Goal: Task Accomplishment & Management: Manage account settings

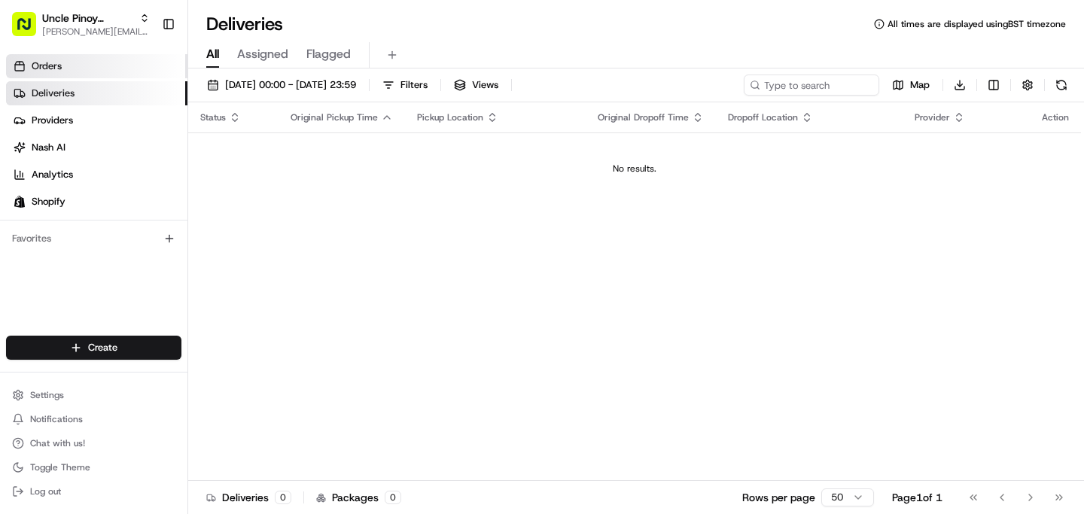
click at [82, 66] on link "Orders" at bounding box center [96, 66] width 181 height 24
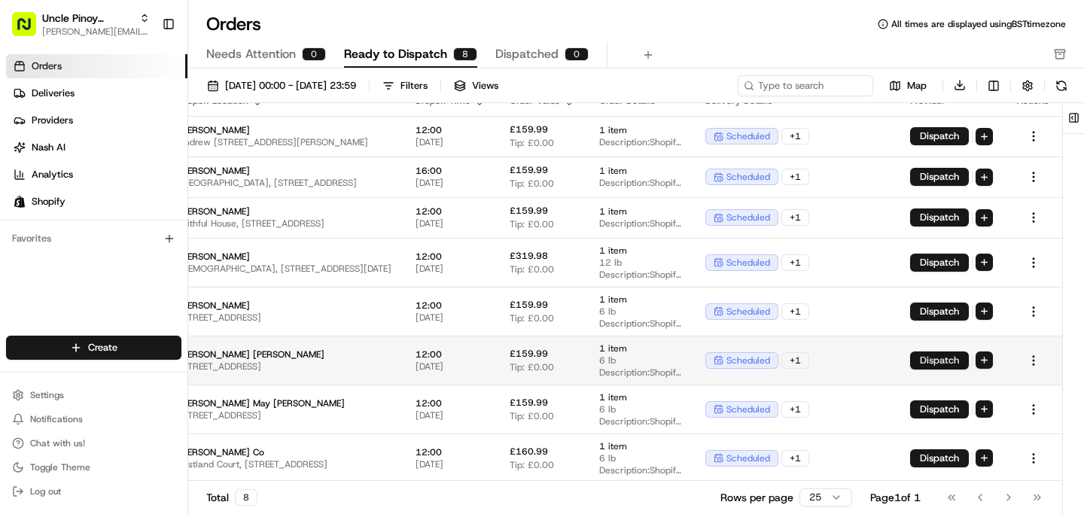
scroll to position [17, 370]
click at [987, 359] on html "Uncle Pinoy (Shopify) [EMAIL_ADDRESS][DOMAIN_NAME] Toggle Sidebar Orders Delive…" at bounding box center [542, 257] width 1084 height 514
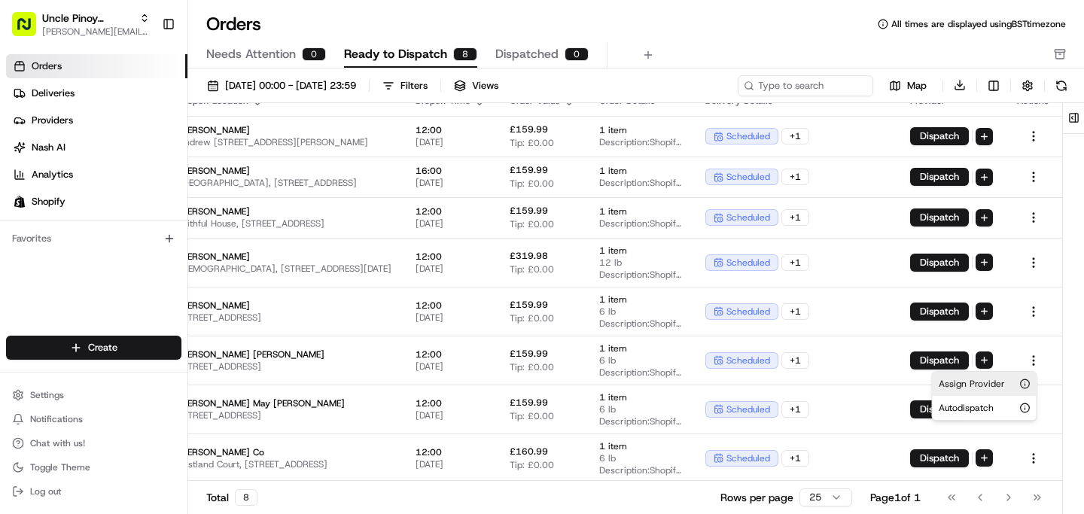
click at [976, 389] on span "Assign Provider" at bounding box center [972, 384] width 66 height 12
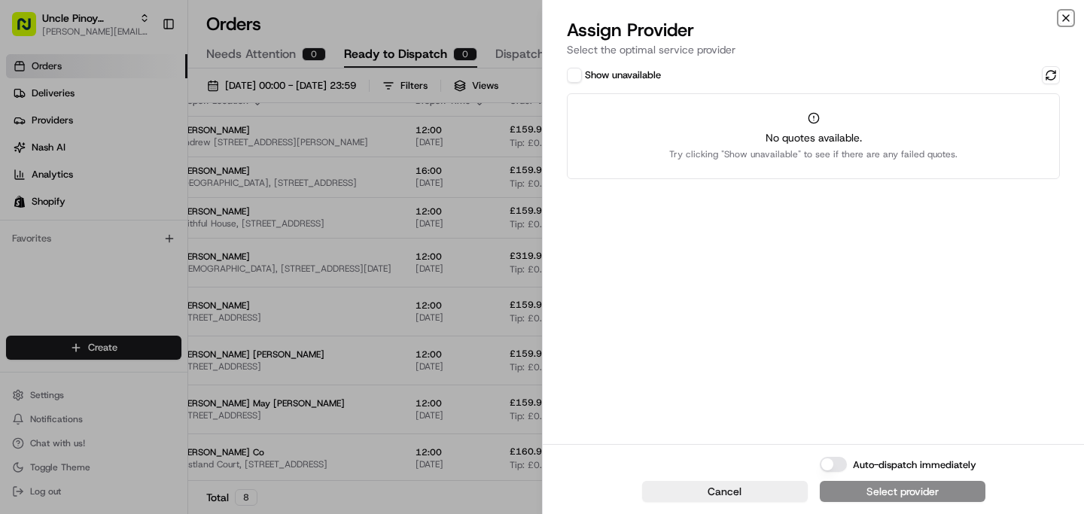
click at [1060, 16] on icon "button" at bounding box center [1066, 18] width 12 height 12
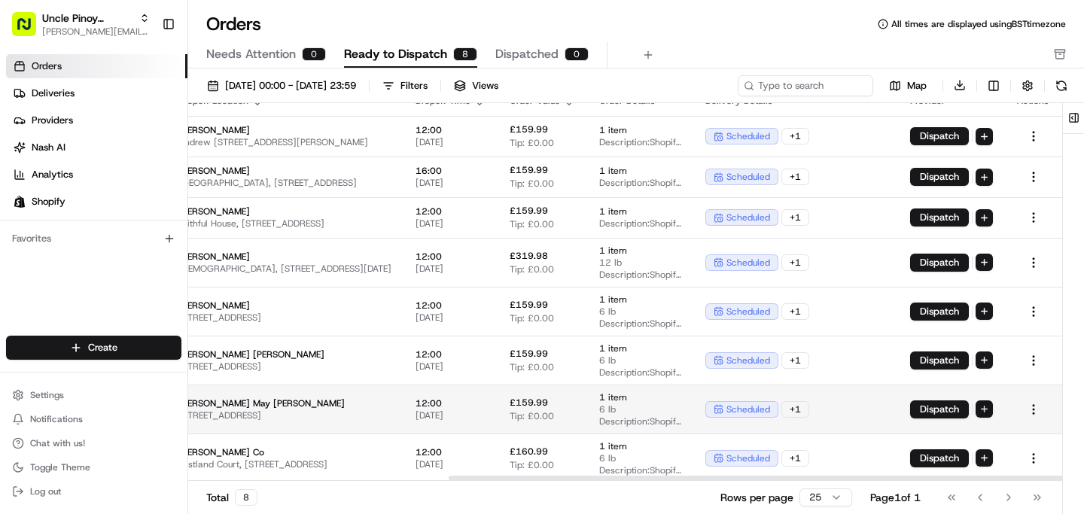
click at [981, 400] on html "Uncle Pinoy (Shopify) [EMAIL_ADDRESS][DOMAIN_NAME] Toggle Sidebar Orders Delive…" at bounding box center [542, 257] width 1084 height 514
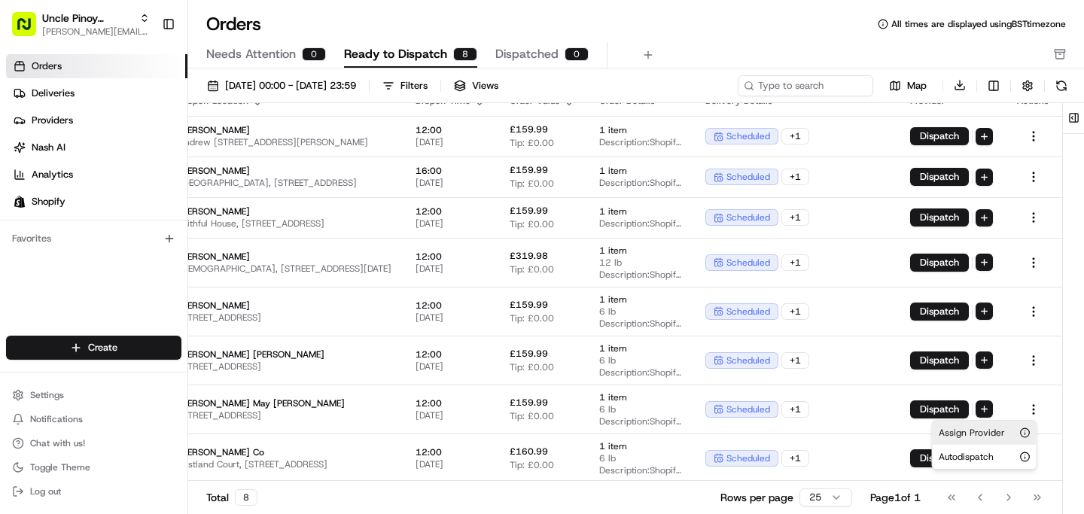
click at [971, 434] on span "Assign Provider" at bounding box center [972, 433] width 66 height 12
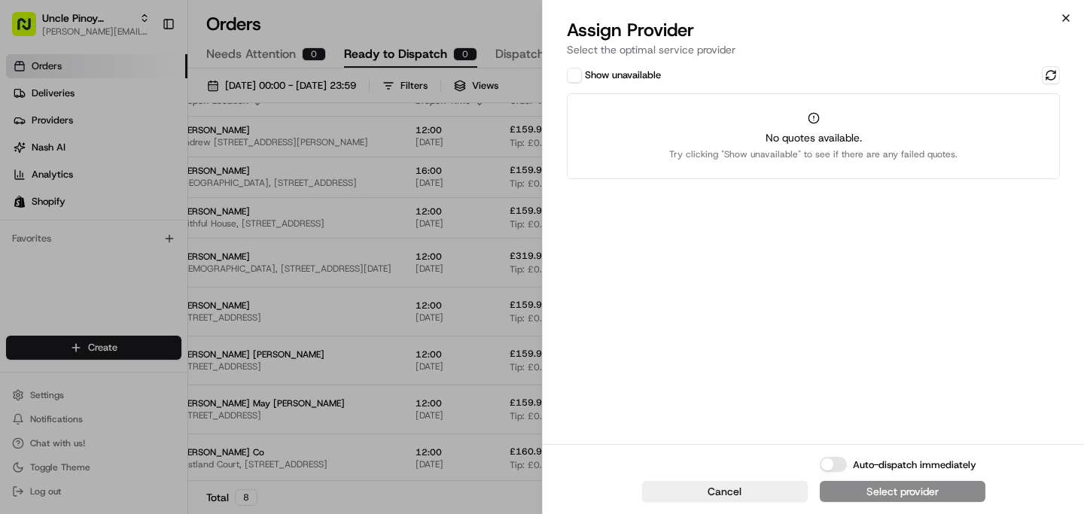
click at [1065, 17] on icon "button" at bounding box center [1066, 18] width 6 height 6
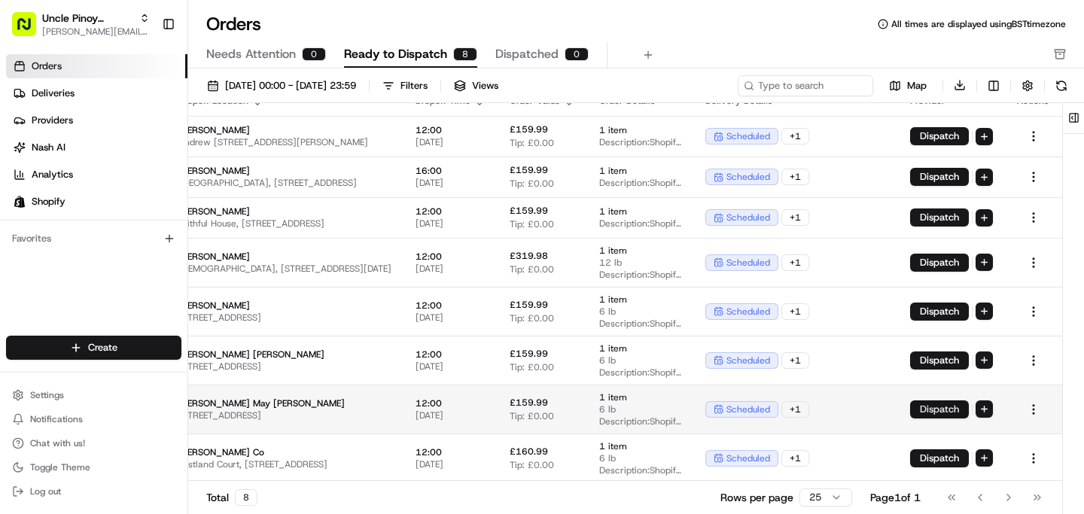
click at [944, 413] on button "Dispatch" at bounding box center [939, 410] width 59 height 18
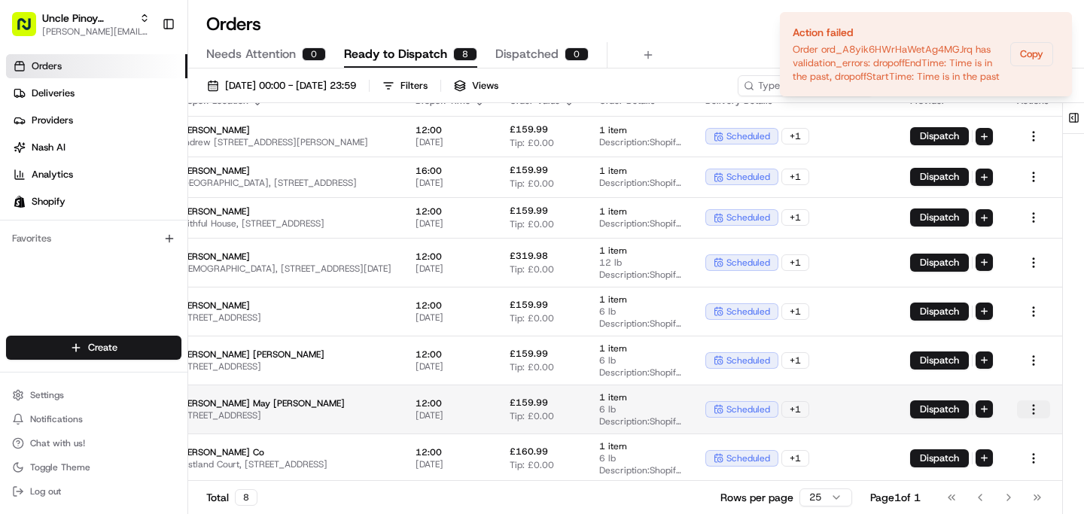
click at [1032, 410] on html "Uncle Pinoy (Shopify) [EMAIL_ADDRESS][DOMAIN_NAME] Toggle Sidebar Orders Delive…" at bounding box center [542, 257] width 1084 height 514
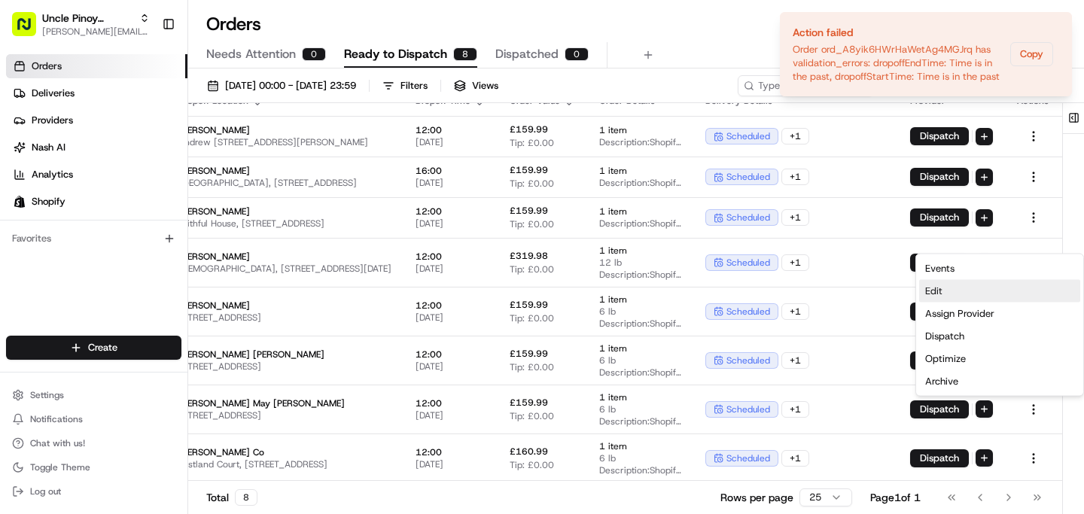
click at [975, 287] on div "Edit" at bounding box center [999, 291] width 161 height 23
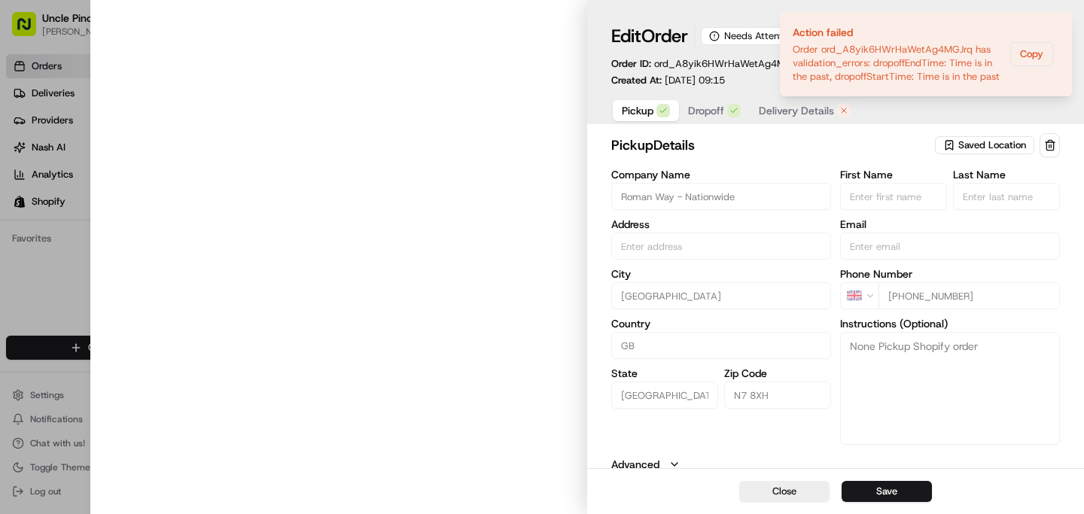
type input "[STREET_ADDRESS]"
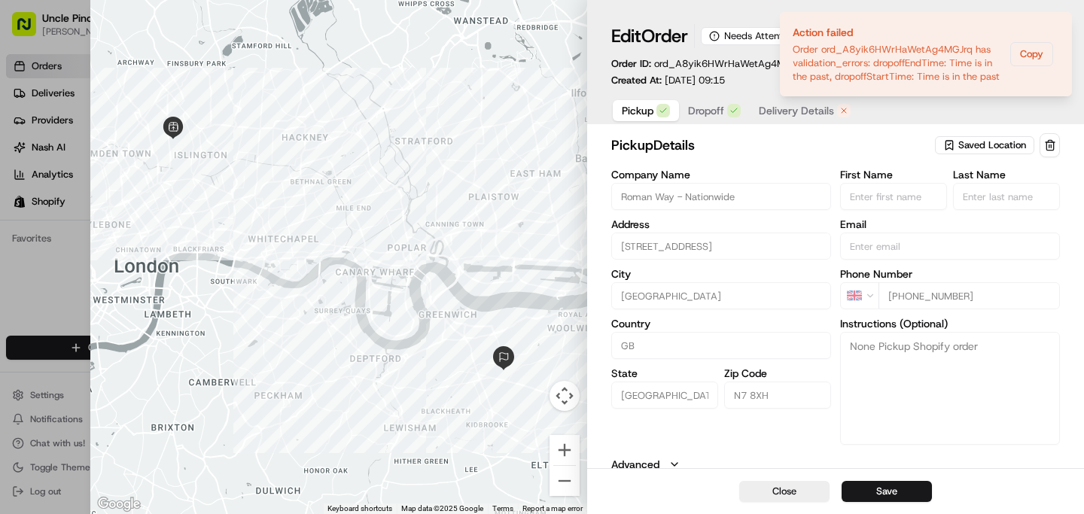
click at [1004, 108] on div "Pickup Dropoff Delivery Details" at bounding box center [835, 110] width 449 height 28
click at [978, 148] on span "Saved Location" at bounding box center [992, 146] width 68 height 14
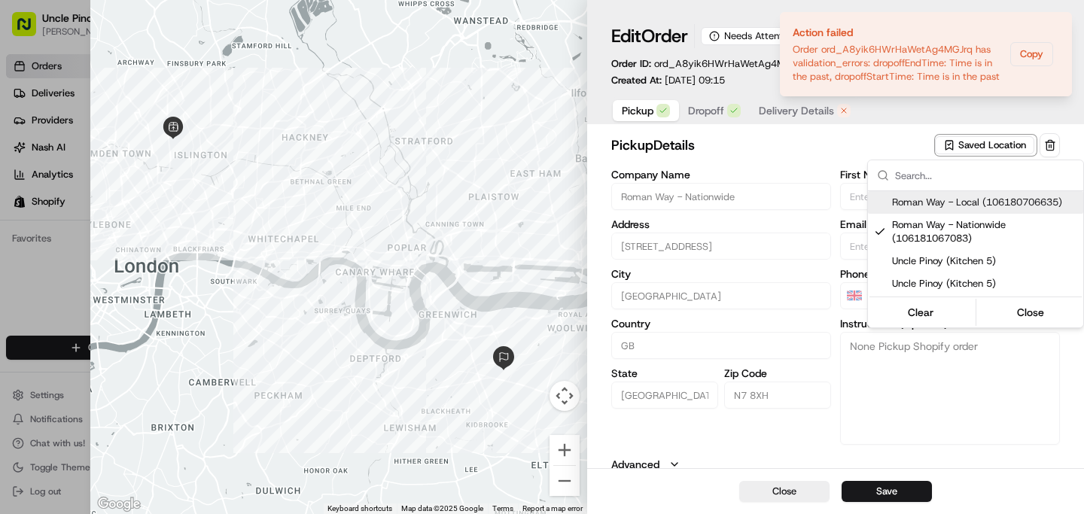
click at [965, 201] on span "Roman Way - Local (106180706635)" at bounding box center [984, 203] width 185 height 14
type input "Roman Way - Local"
type textarea "Unit 5, [GEOGRAPHIC_DATA], Kitchen 5: Uncle Pinoy"
click at [739, 150] on div at bounding box center [542, 257] width 1084 height 514
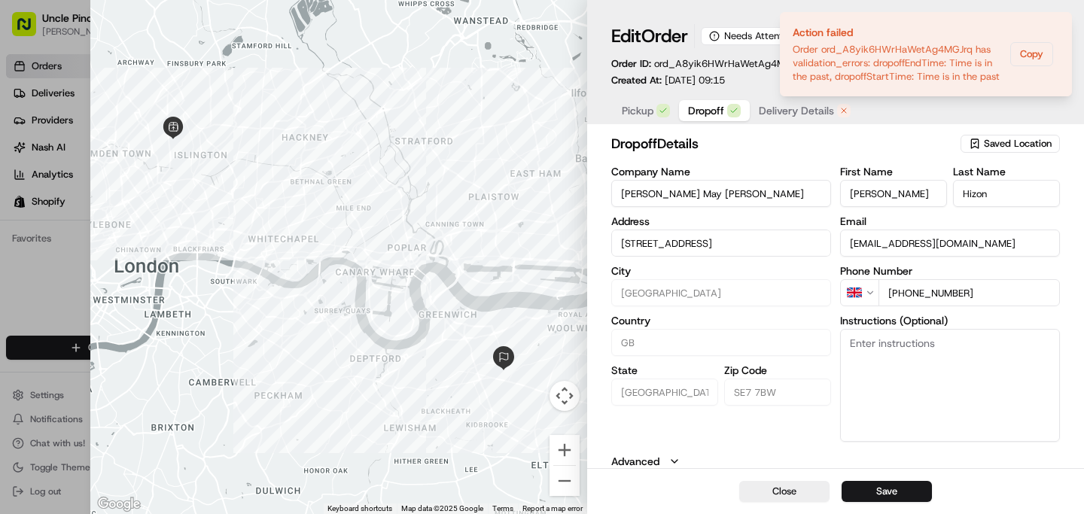
click at [698, 104] on span "Dropoff" at bounding box center [706, 110] width 36 height 15
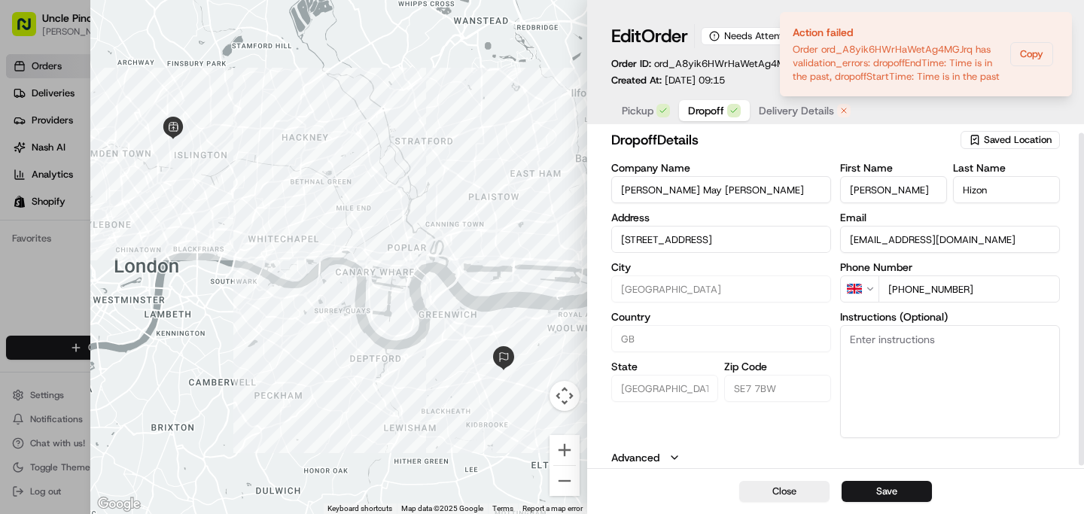
scroll to position [0, 0]
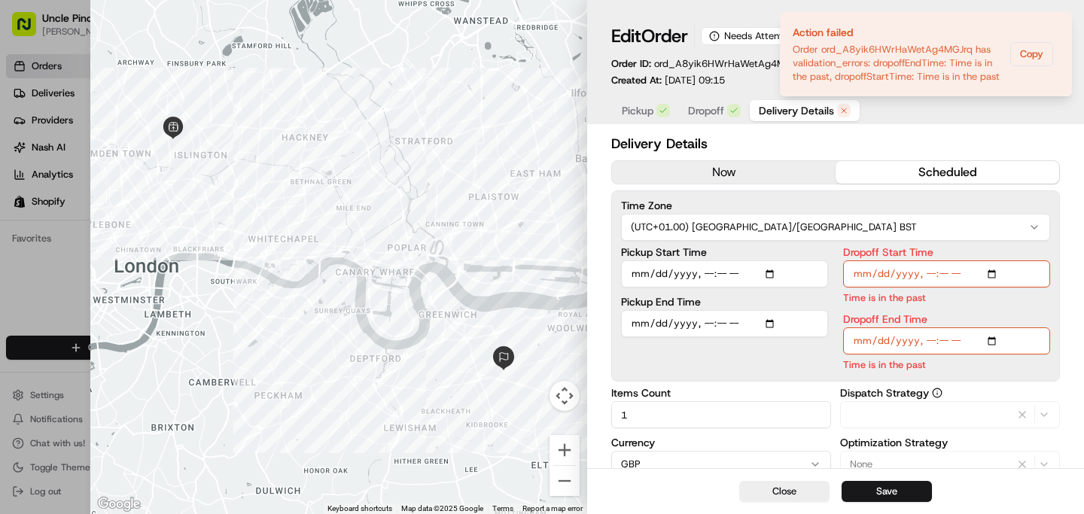
click at [803, 110] on span "Delivery Details" at bounding box center [796, 110] width 75 height 15
click at [775, 181] on button "now" at bounding box center [724, 172] width 224 height 23
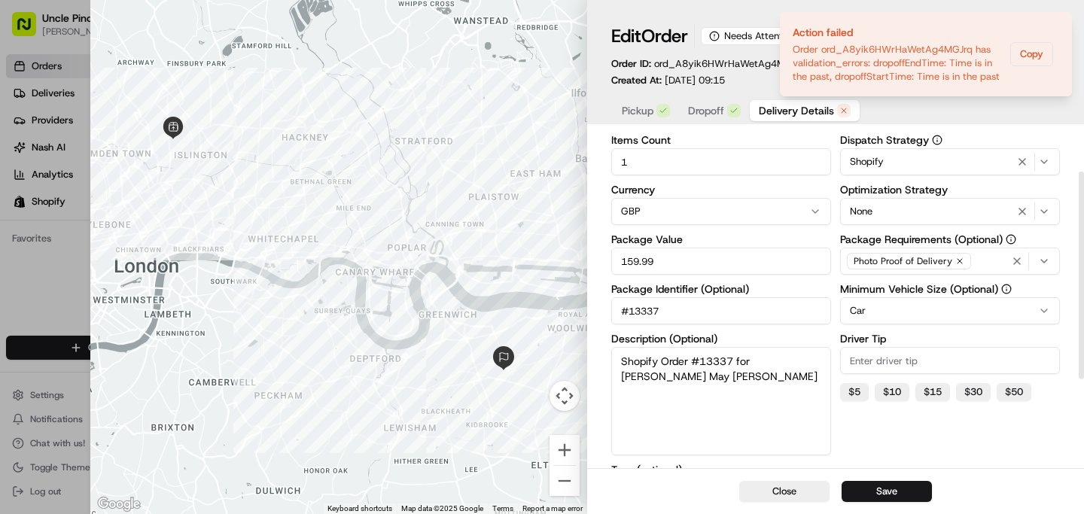
scroll to position [67, 0]
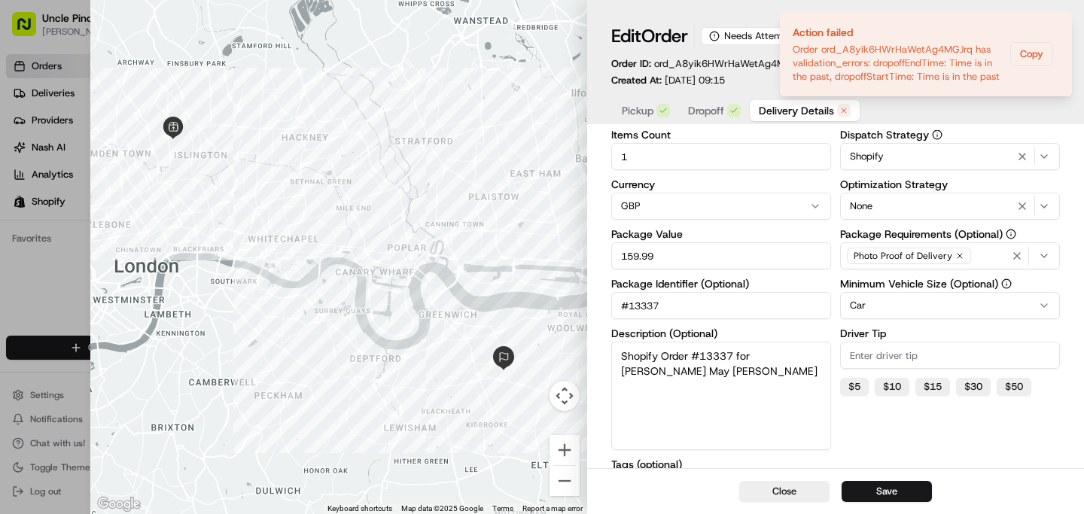
click at [907, 200] on div "None" at bounding box center [950, 206] width 212 height 18
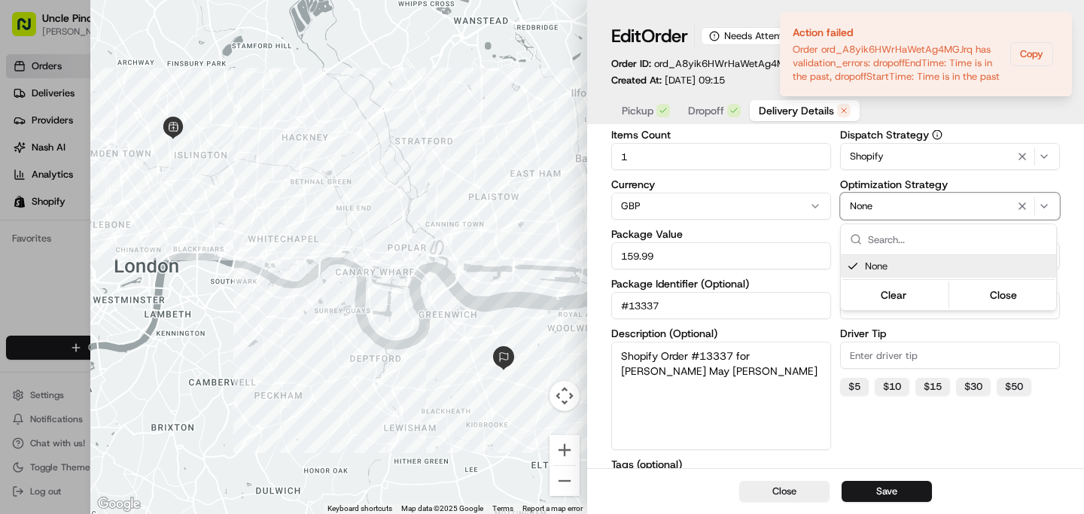
click at [905, 181] on div at bounding box center [542, 257] width 1084 height 514
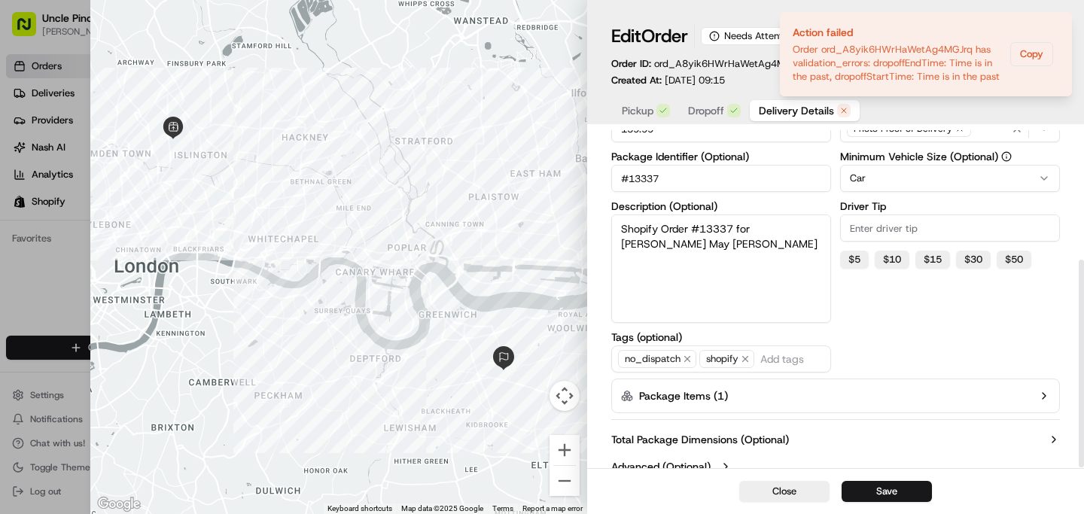
scroll to position [210, 0]
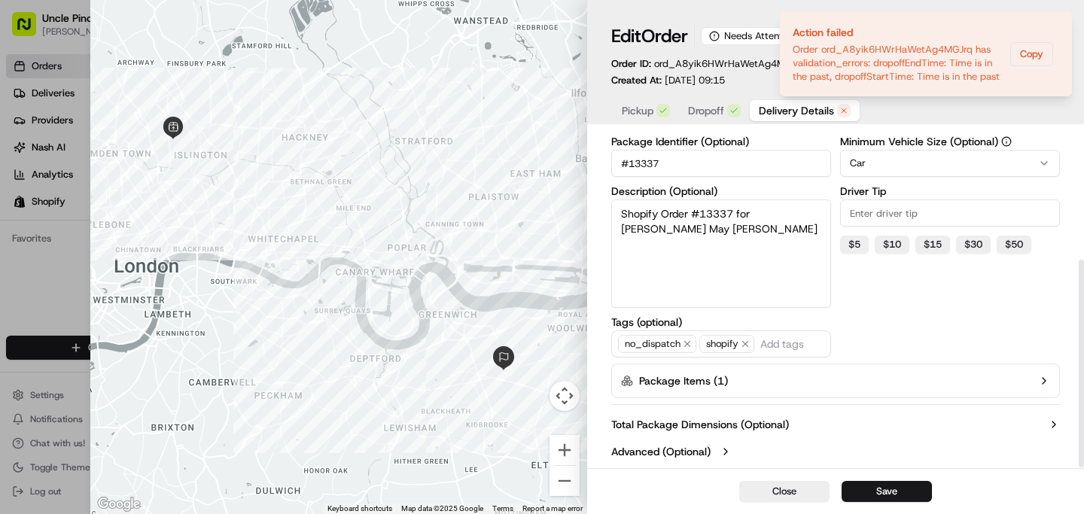
click at [875, 508] on div "Close Save" at bounding box center [835, 491] width 497 height 46
click at [877, 491] on button "Save" at bounding box center [887, 491] width 90 height 21
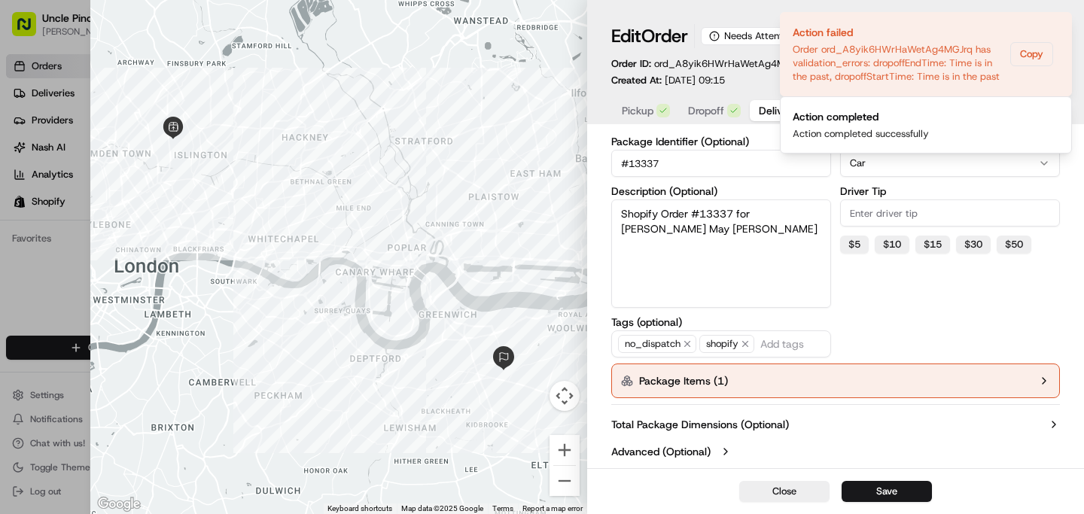
click at [916, 389] on button "Package Items ( 1 )" at bounding box center [835, 381] width 449 height 35
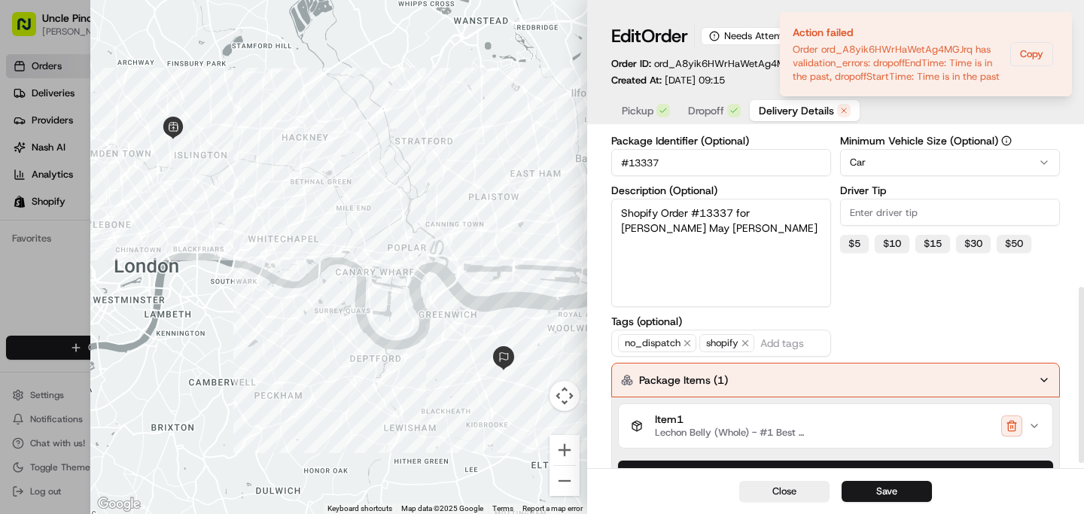
scroll to position [307, 0]
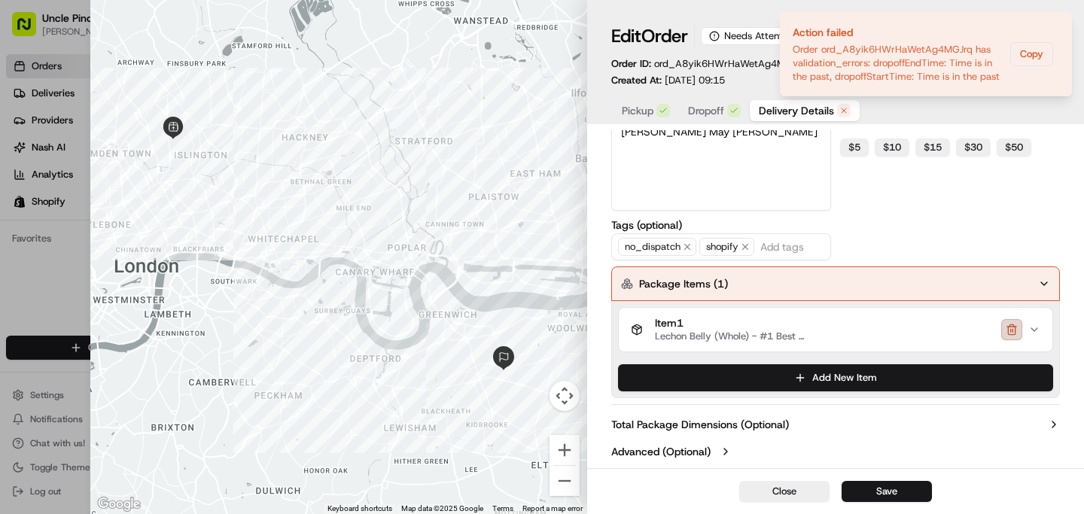
click at [1015, 334] on button "button" at bounding box center [1011, 329] width 21 height 21
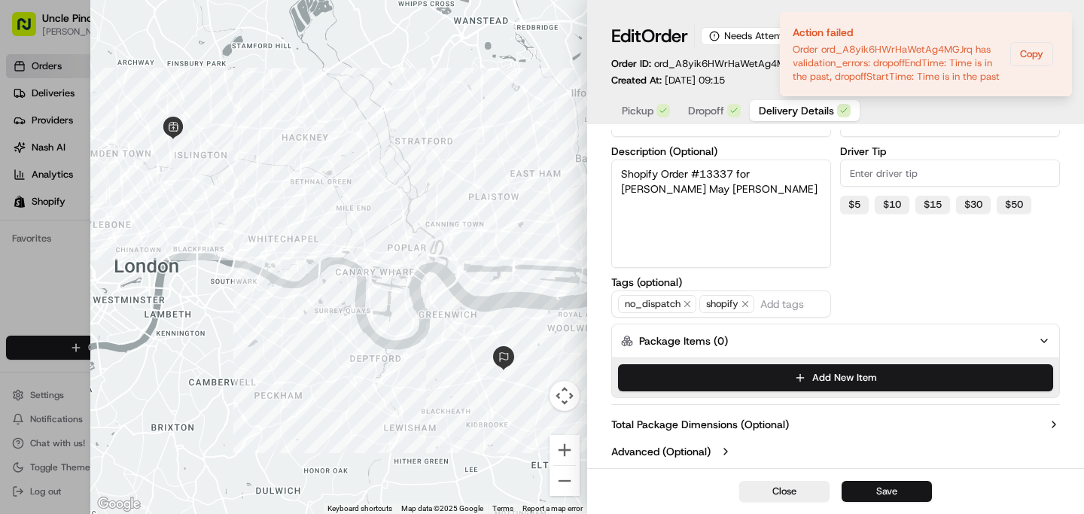
click at [888, 499] on button "Save" at bounding box center [887, 491] width 90 height 21
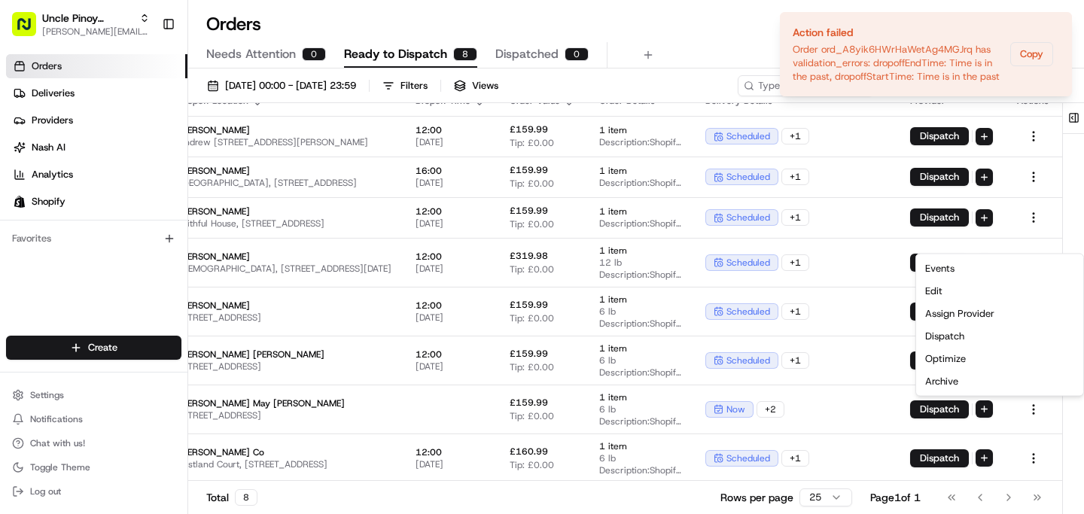
click at [726, 39] on div "Orders All times are displayed using BST timezone Needs Attention 0 Ready to Di…" at bounding box center [636, 40] width 896 height 56
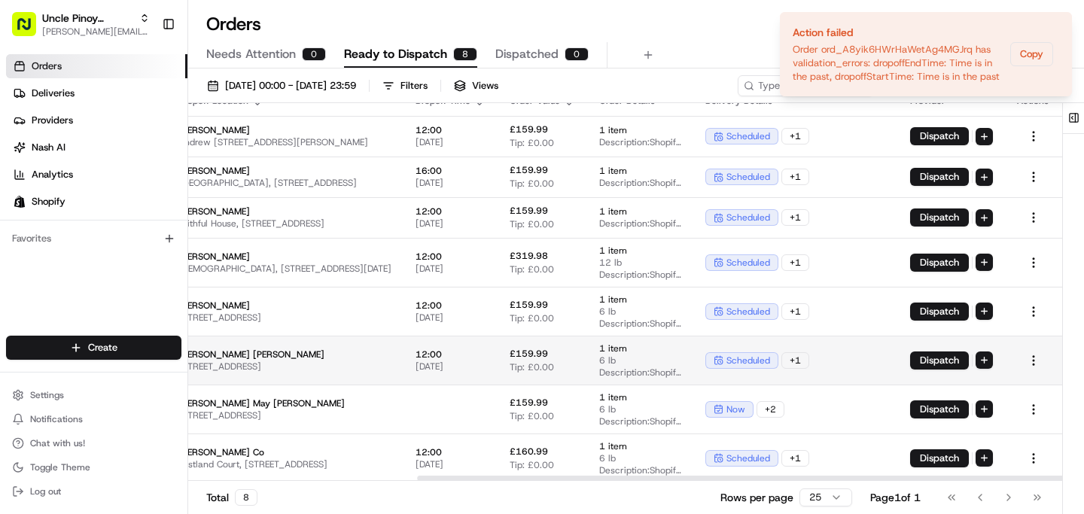
scroll to position [17, 370]
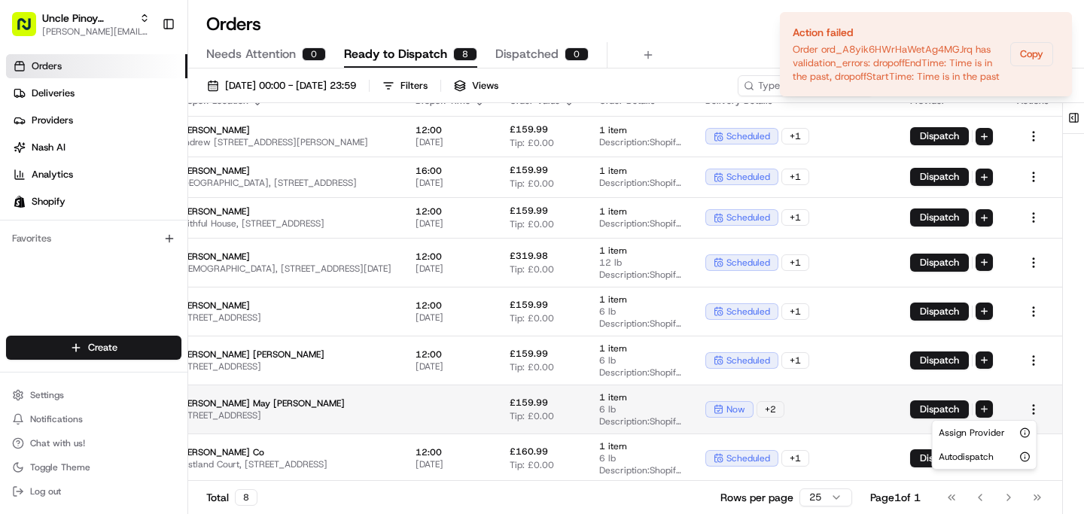
click at [986, 413] on html "Uncle Pinoy (Shopify) [EMAIL_ADDRESS][DOMAIN_NAME] Toggle Sidebar Orders Delive…" at bounding box center [542, 257] width 1084 height 514
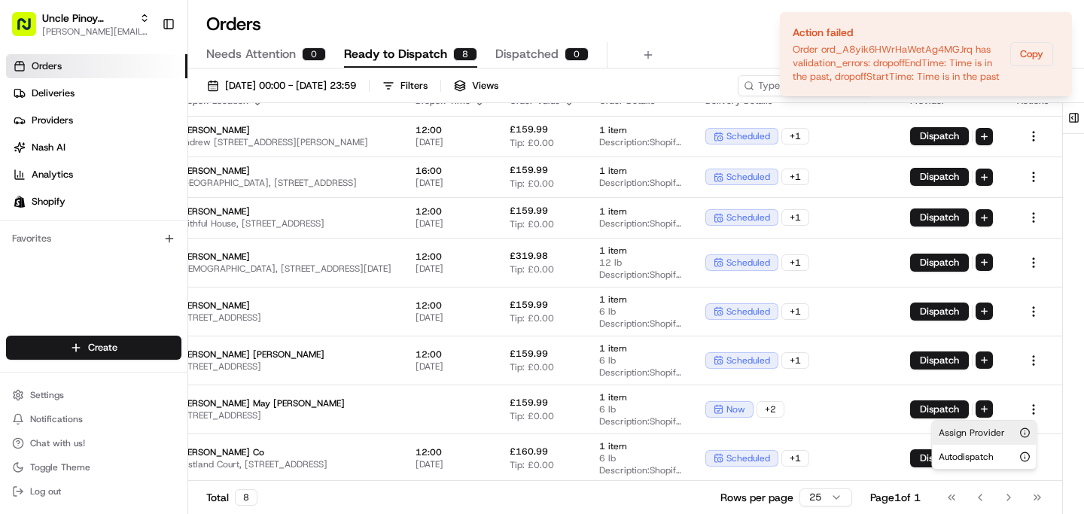
click at [977, 438] on span "Assign Provider" at bounding box center [972, 433] width 66 height 12
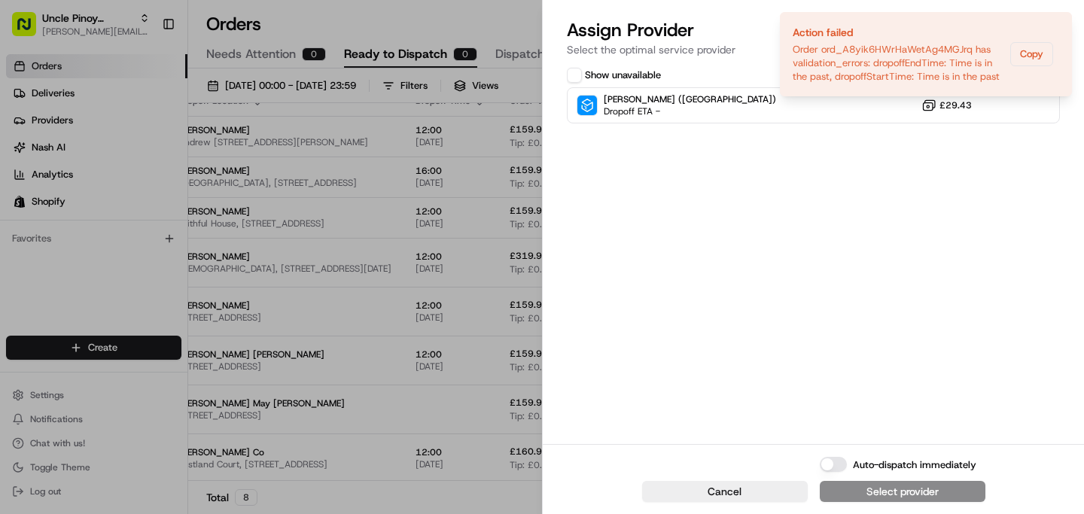
click at [755, 62] on div "Assign Provider Select the optimal service provider" at bounding box center [813, 40] width 541 height 45
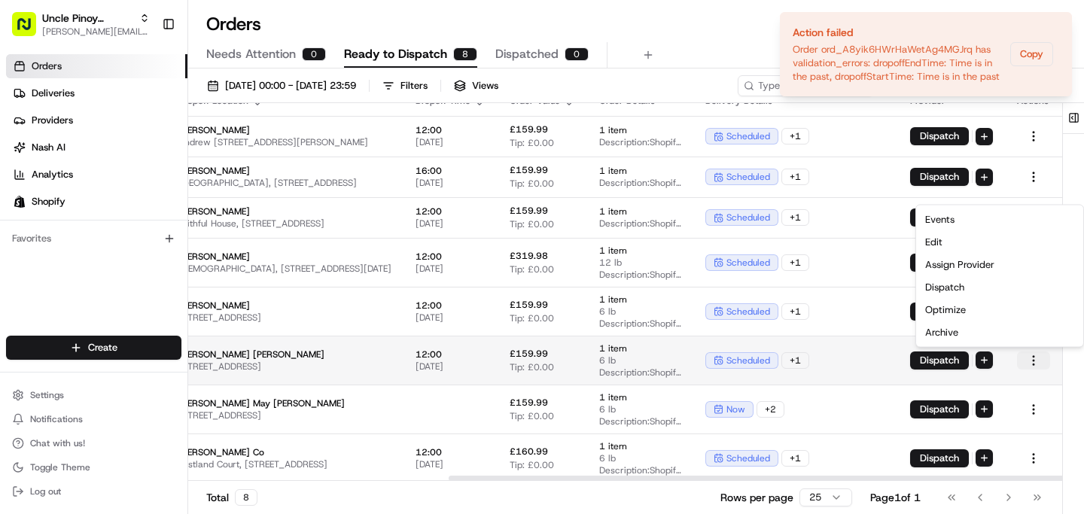
click at [1026, 355] on html "Uncle Pinoy (Shopify) [EMAIL_ADDRESS][DOMAIN_NAME] Toggle Sidebar Orders Delive…" at bounding box center [542, 257] width 1084 height 514
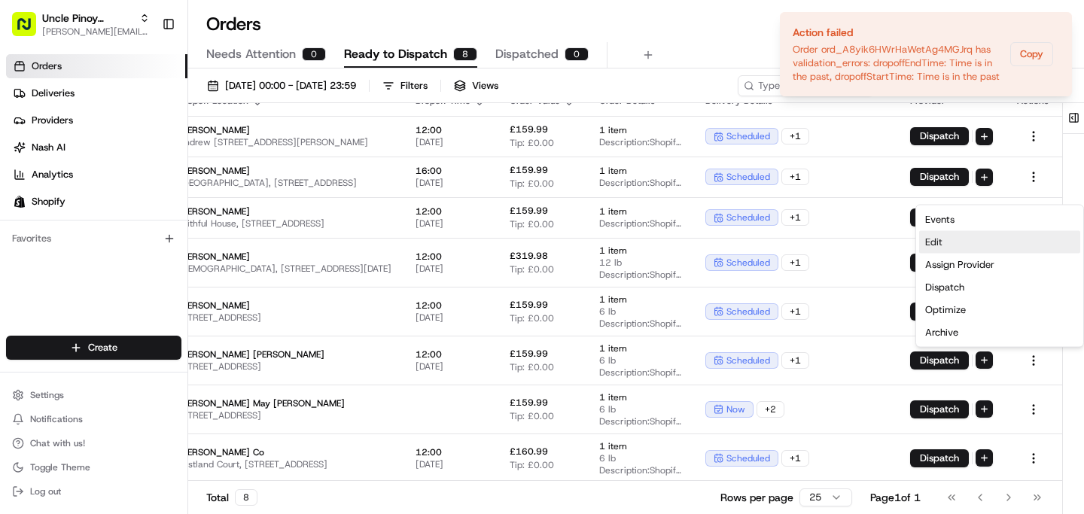
click at [963, 240] on div "Edit" at bounding box center [999, 242] width 161 height 23
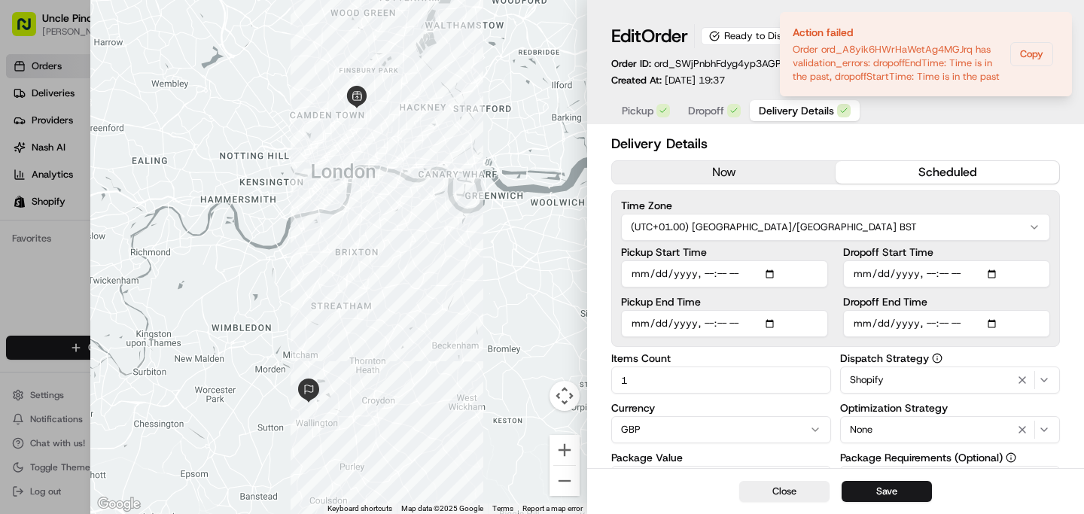
click at [711, 178] on button "now" at bounding box center [724, 172] width 224 height 23
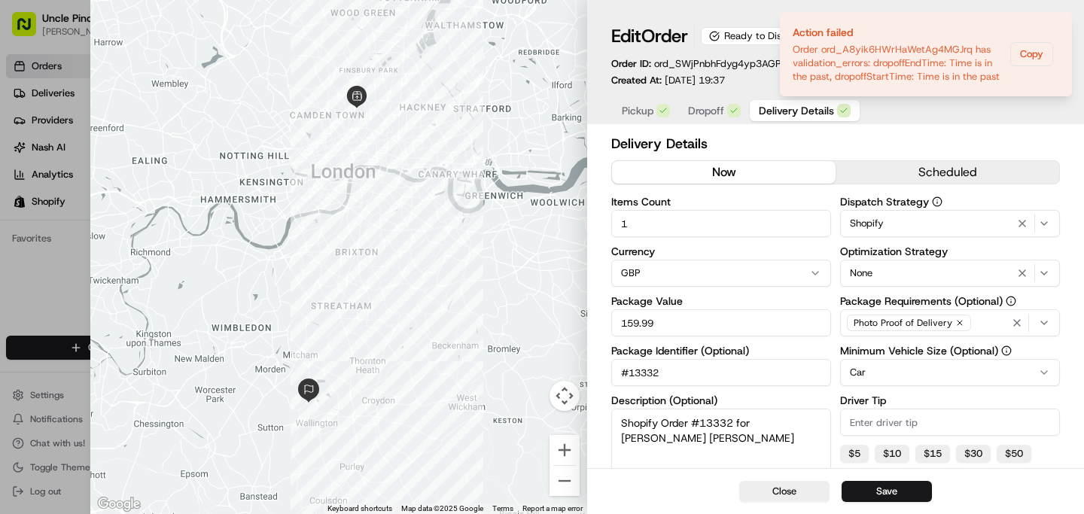
click at [641, 114] on span "Pickup" at bounding box center [638, 110] width 32 height 15
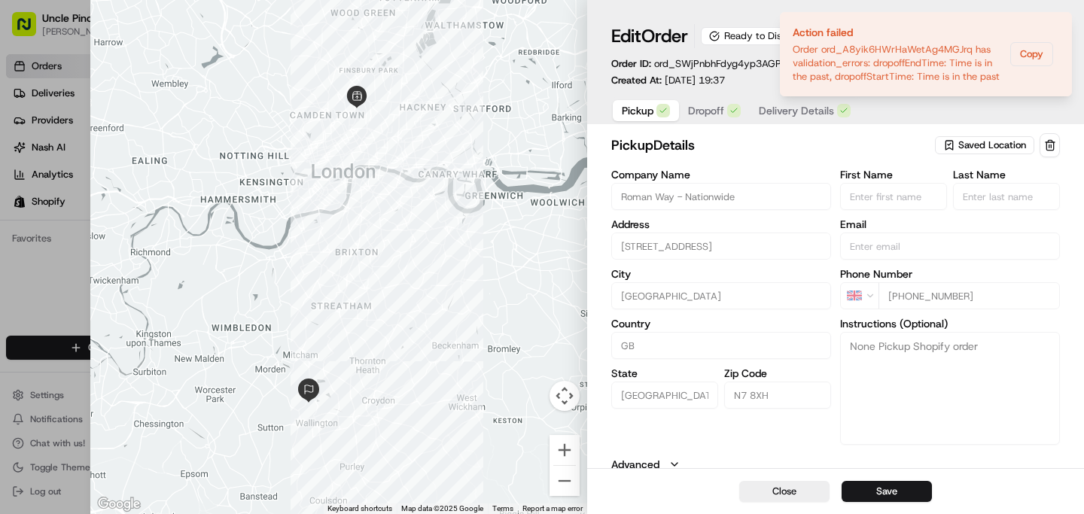
click at [1006, 151] on span "Saved Location" at bounding box center [992, 146] width 68 height 14
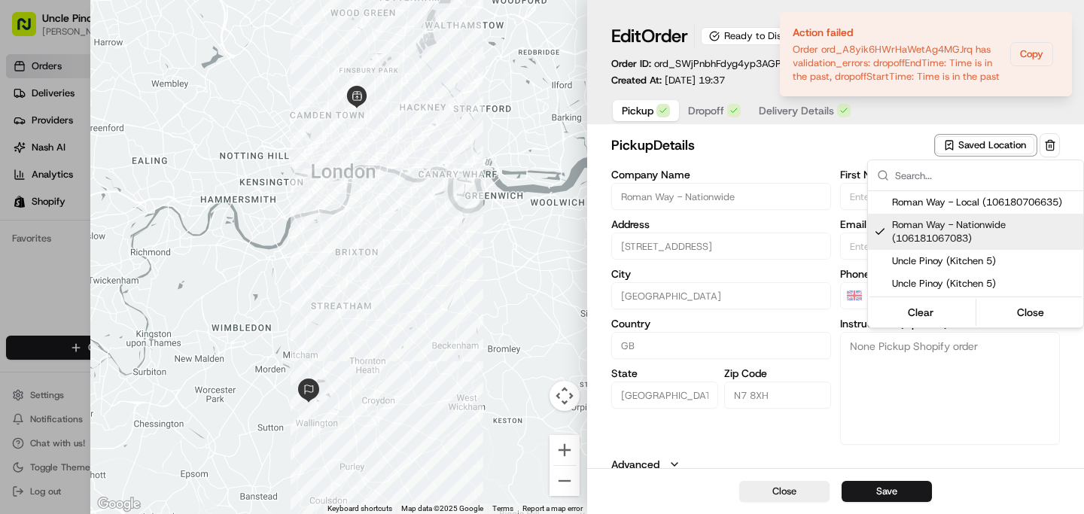
click at [962, 205] on span "Roman Way - Local (106180706635)" at bounding box center [984, 203] width 185 height 14
type input "Roman Way - Local"
type textarea "Unit 5, [GEOGRAPHIC_DATA], Kitchen 5: Uncle Pinoy"
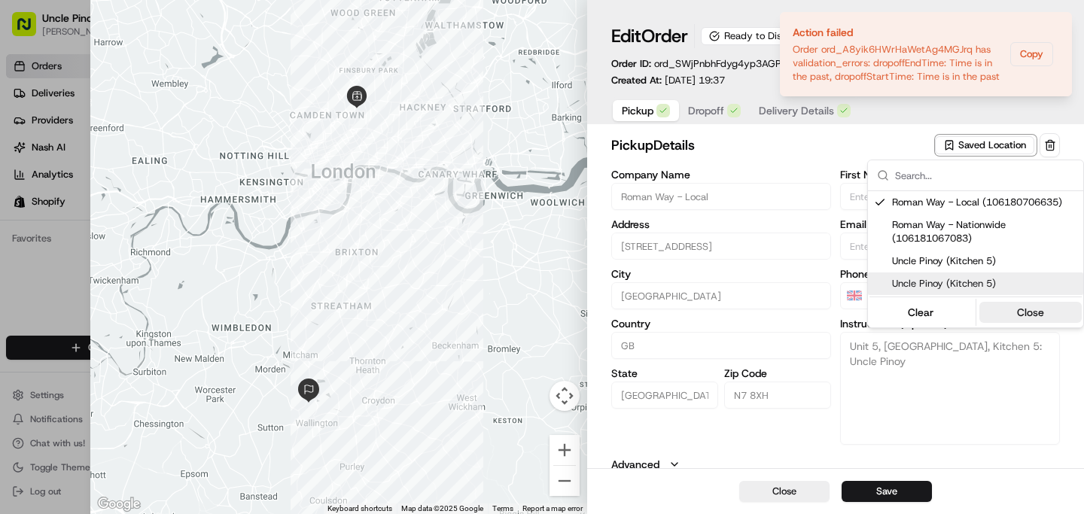
click at [1018, 315] on button "Close" at bounding box center [1031, 312] width 103 height 21
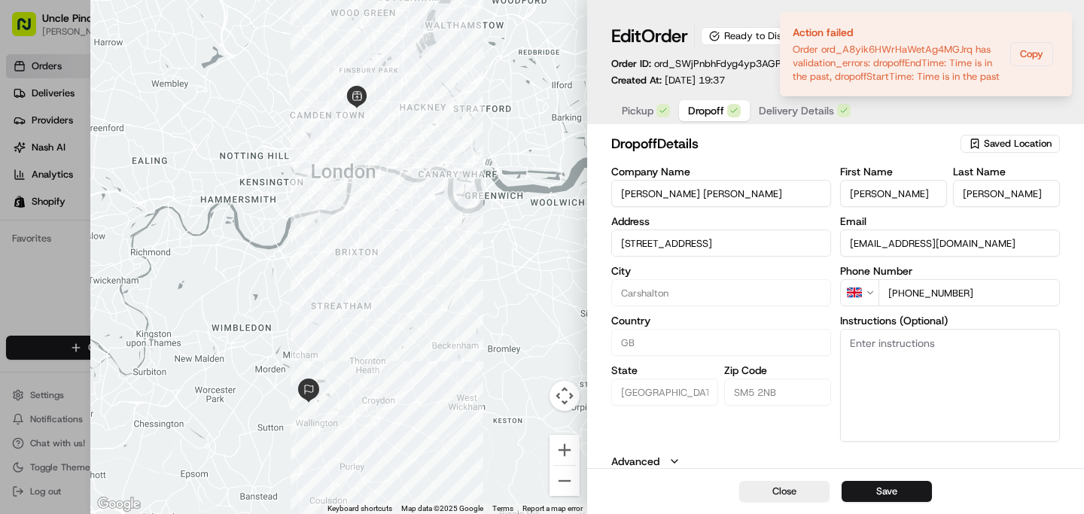
click at [701, 117] on span "Dropoff" at bounding box center [706, 110] width 36 height 15
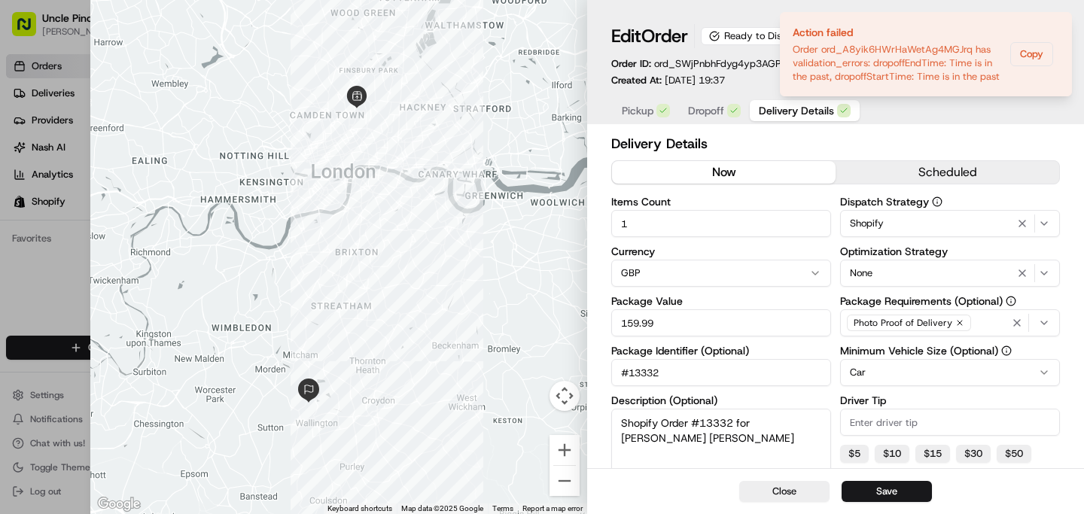
click at [789, 111] on span "Delivery Details" at bounding box center [796, 110] width 75 height 15
click at [721, 108] on span "Dropoff" at bounding box center [706, 110] width 36 height 15
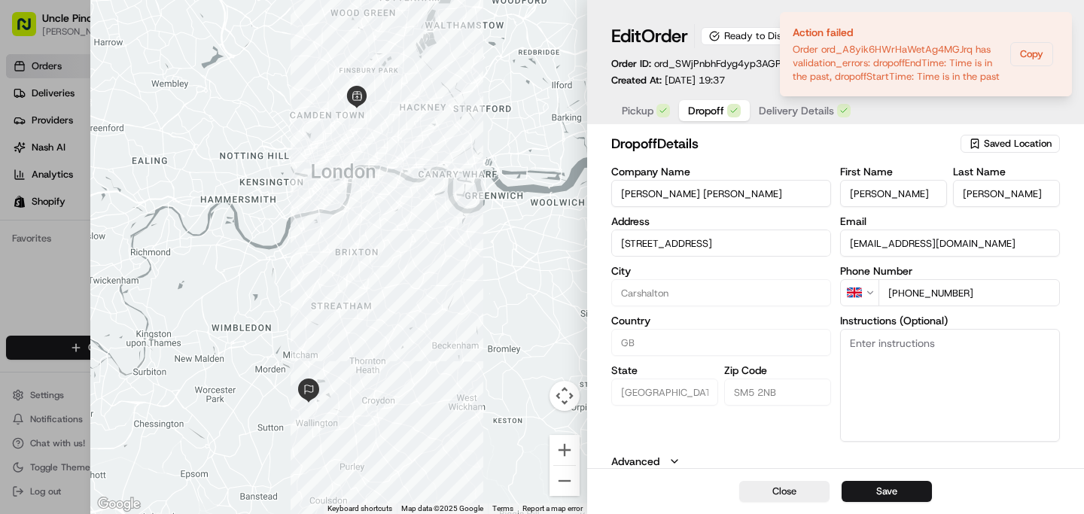
click at [778, 108] on span "Delivery Details" at bounding box center [796, 110] width 75 height 15
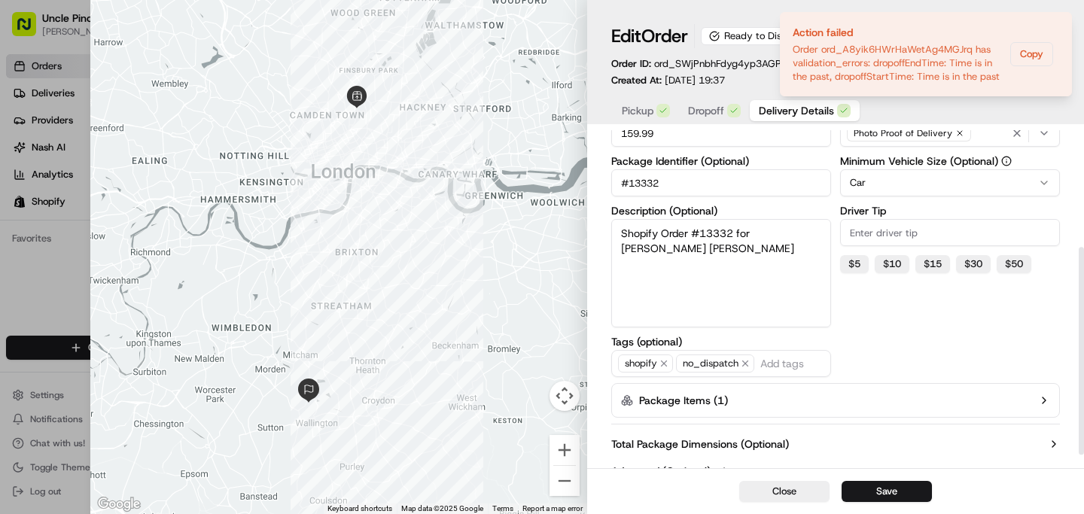
scroll to position [210, 0]
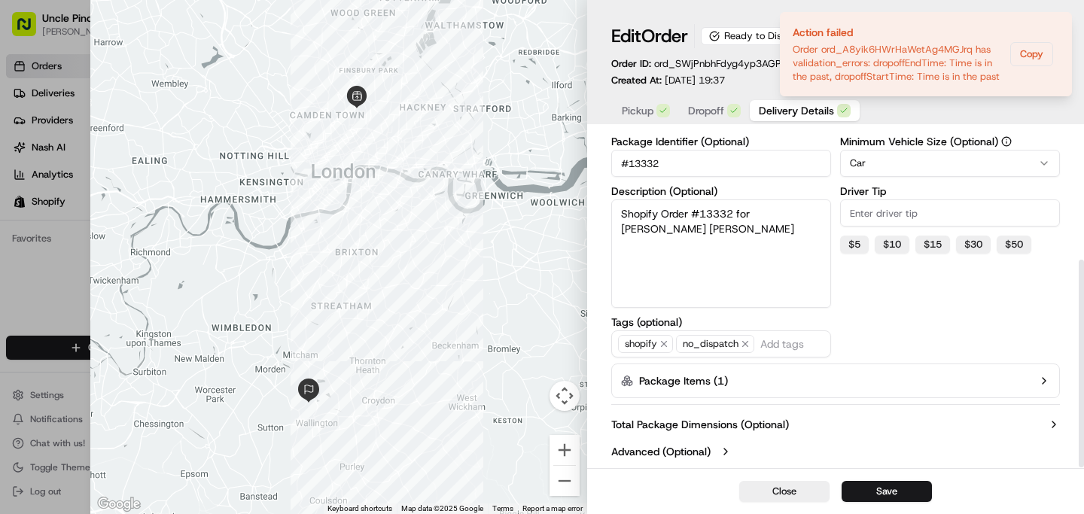
click at [773, 383] on button "Package Items ( 1 )" at bounding box center [835, 381] width 449 height 35
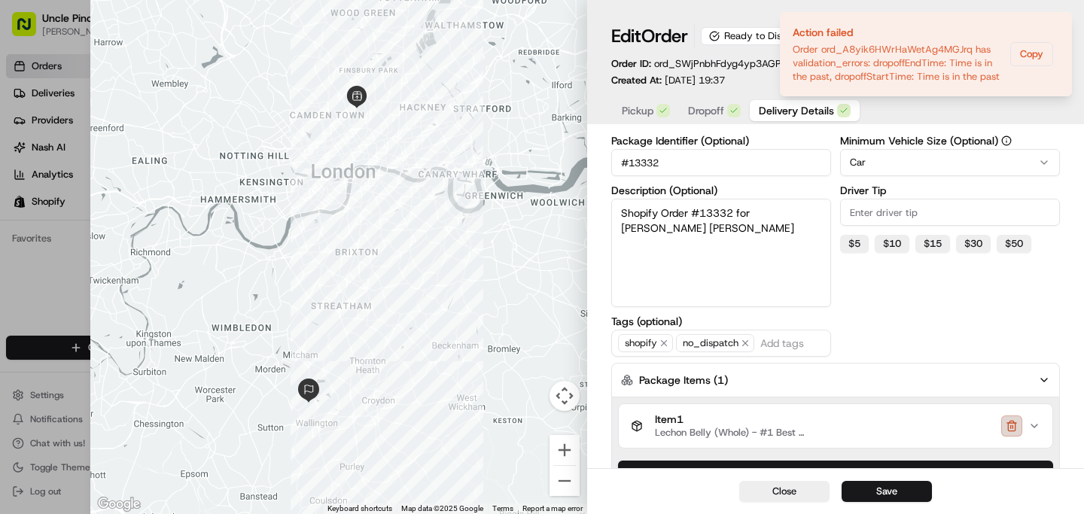
click at [1006, 432] on button "button" at bounding box center [1011, 426] width 21 height 21
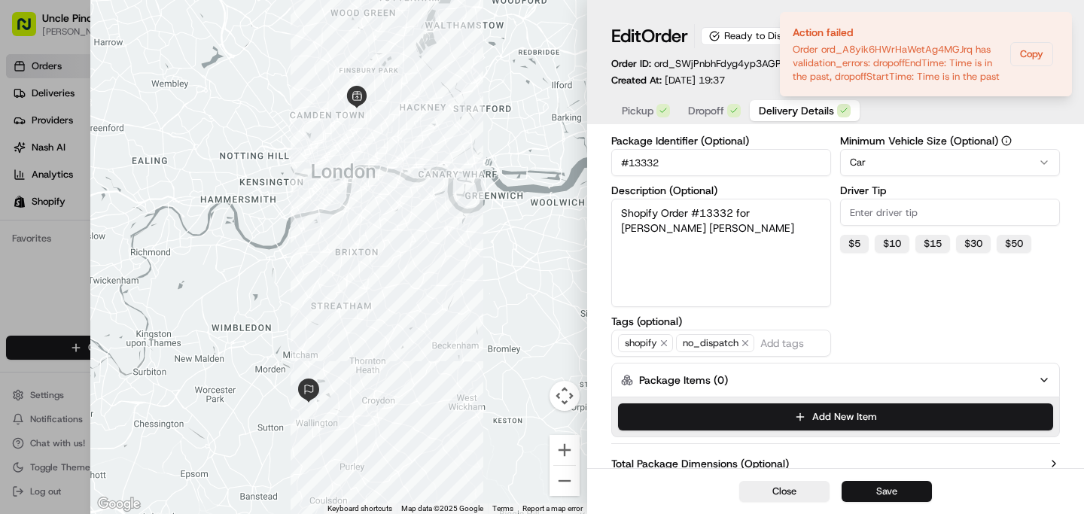
click at [885, 491] on button "Save" at bounding box center [887, 491] width 90 height 21
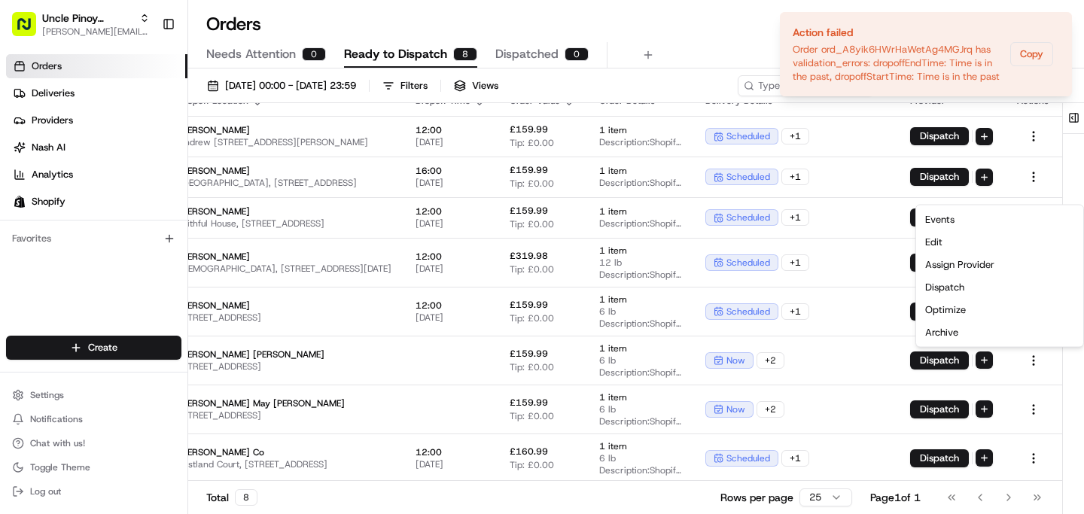
click at [687, 41] on div "Orders All times are displayed using BST timezone Needs Attention 0 Ready to Di…" at bounding box center [636, 40] width 896 height 56
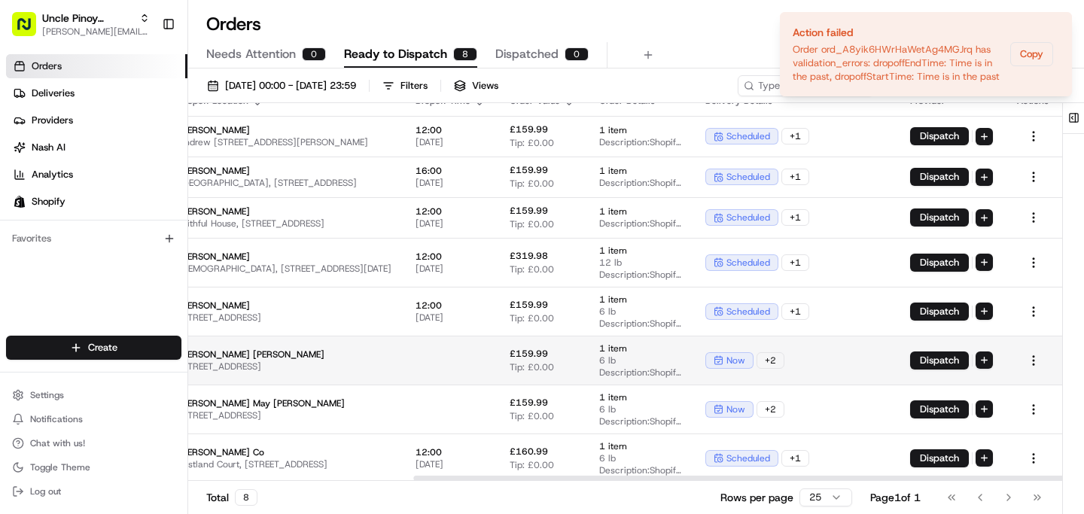
scroll to position [17, 320]
click at [1029, 355] on html "Uncle Pinoy (Shopify) [EMAIL_ADDRESS][DOMAIN_NAME] Toggle Sidebar Orders Delive…" at bounding box center [542, 257] width 1084 height 514
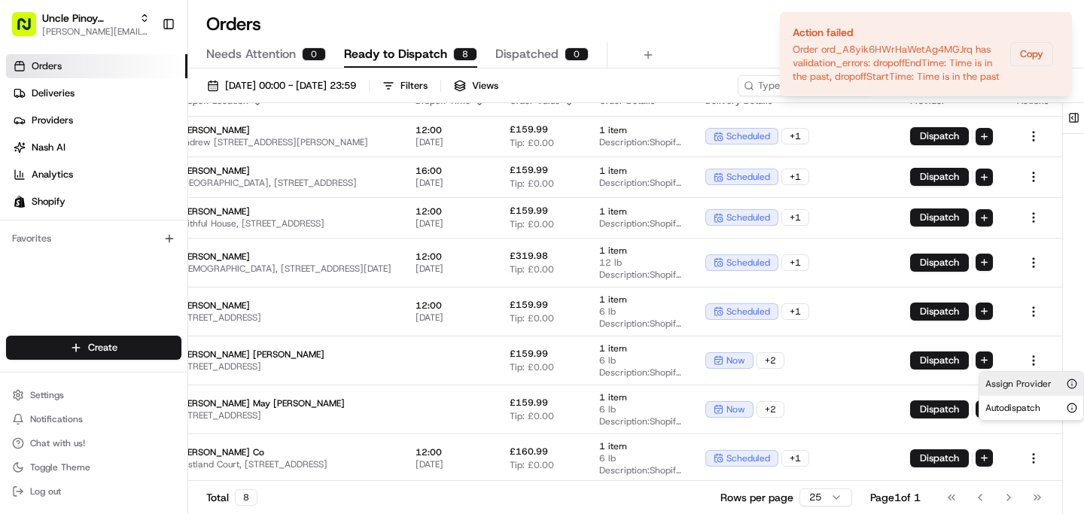
click at [1022, 389] on span "Assign Provider" at bounding box center [1019, 384] width 66 height 12
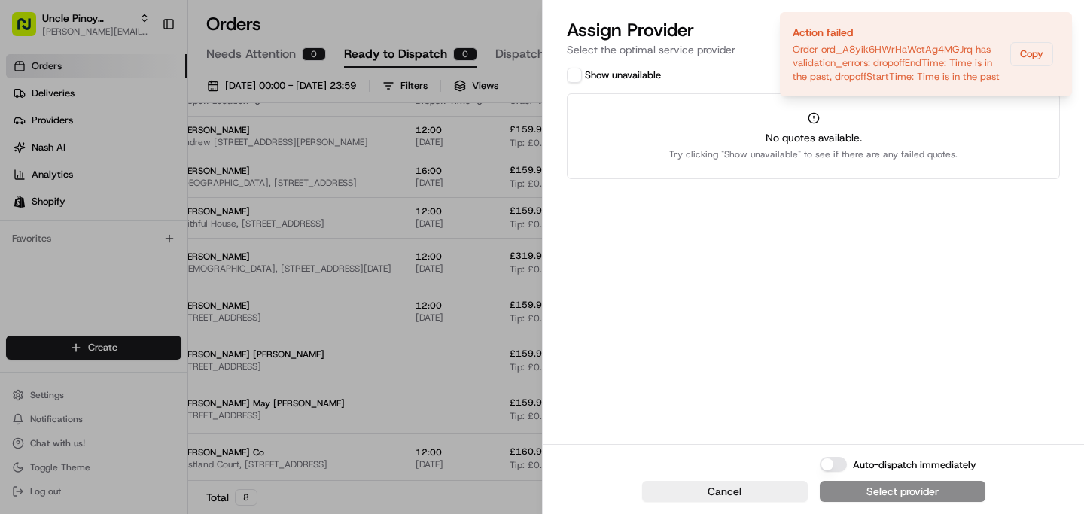
click at [737, 48] on p "Select the optimal service provider" at bounding box center [813, 49] width 493 height 15
click at [1035, 54] on p "Select the optimal service provider" at bounding box center [813, 49] width 493 height 15
click at [999, 110] on div "No quotes available. Try clicking "Show unavailable" to see if there are any fa…" at bounding box center [813, 136] width 493 height 86
click at [666, 50] on p "Select the optimal service provider" at bounding box center [813, 49] width 493 height 15
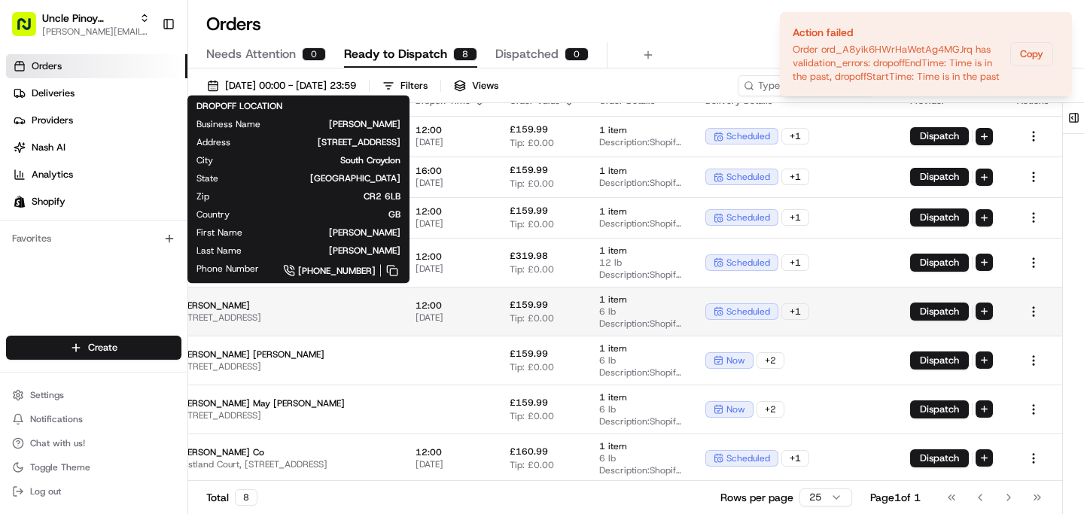
scroll to position [0, 320]
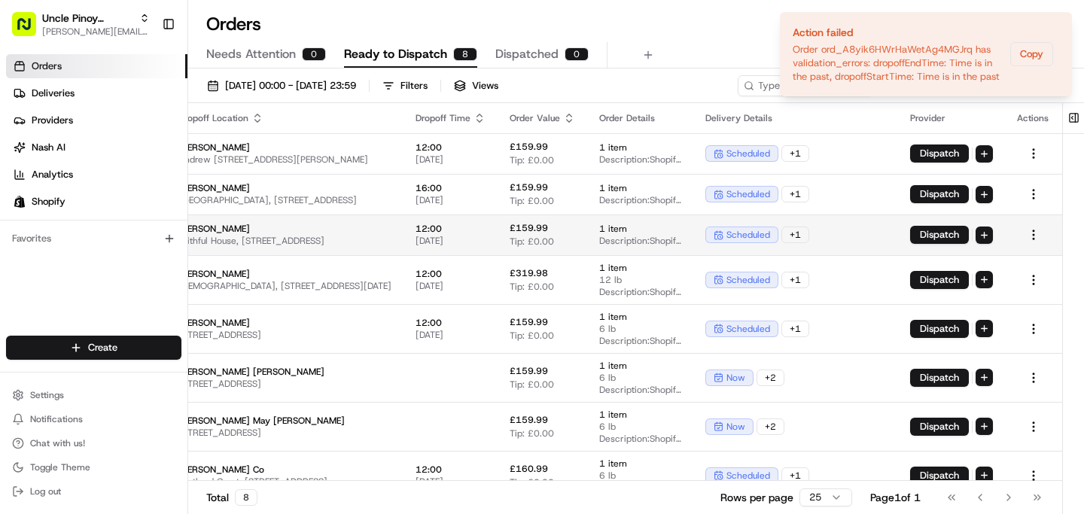
click at [1005, 230] on td "Dispatch" at bounding box center [951, 235] width 107 height 41
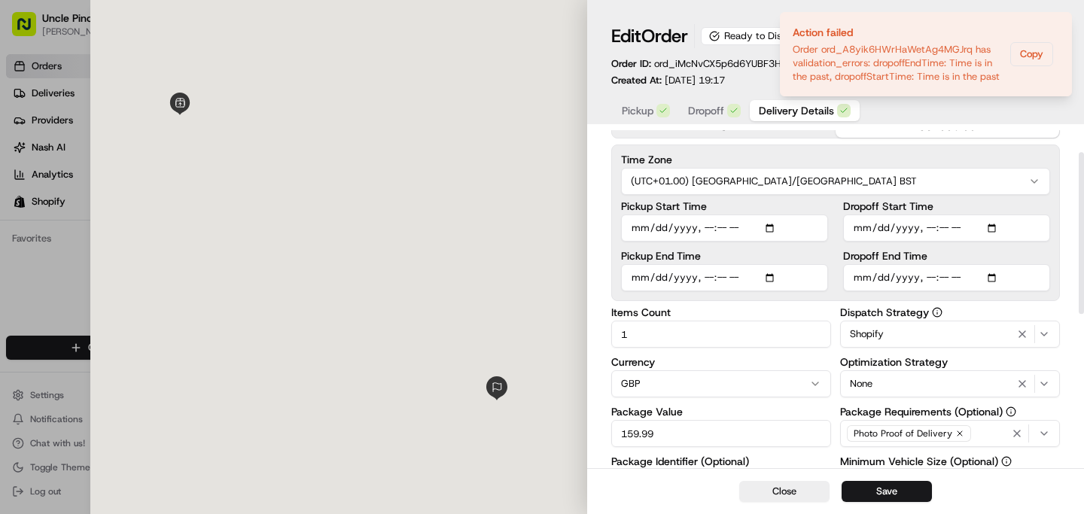
scroll to position [53, 0]
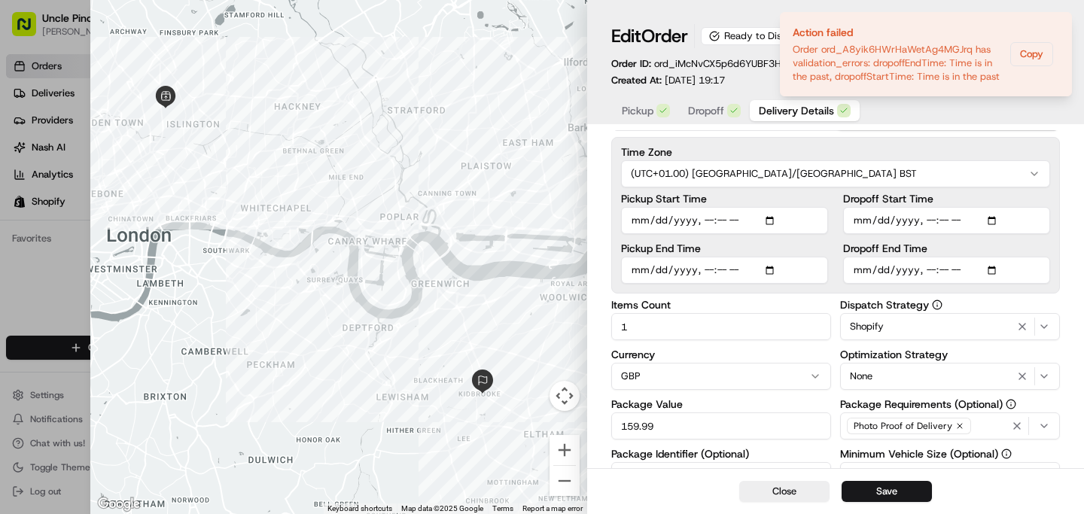
click at [657, 108] on div "button" at bounding box center [664, 111] width 14 height 14
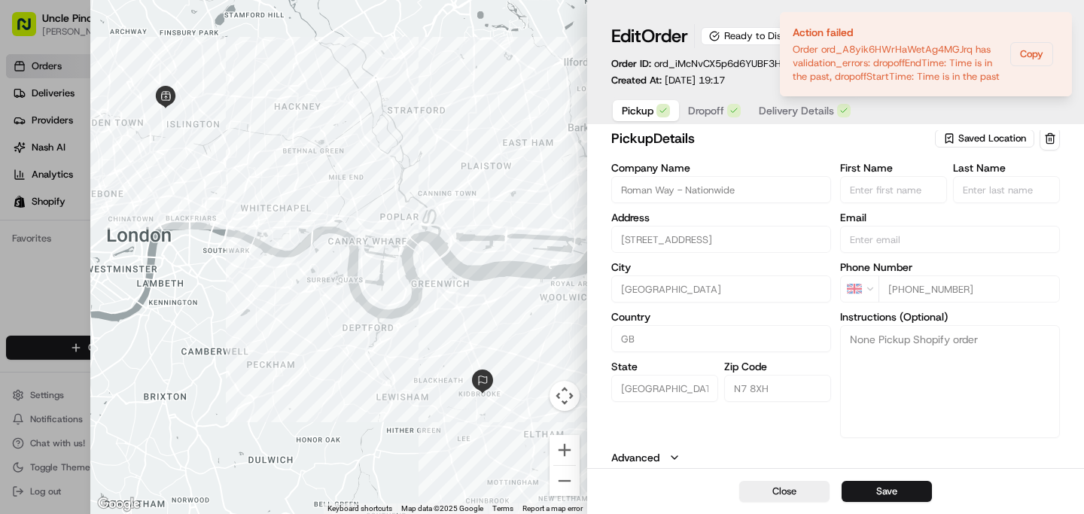
click at [1007, 146] on div "Saved Location" at bounding box center [984, 139] width 99 height 18
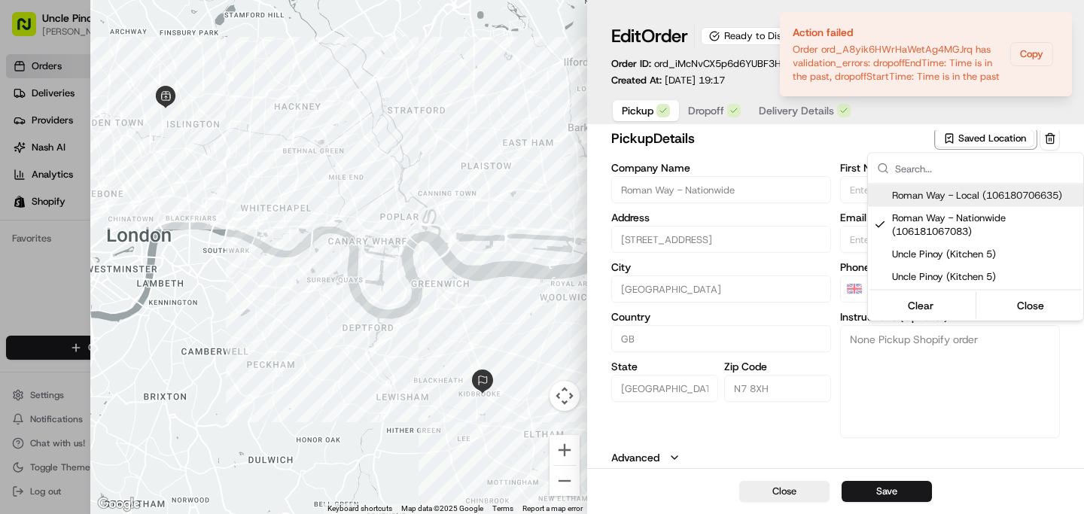
click at [974, 192] on span "Roman Way - Local (106180706635)" at bounding box center [984, 196] width 185 height 14
type input "Roman Way - Local"
type textarea "Unit 5, [GEOGRAPHIC_DATA], Kitchen 5: Uncle Pinoy"
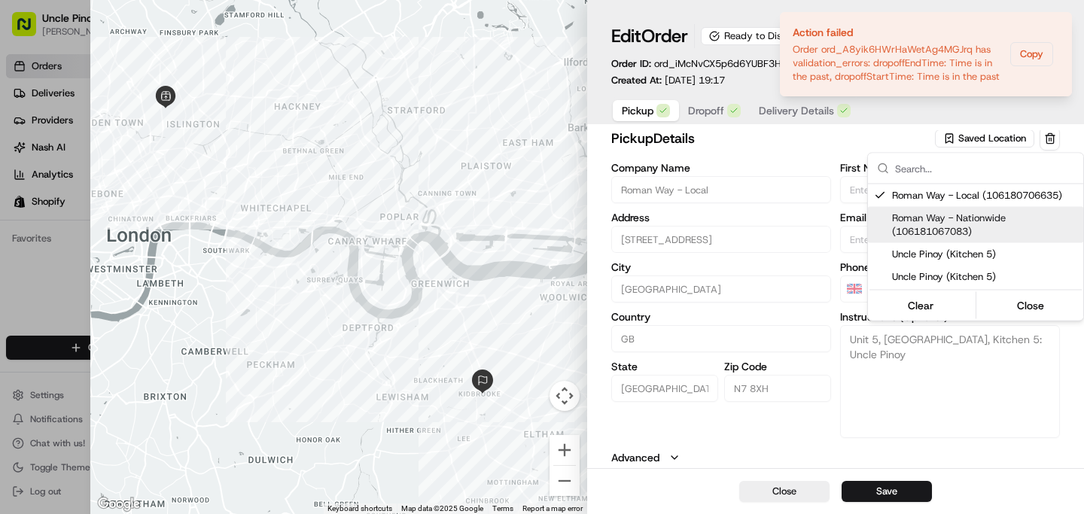
click at [776, 157] on div at bounding box center [542, 257] width 1084 height 514
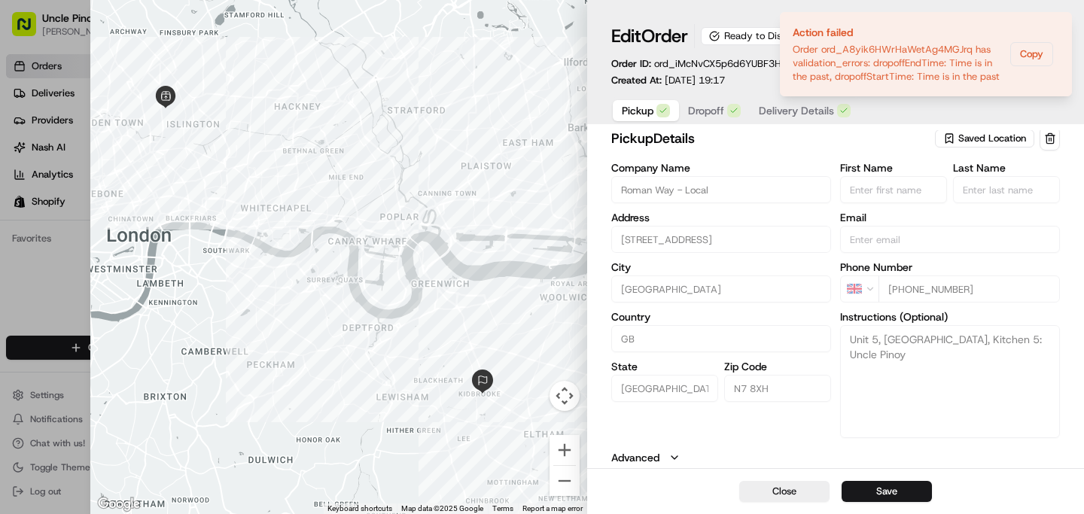
scroll to position [5, 0]
click at [693, 109] on span "Dropoff" at bounding box center [706, 110] width 36 height 15
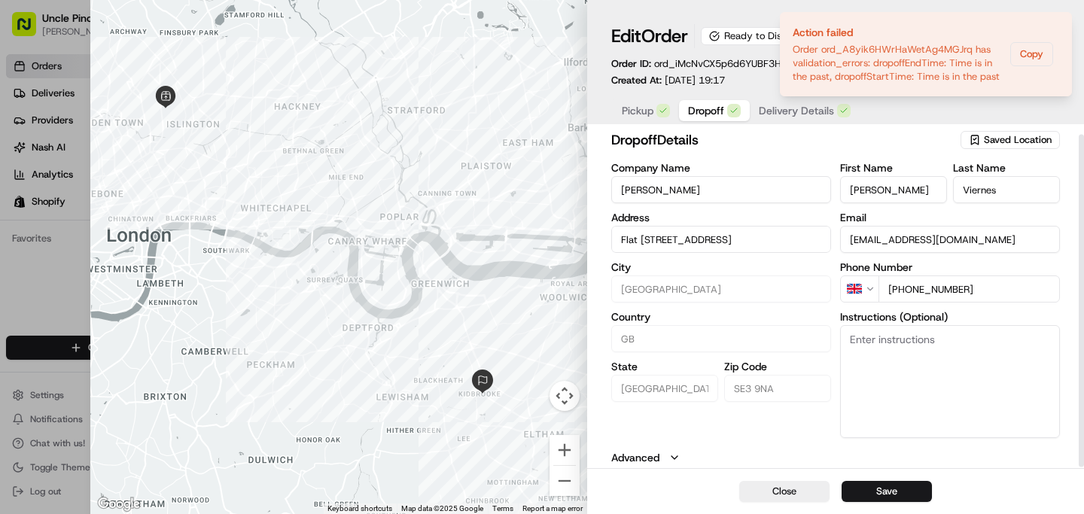
scroll to position [4, 0]
click at [797, 107] on span "Delivery Details" at bounding box center [796, 110] width 75 height 15
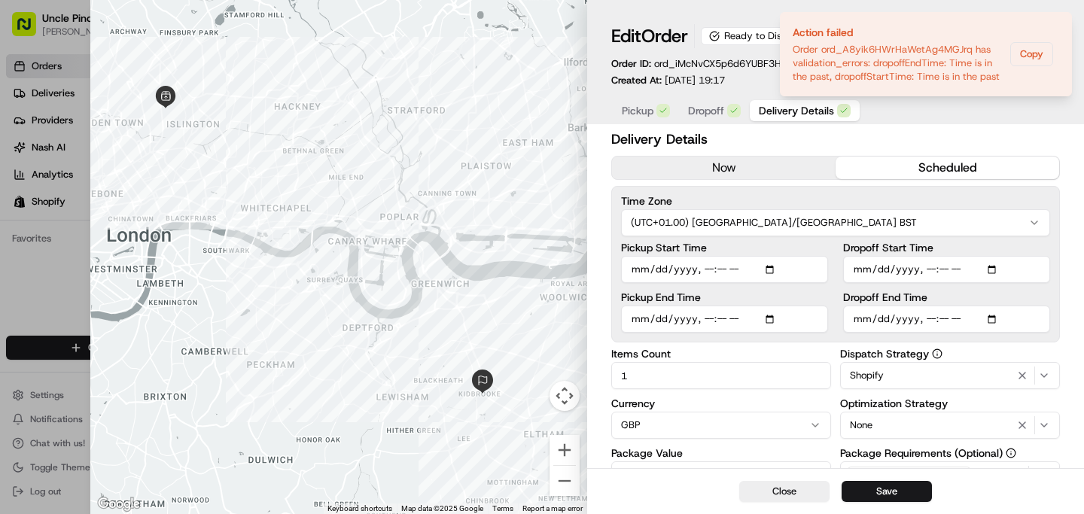
click at [759, 165] on button "now" at bounding box center [724, 168] width 224 height 23
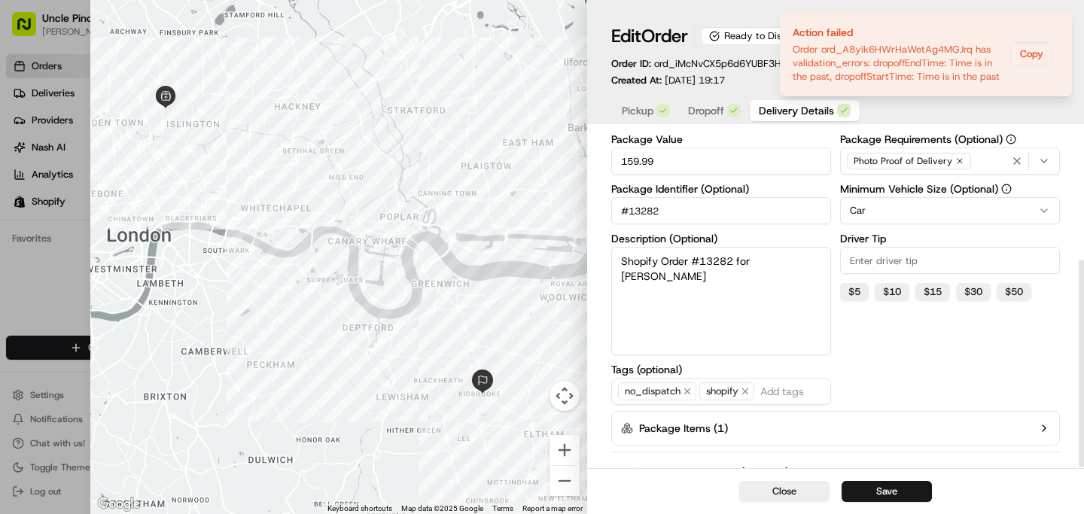
scroll to position [210, 0]
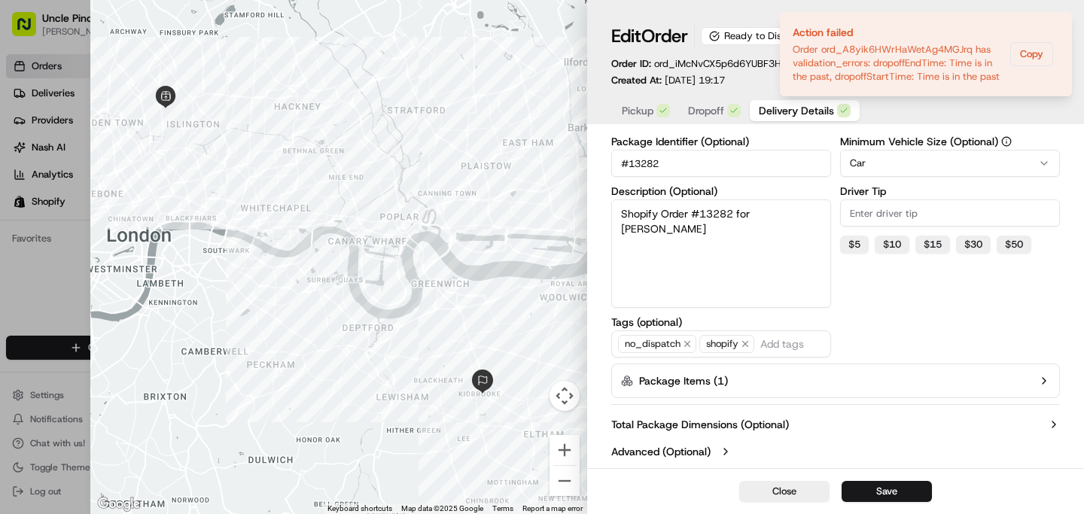
click at [1013, 382] on button "Package Items ( 1 )" at bounding box center [835, 381] width 449 height 35
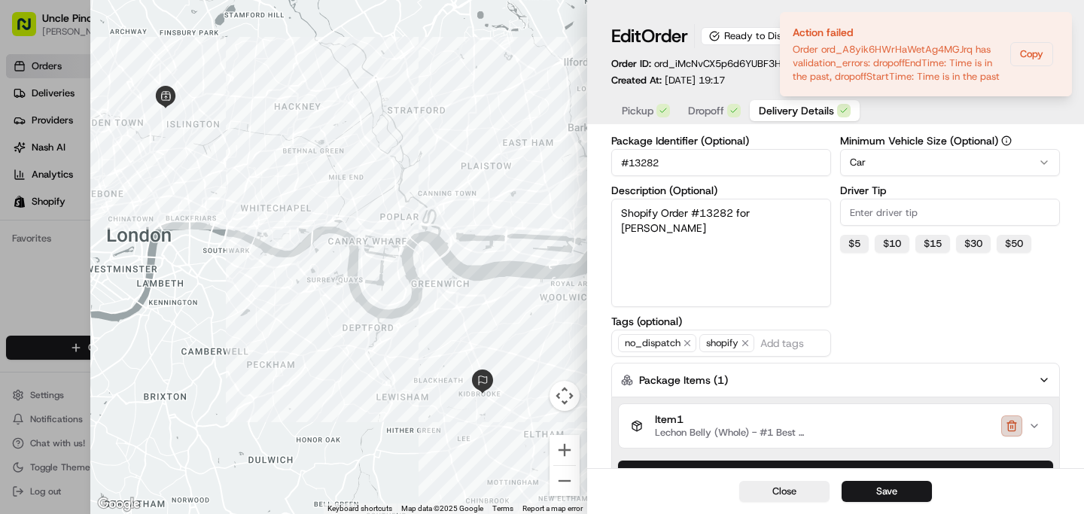
click at [1010, 430] on button "button" at bounding box center [1011, 426] width 21 height 21
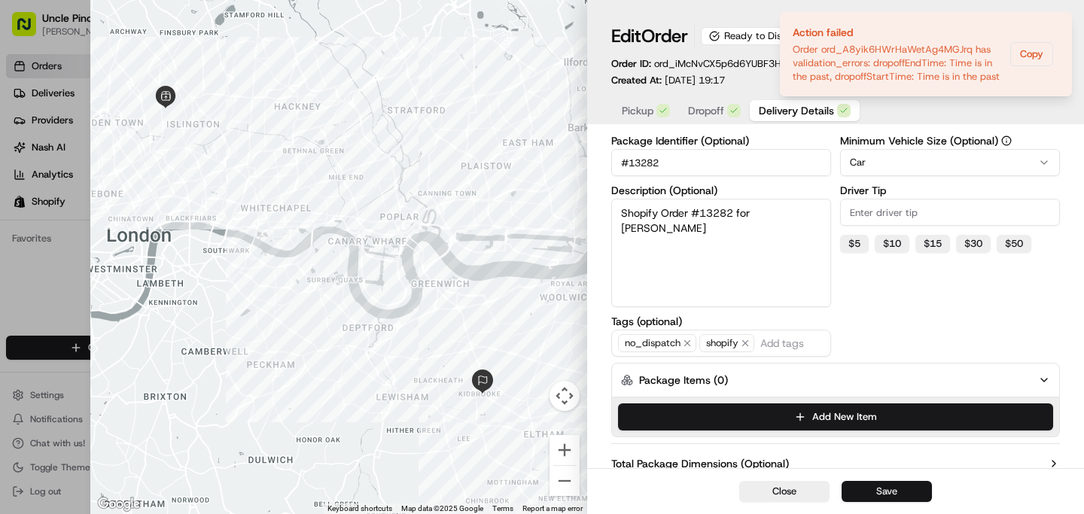
click at [897, 498] on button "Save" at bounding box center [887, 491] width 90 height 21
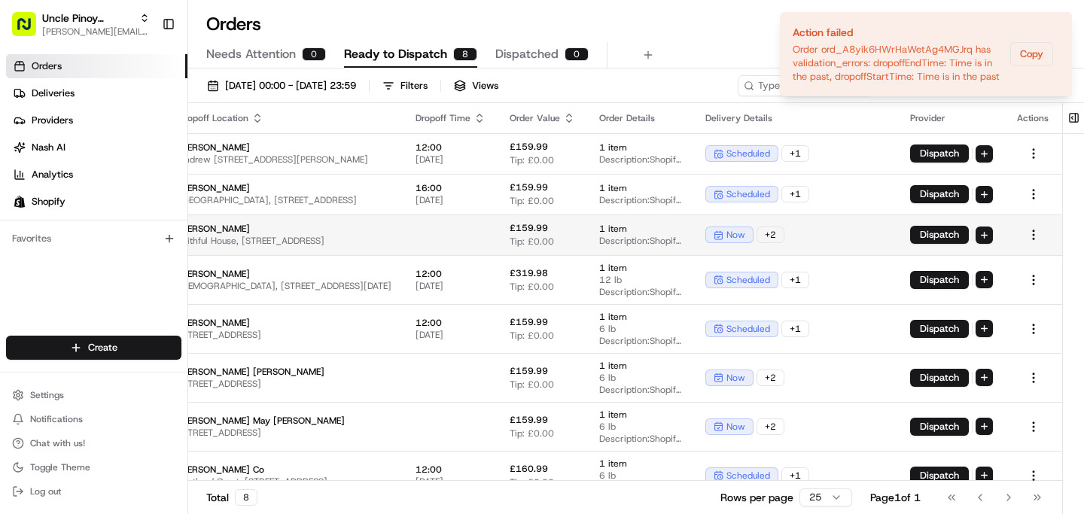
scroll to position [0, 370]
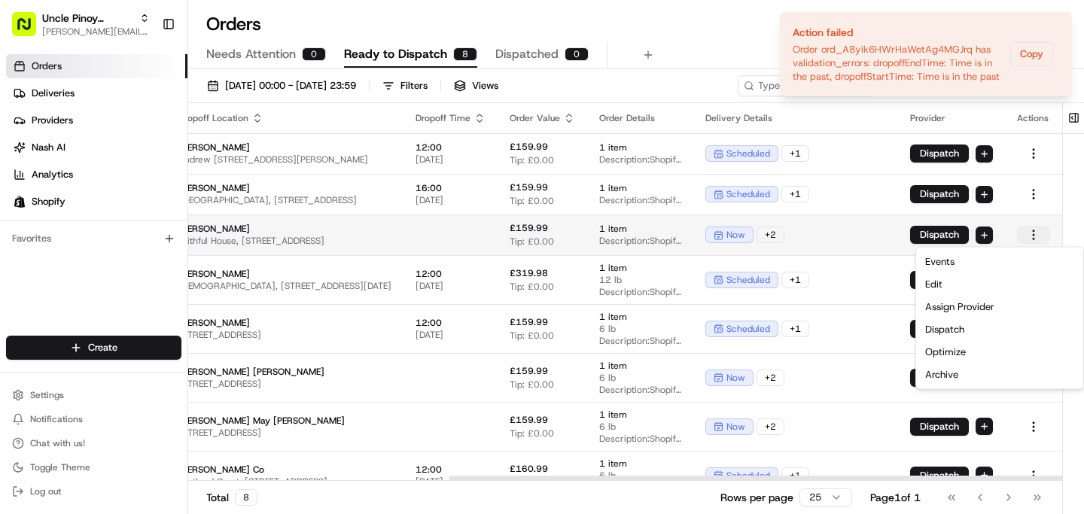
click at [1030, 235] on html "Uncle Pinoy (Shopify) [EMAIL_ADDRESS][DOMAIN_NAME] Toggle Sidebar Orders Delive…" at bounding box center [542, 257] width 1084 height 514
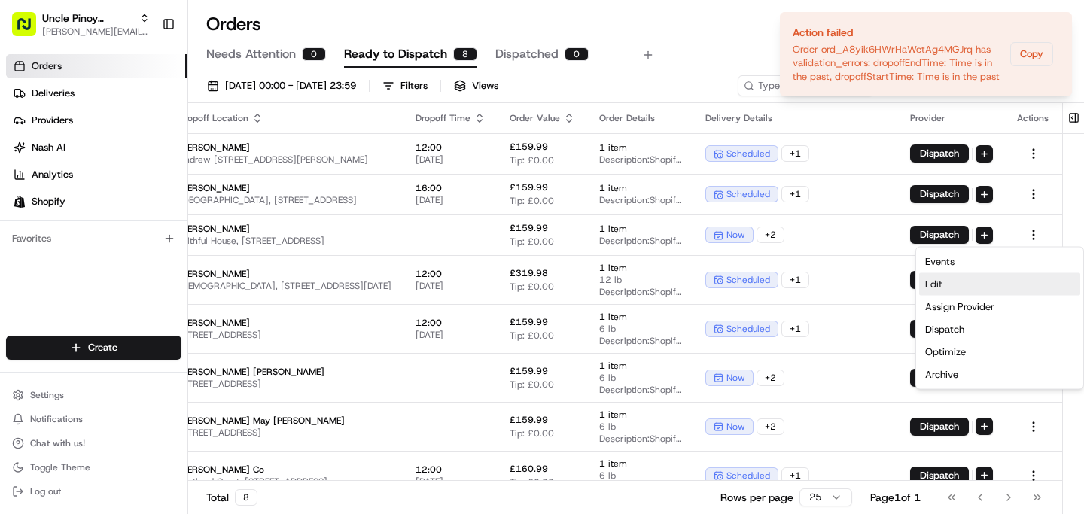
click at [971, 276] on div "Edit" at bounding box center [999, 284] width 161 height 23
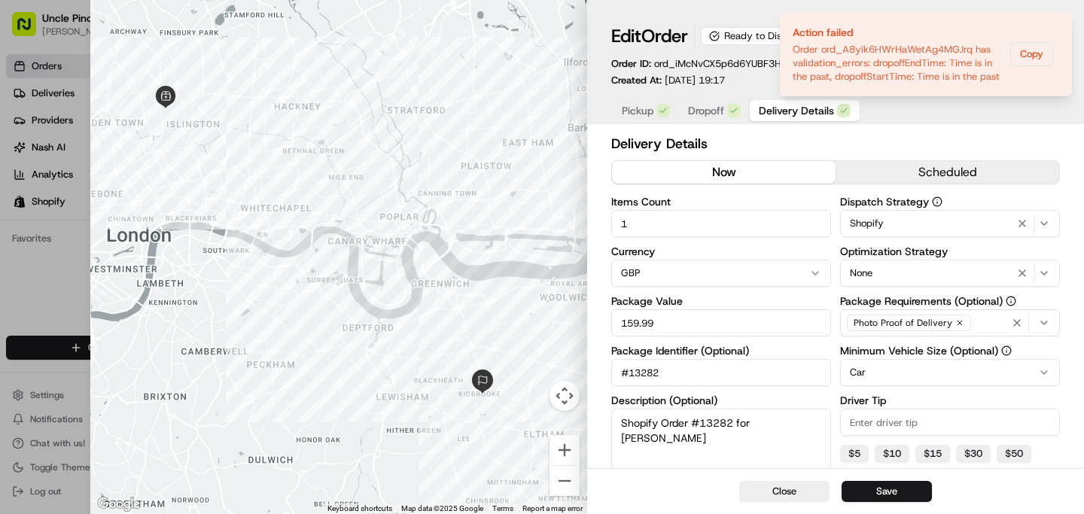
click at [475, 239] on div at bounding box center [338, 257] width 497 height 514
click at [788, 492] on button "Close" at bounding box center [784, 491] width 90 height 21
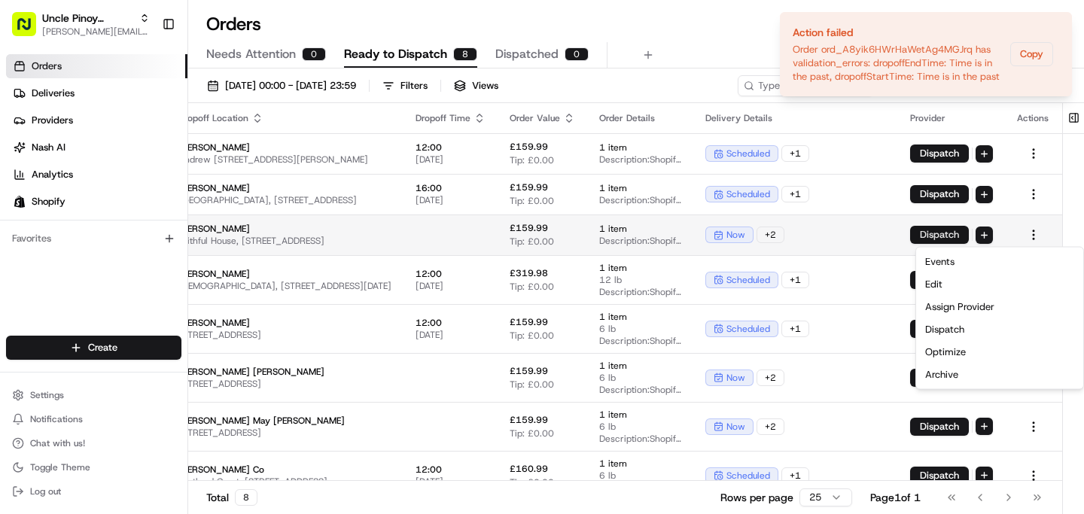
click at [938, 234] on button "Dispatch" at bounding box center [939, 235] width 59 height 18
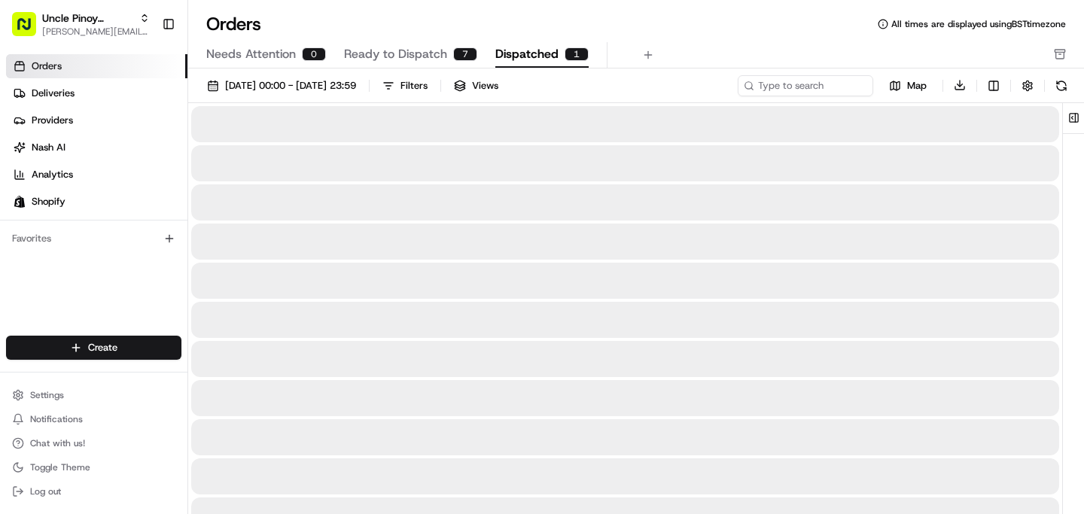
click at [513, 59] on span "Dispatched" at bounding box center [526, 54] width 63 height 18
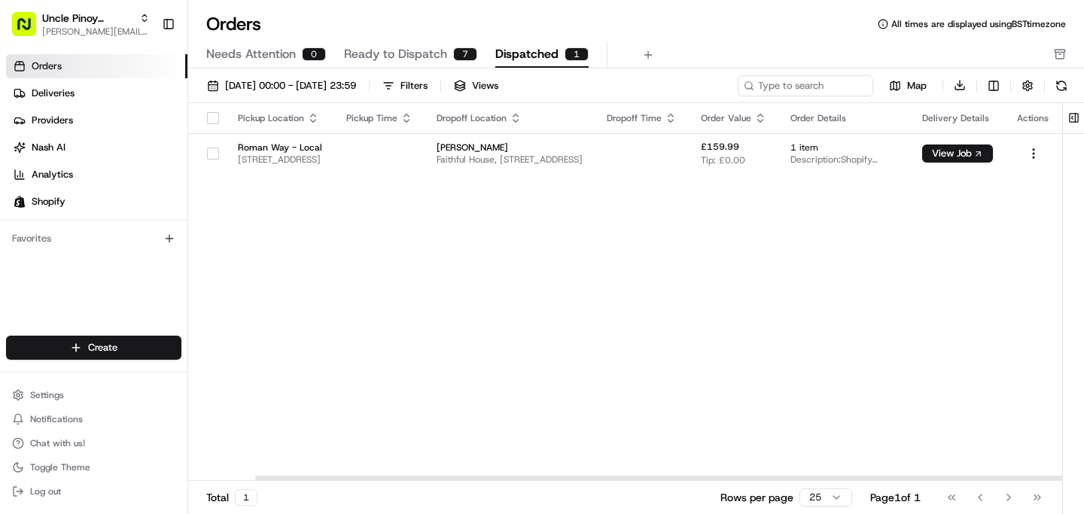
scroll to position [0, 137]
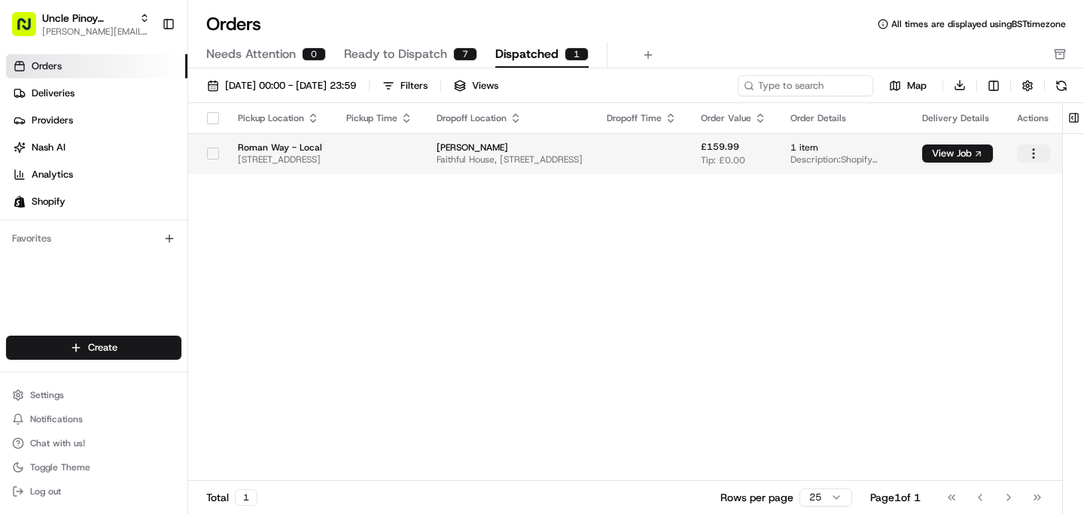
click at [1030, 148] on html "Uncle Pinoy (Shopify) [EMAIL_ADDRESS][DOMAIN_NAME] Toggle Sidebar Orders Delive…" at bounding box center [542, 257] width 1084 height 514
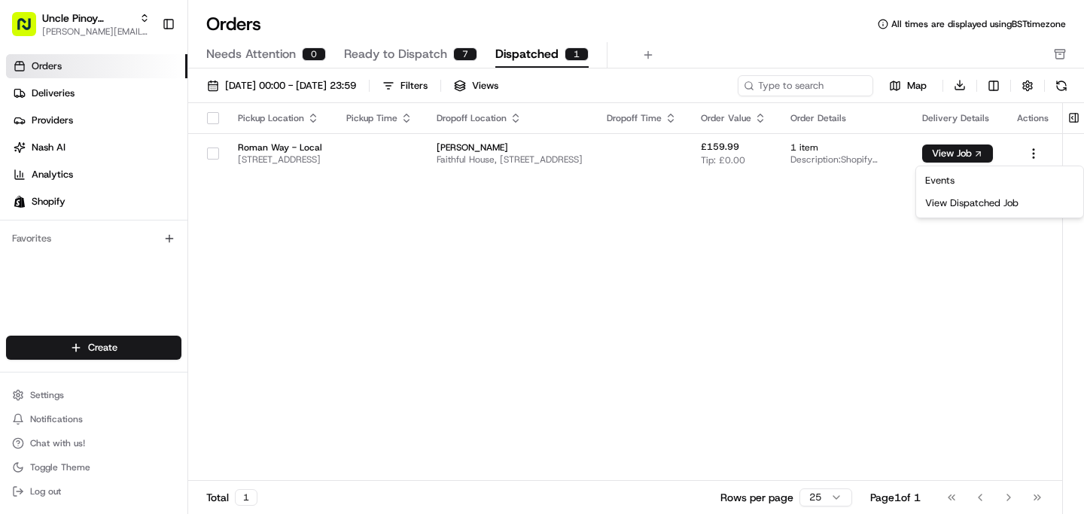
click at [920, 240] on html "Uncle Pinoy (Shopify) [EMAIL_ADDRESS][DOMAIN_NAME] Toggle Sidebar Orders Delive…" at bounding box center [542, 257] width 1084 height 514
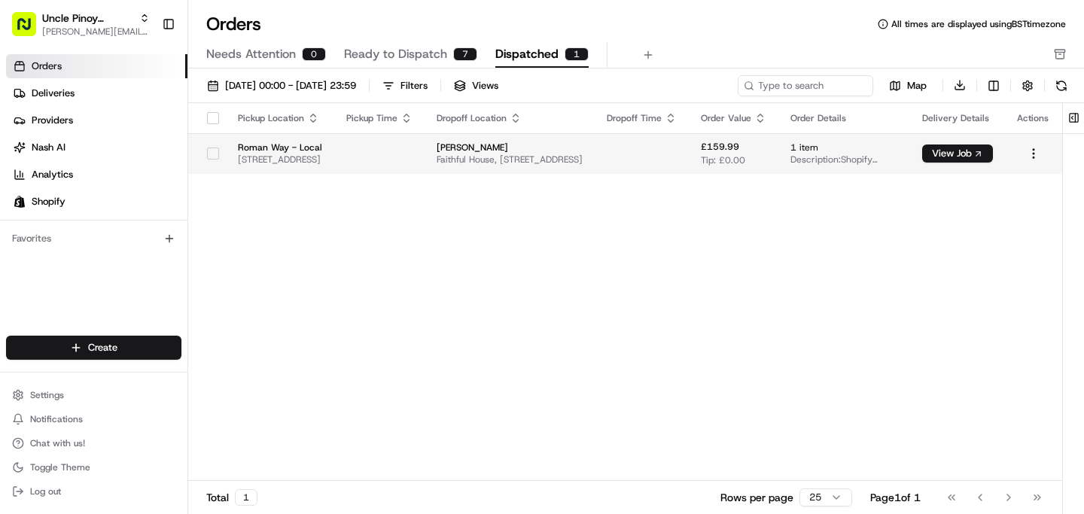
click at [835, 143] on span "1 item" at bounding box center [845, 148] width 108 height 12
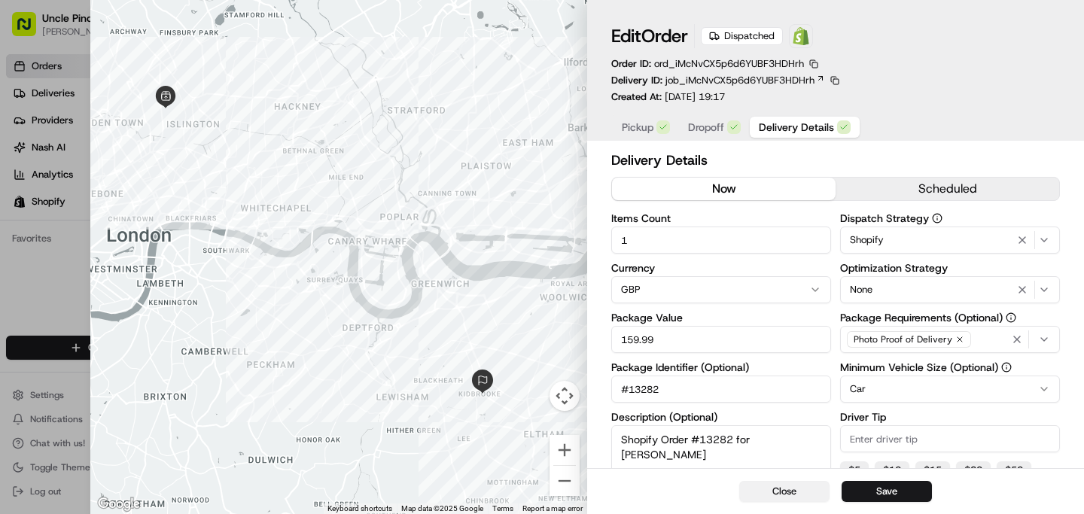
click at [788, 485] on button "Close" at bounding box center [784, 491] width 90 height 21
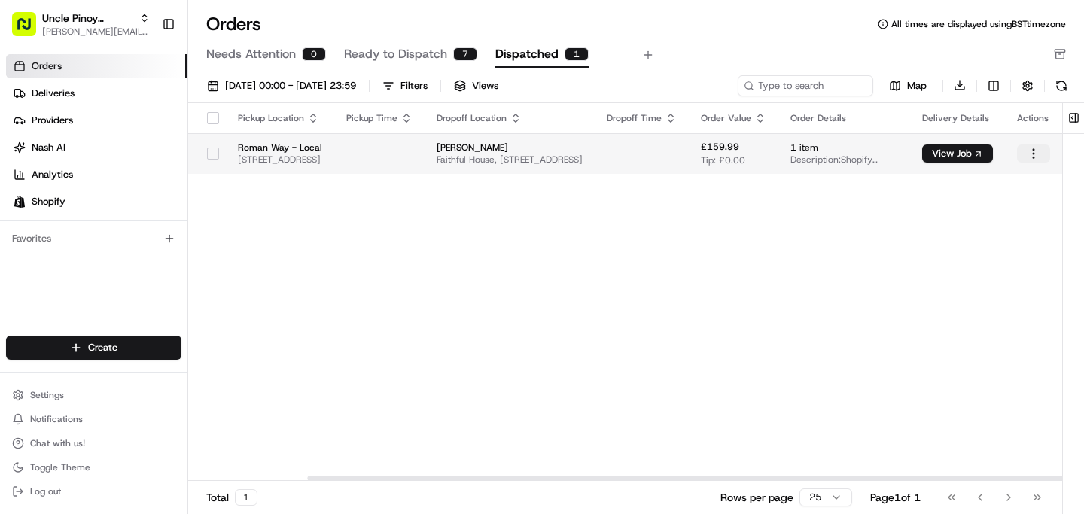
click at [1034, 157] on html "Uncle Pinoy (Shopify) [EMAIL_ADDRESS][DOMAIN_NAME] Toggle Sidebar Orders Delive…" at bounding box center [542, 257] width 1084 height 514
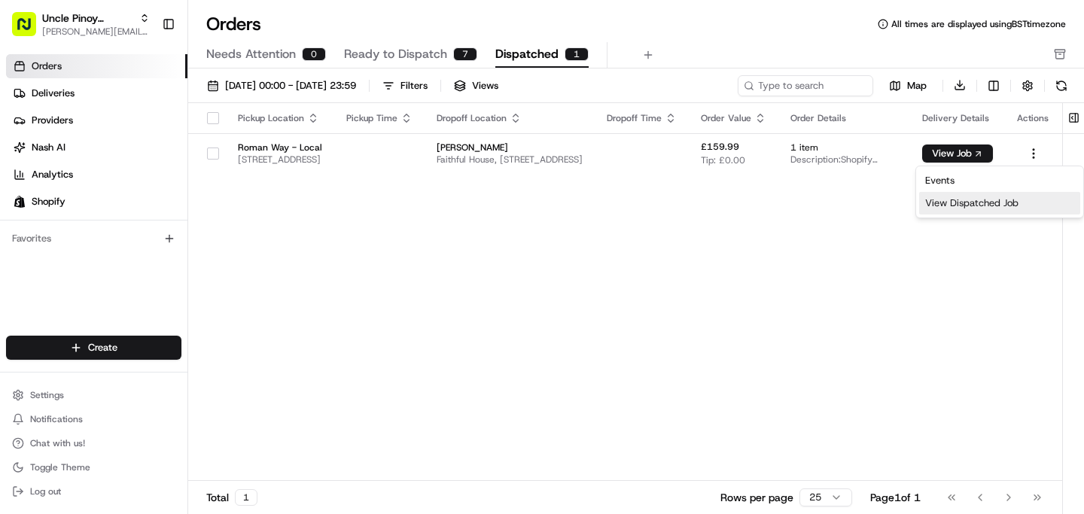
click at [989, 204] on div "View Dispatched Job" at bounding box center [999, 203] width 161 height 23
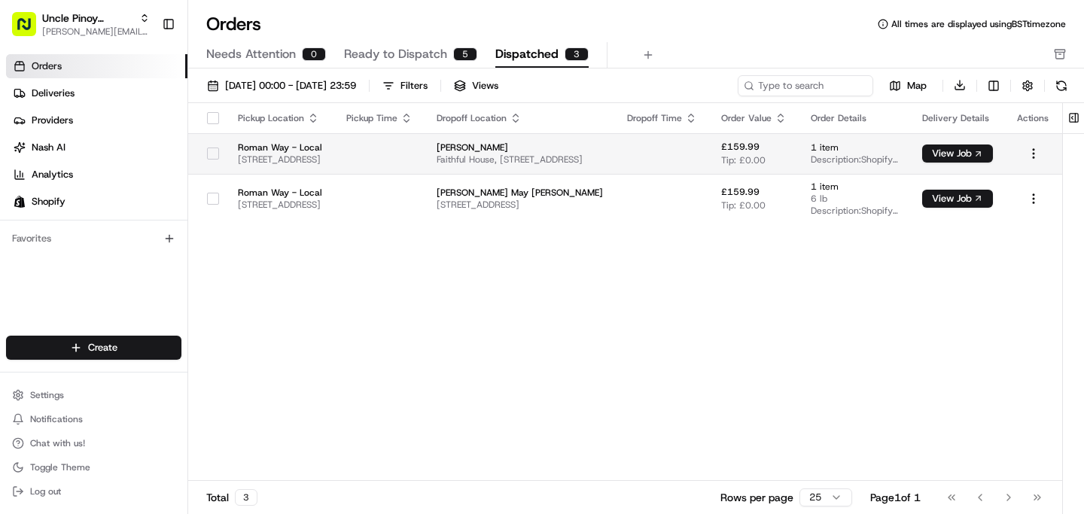
scroll to position [0, 0]
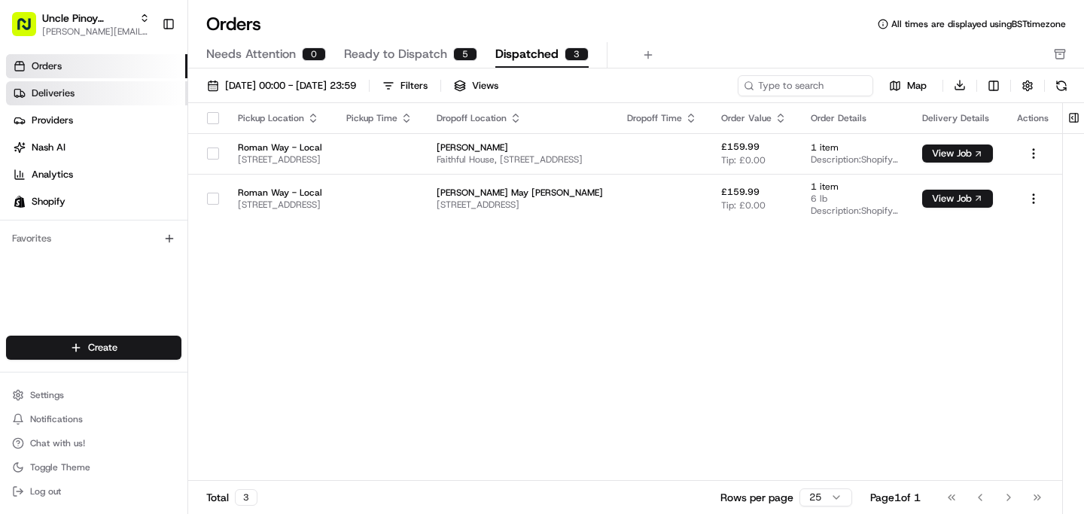
click at [82, 99] on link "Deliveries" at bounding box center [96, 93] width 181 height 24
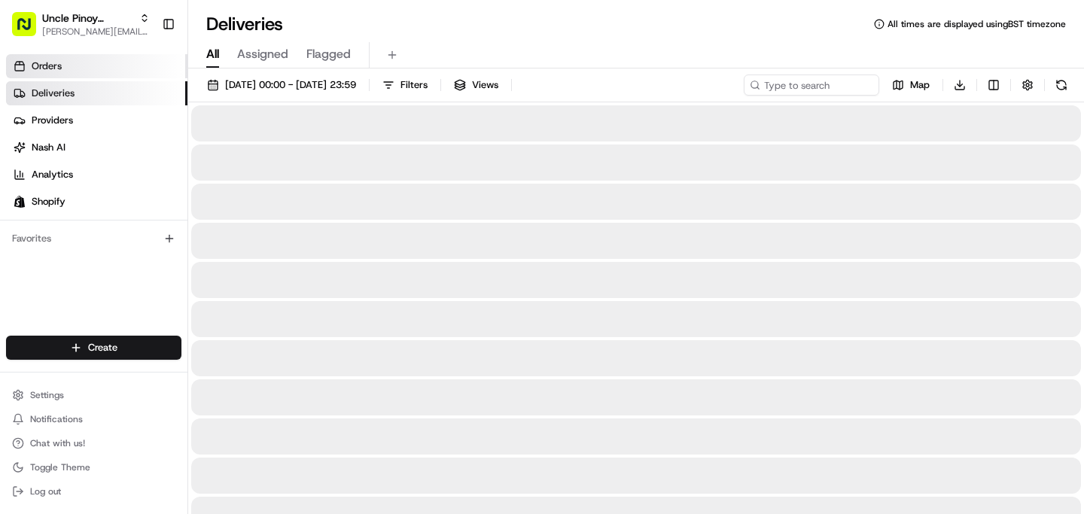
click at [84, 63] on link "Orders" at bounding box center [96, 66] width 181 height 24
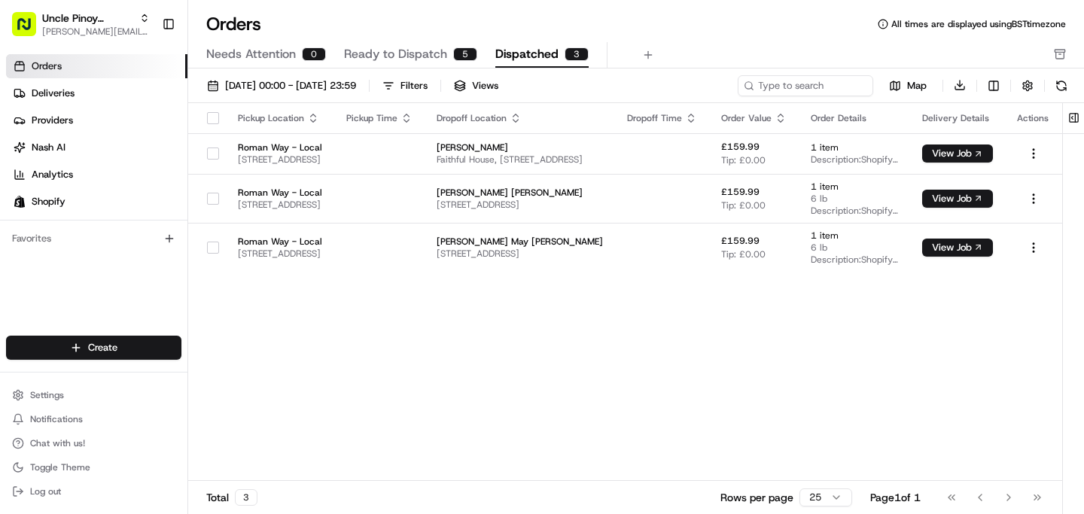
click at [401, 53] on span "Ready to Dispatch" at bounding box center [395, 54] width 103 height 18
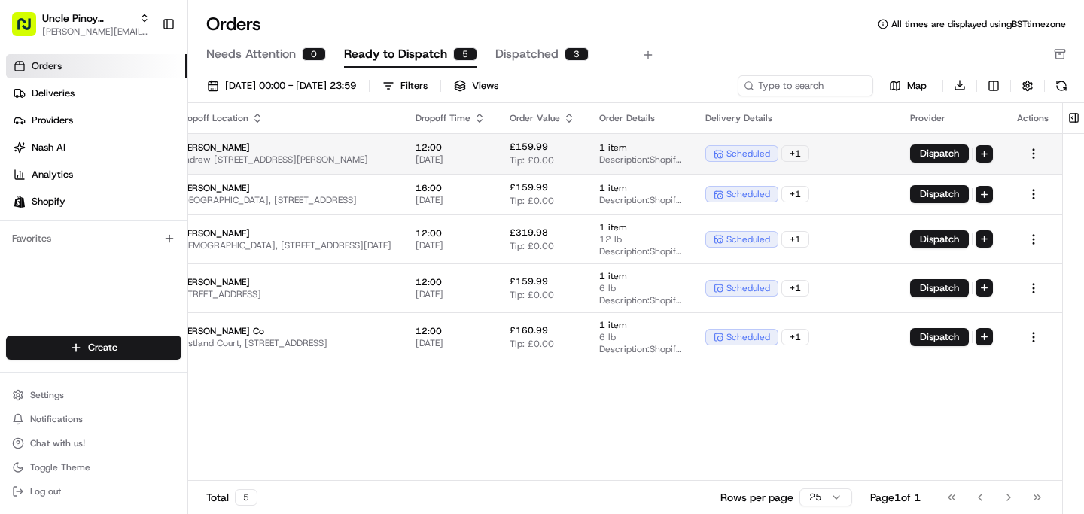
scroll to position [0, 370]
click at [1038, 146] on html "Uncle Pinoy (Shopify) [EMAIL_ADDRESS][DOMAIN_NAME] Toggle Sidebar Orders Delive…" at bounding box center [542, 257] width 1084 height 514
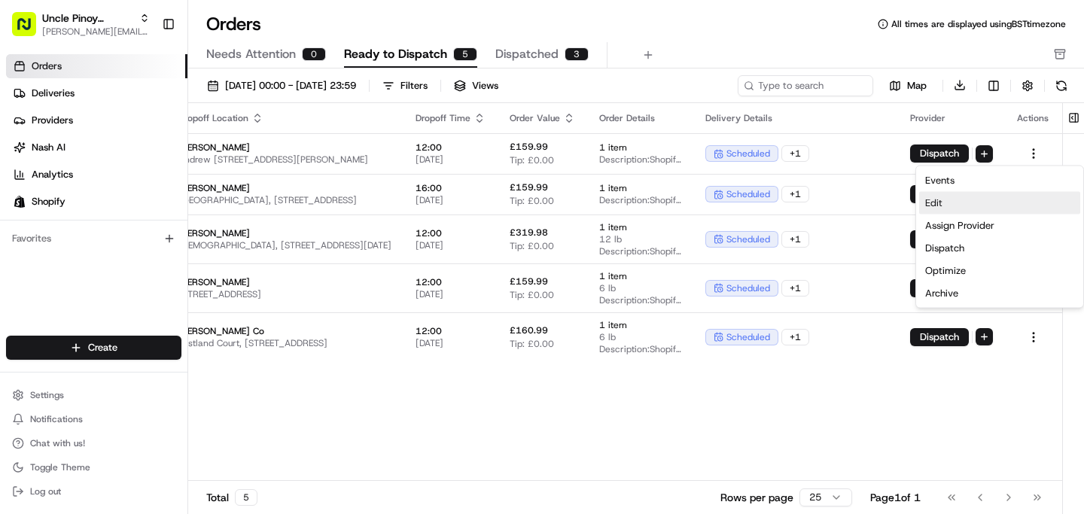
click at [983, 204] on div "Edit" at bounding box center [999, 203] width 161 height 23
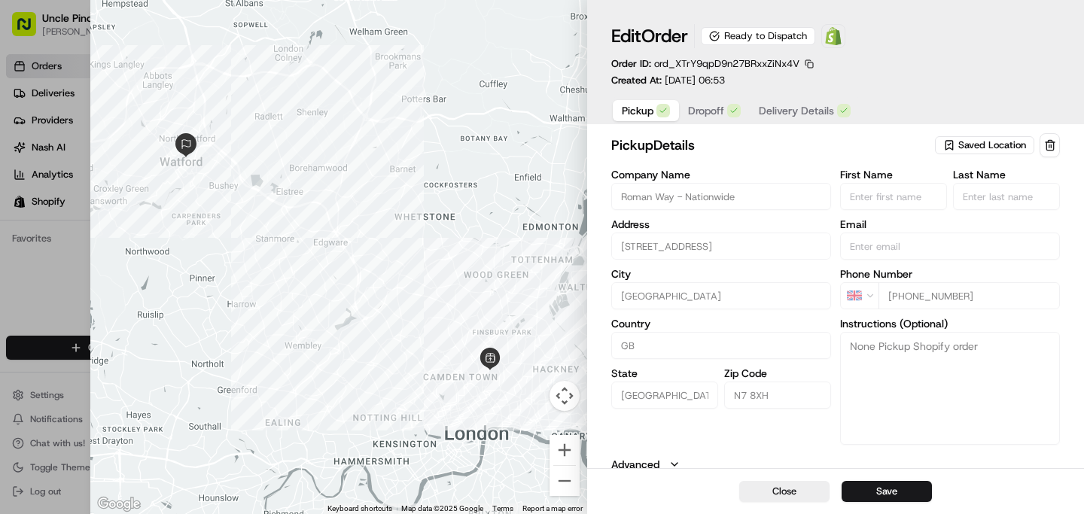
click at [1001, 148] on span "Saved Location" at bounding box center [992, 146] width 68 height 14
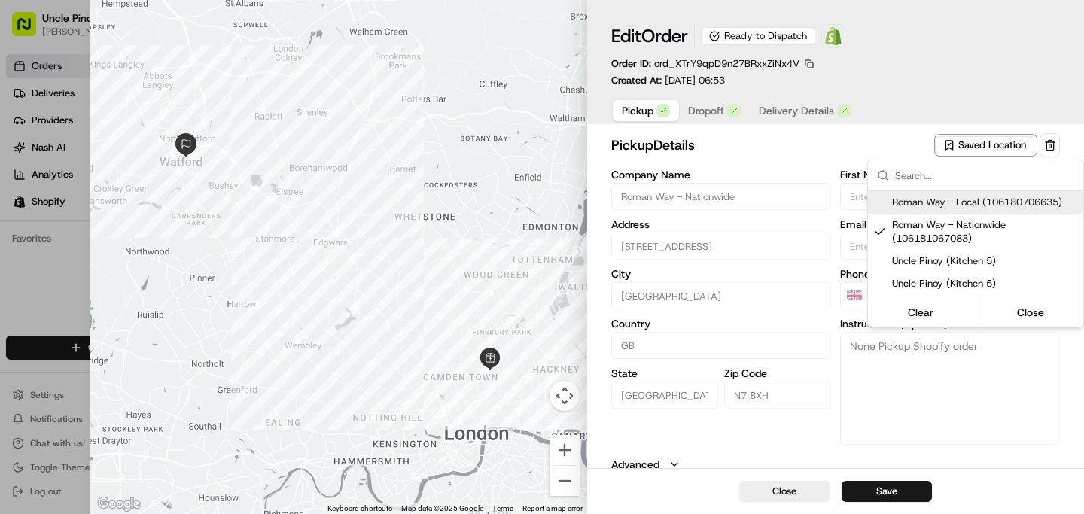
click at [952, 198] on span "Roman Way - Local (106180706635)" at bounding box center [984, 203] width 185 height 14
type input "Roman Way - Local"
type textarea "Unit 5, [GEOGRAPHIC_DATA], Kitchen 5: Uncle Pinoy"
click at [755, 166] on div at bounding box center [542, 257] width 1084 height 514
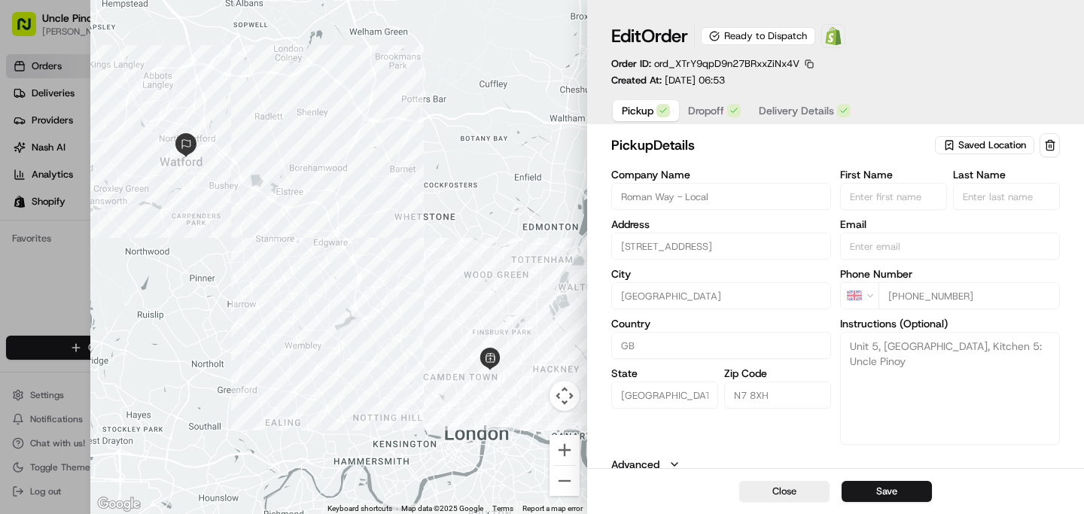
click at [712, 126] on div "Edit Order Ready to Dispatch Open Order in Shopify Order ID: ord_XTrY9qpD9n27BR…" at bounding box center [835, 65] width 497 height 130
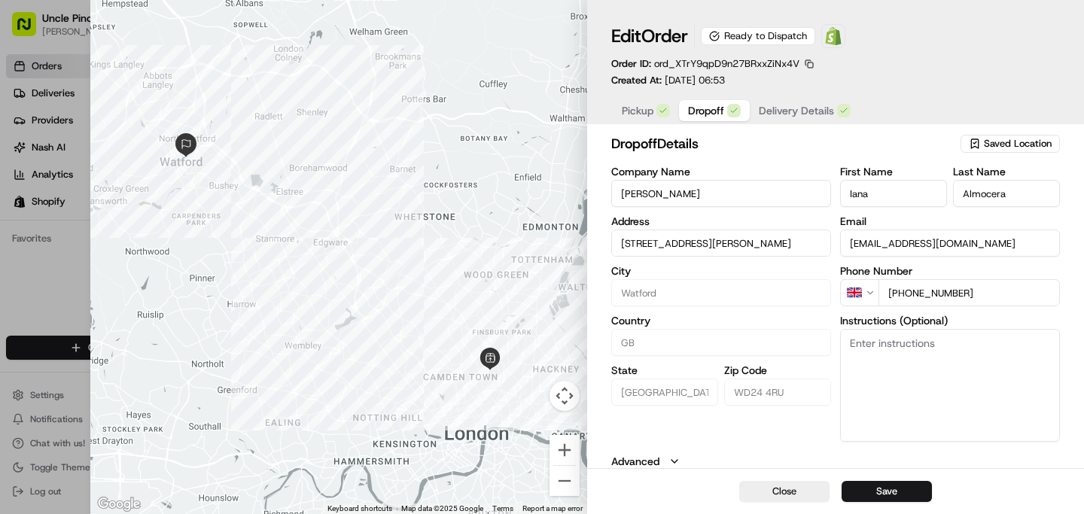
click at [707, 120] on button "Dropoff" at bounding box center [714, 110] width 71 height 21
click at [798, 108] on span "Delivery Details" at bounding box center [796, 110] width 75 height 15
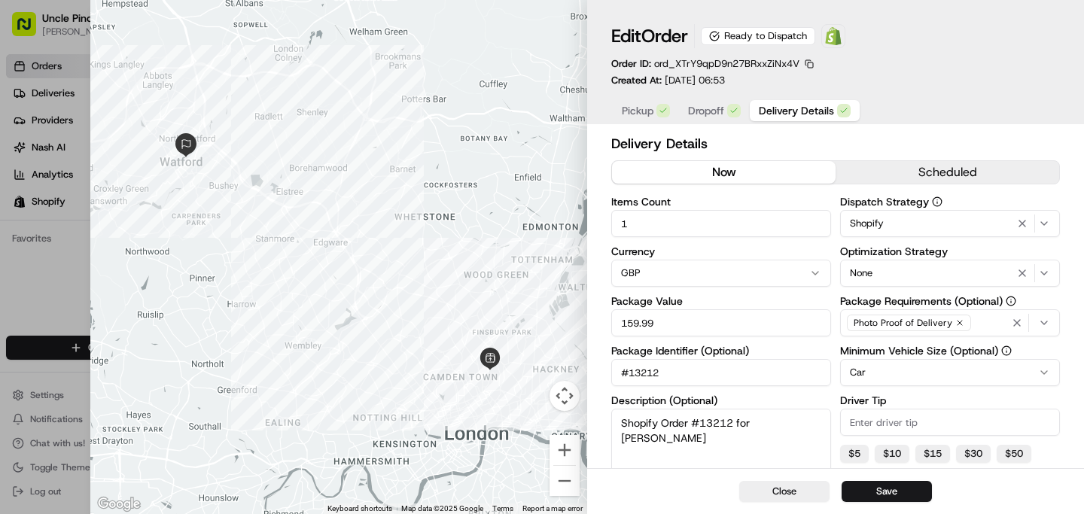
click at [759, 177] on button "now" at bounding box center [724, 172] width 224 height 23
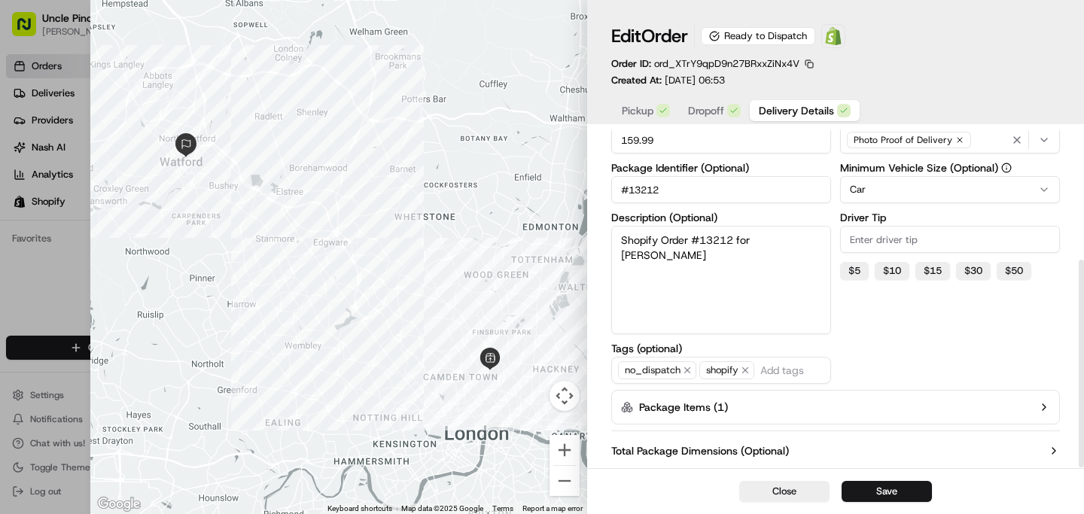
scroll to position [210, 0]
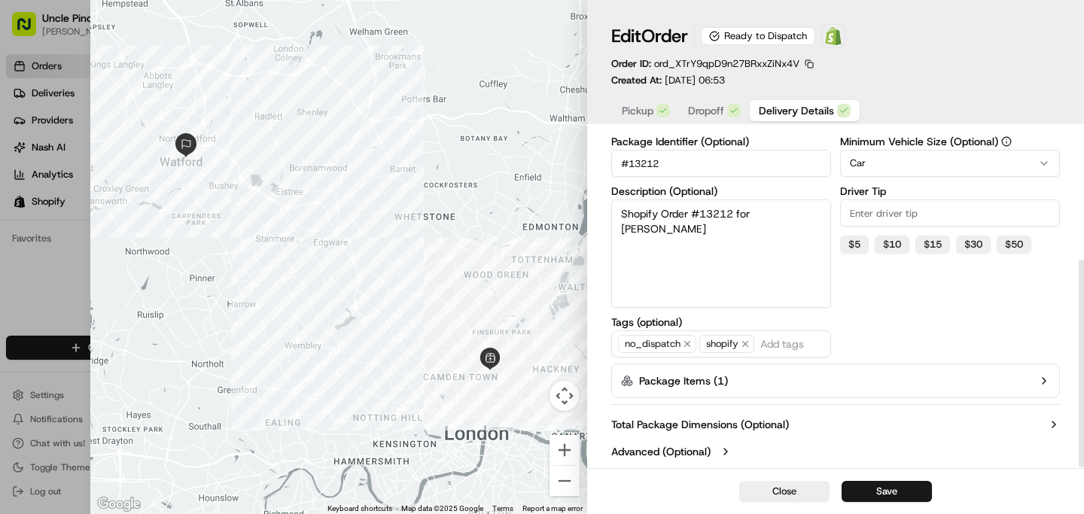
click at [965, 367] on button "Package Items ( 1 )" at bounding box center [835, 381] width 449 height 35
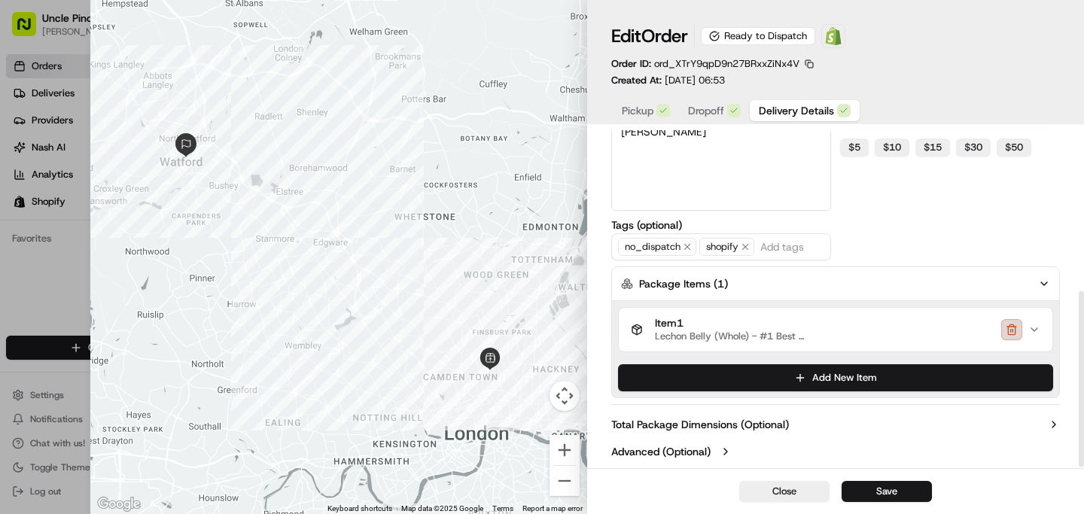
click at [1010, 327] on button "button" at bounding box center [1011, 329] width 21 height 21
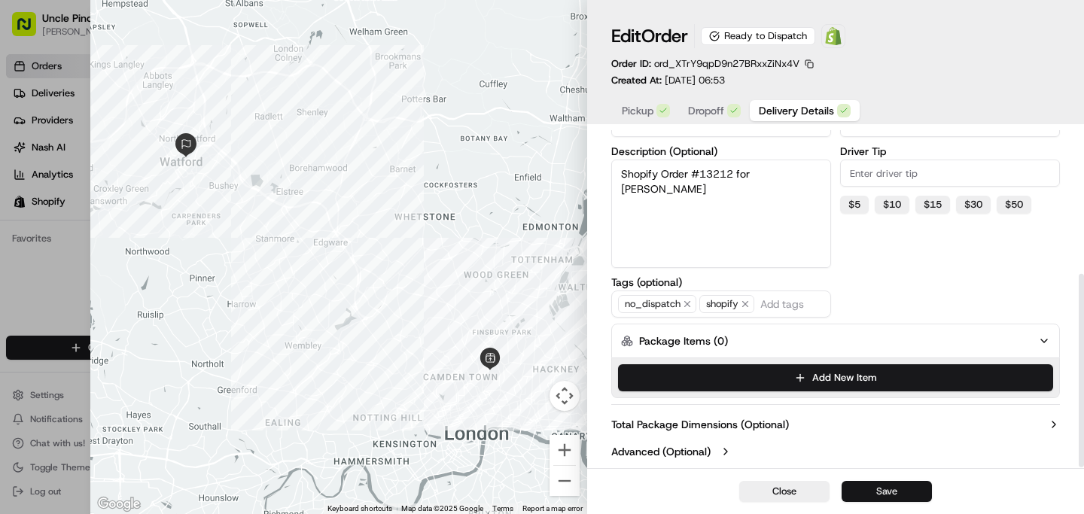
click at [891, 483] on button "Save" at bounding box center [887, 491] width 90 height 21
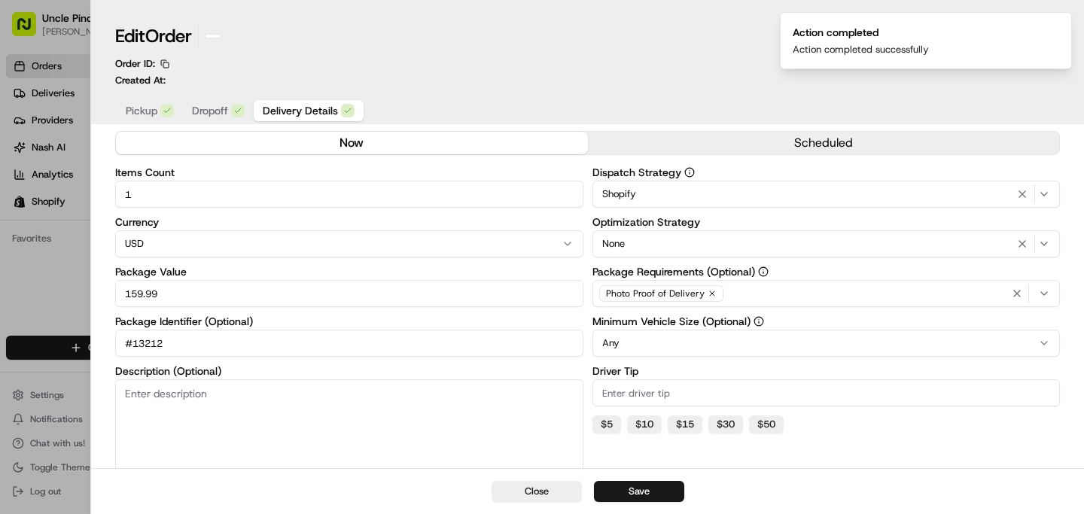
scroll to position [0, 0]
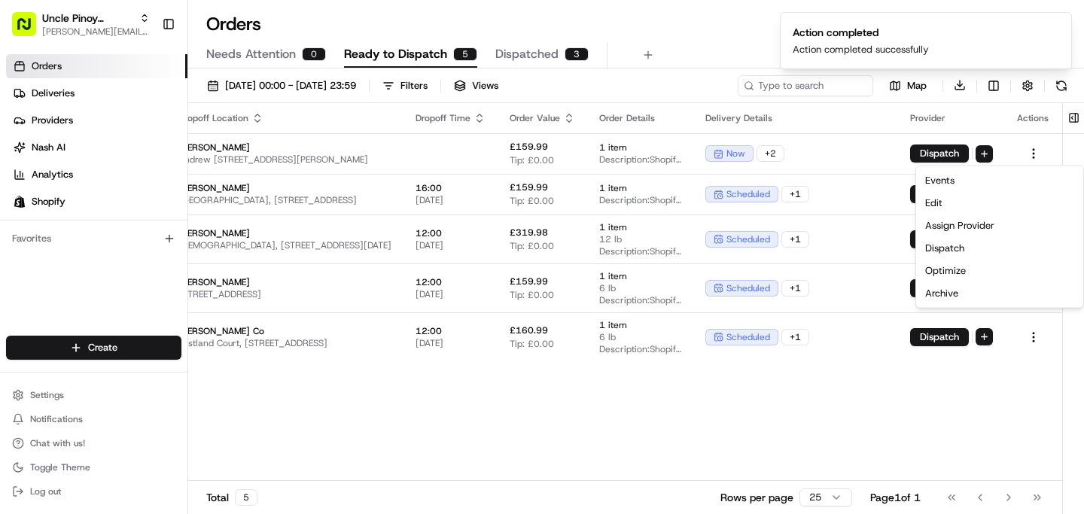
click at [712, 379] on div "Pickup Location Pickup Time Dropoff Location Dropoff Time Order Value Order Det…" at bounding box center [491, 292] width 1144 height 379
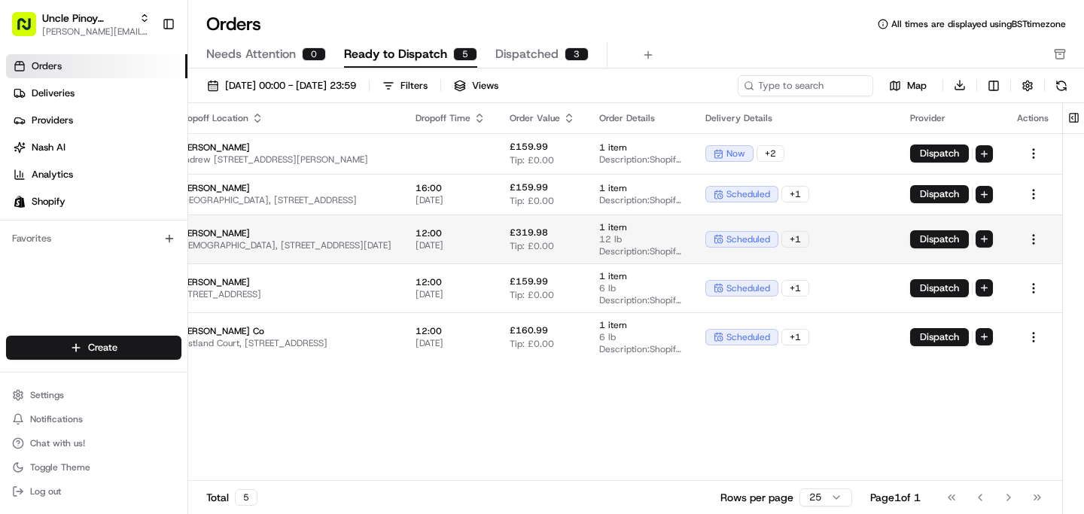
scroll to position [0, 370]
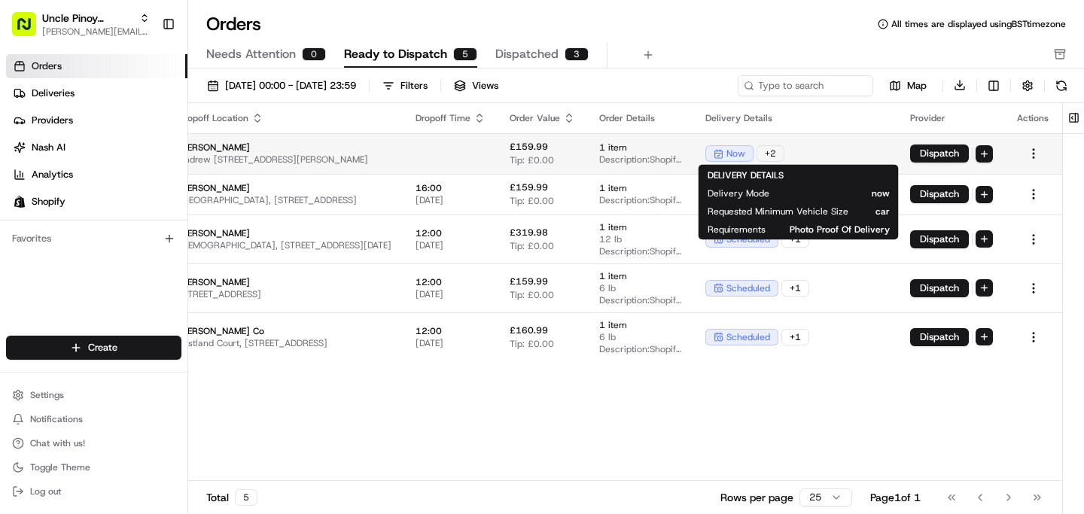
click at [766, 151] on div "+ 2" at bounding box center [771, 153] width 28 height 17
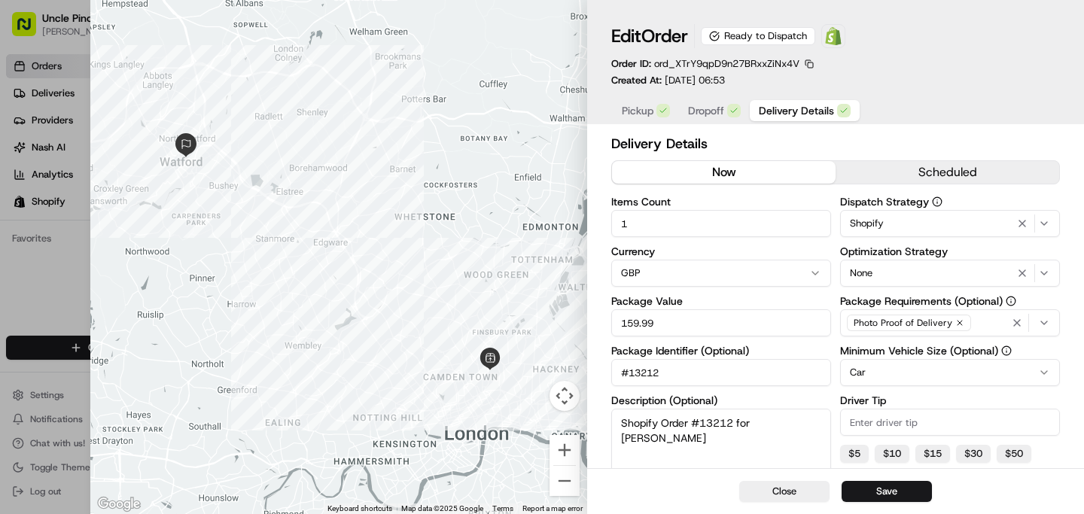
click at [62, 114] on div at bounding box center [542, 257] width 1084 height 514
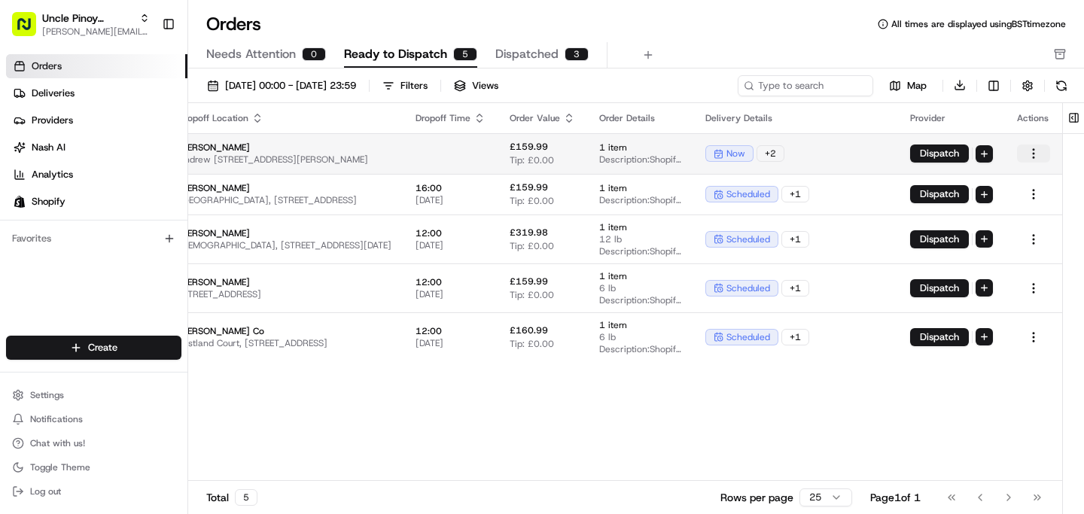
click at [1028, 153] on html "Uncle Pinoy (Shopify) [EMAIL_ADDRESS][DOMAIN_NAME] Toggle Sidebar Orders Delive…" at bounding box center [542, 257] width 1084 height 514
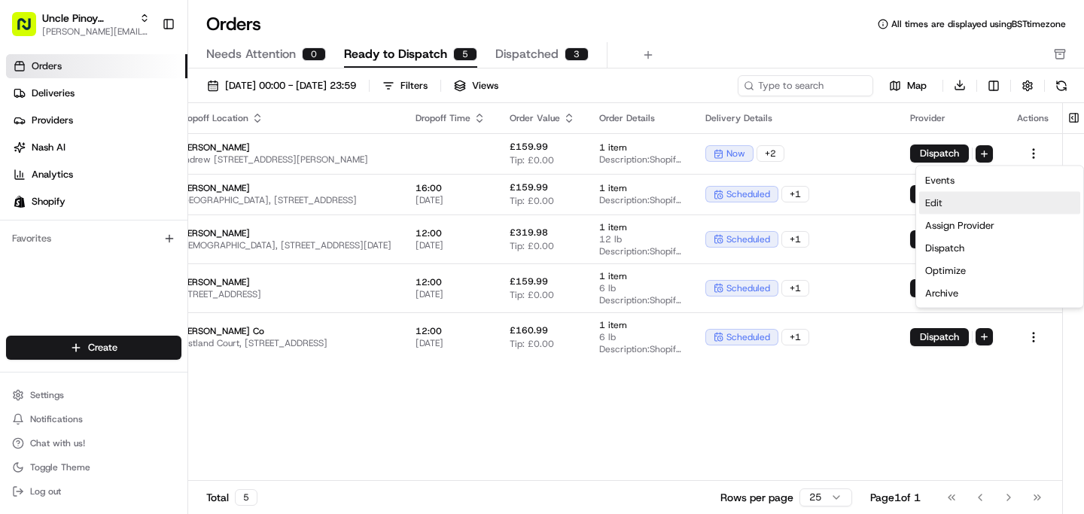
click at [940, 201] on div "Edit" at bounding box center [999, 203] width 161 height 23
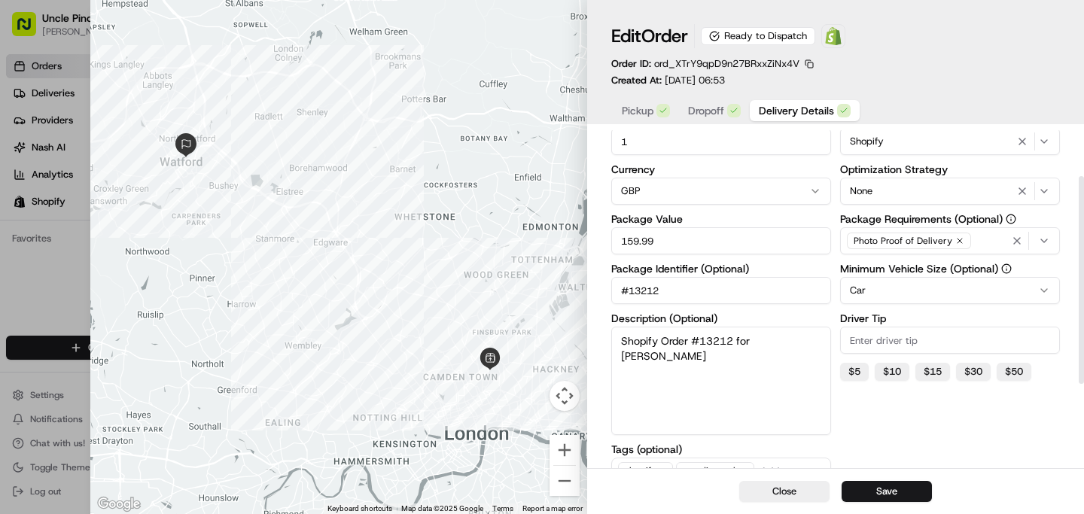
scroll to position [107, 0]
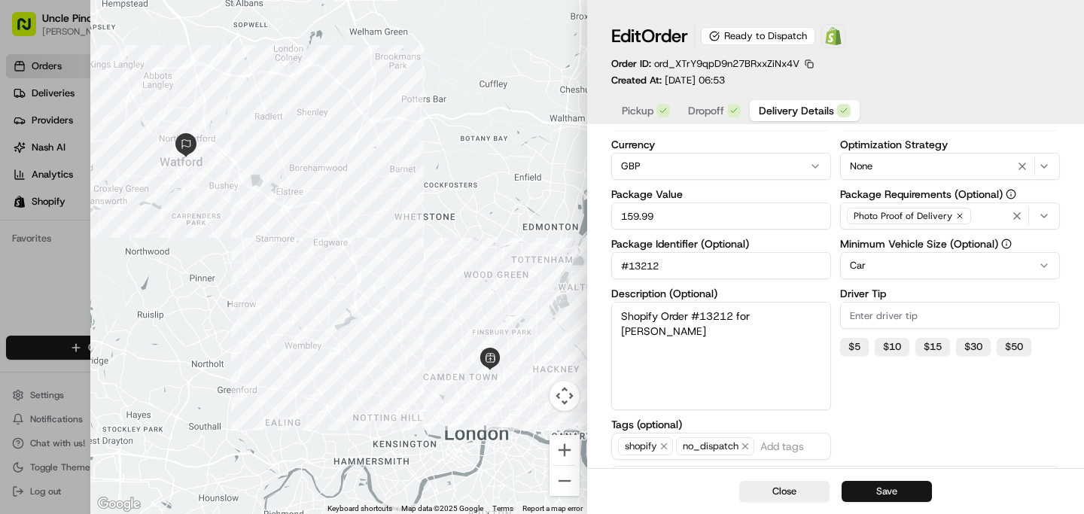
click at [892, 495] on button "Save" at bounding box center [887, 491] width 90 height 21
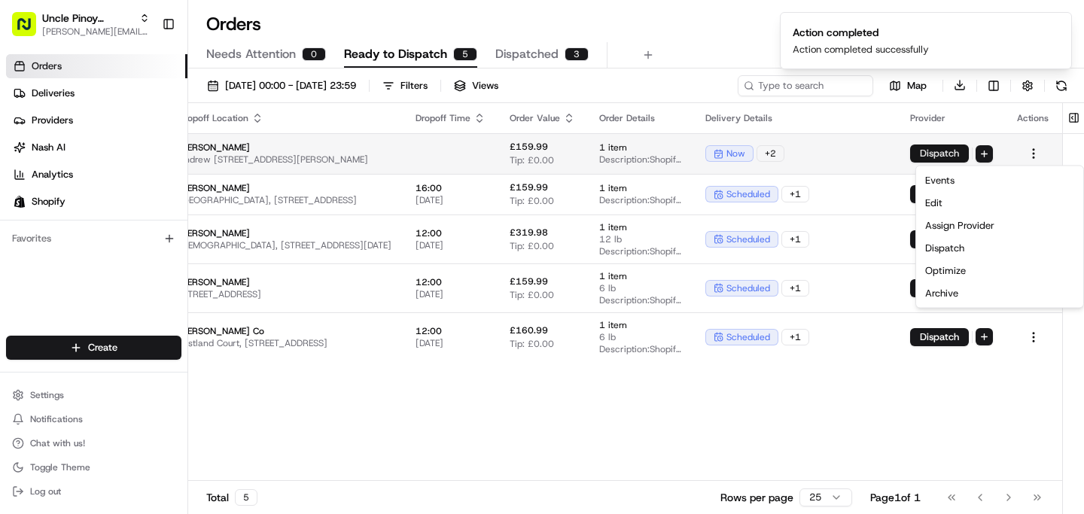
click at [949, 152] on button "Dispatch" at bounding box center [939, 154] width 59 height 18
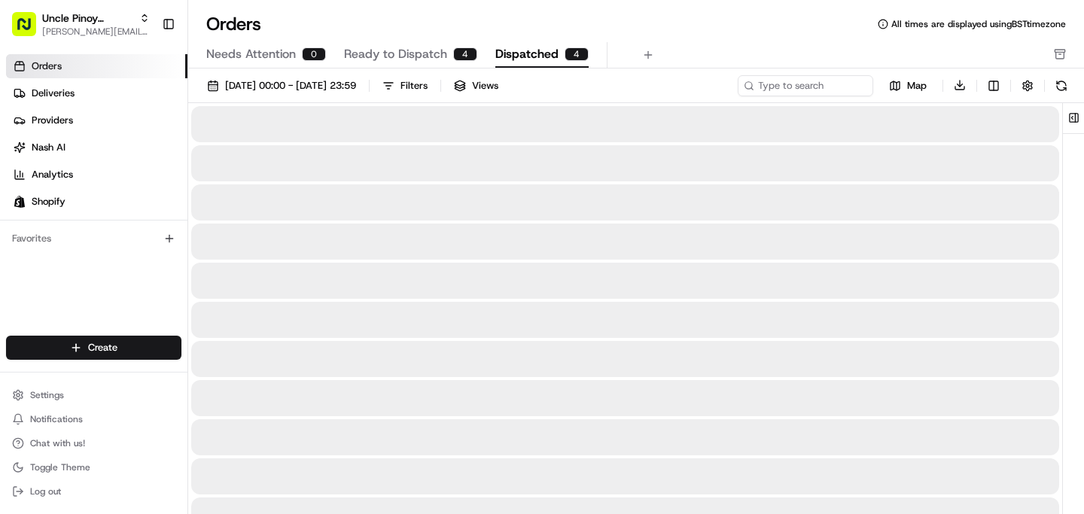
click at [506, 59] on span "Dispatched" at bounding box center [526, 54] width 63 height 18
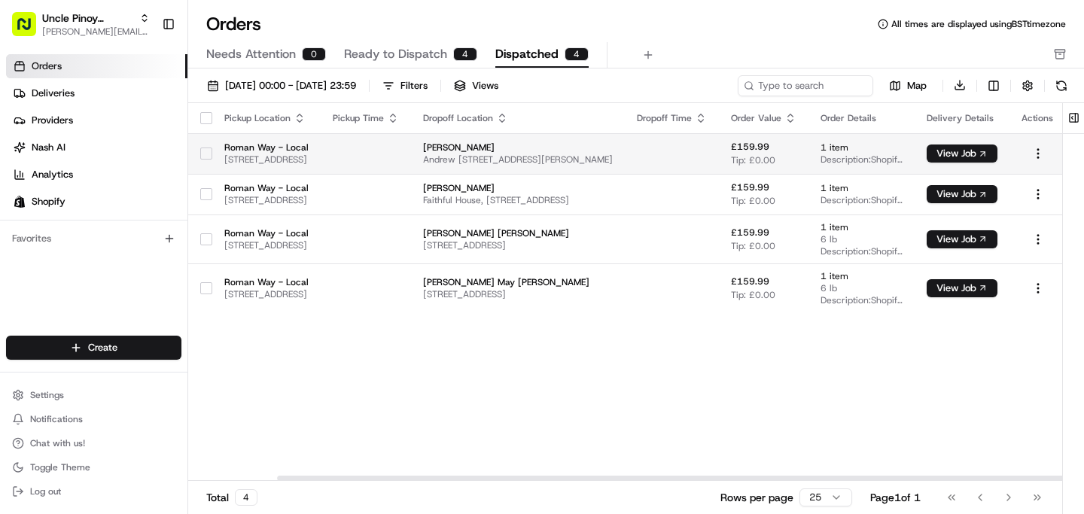
scroll to position [0, 154]
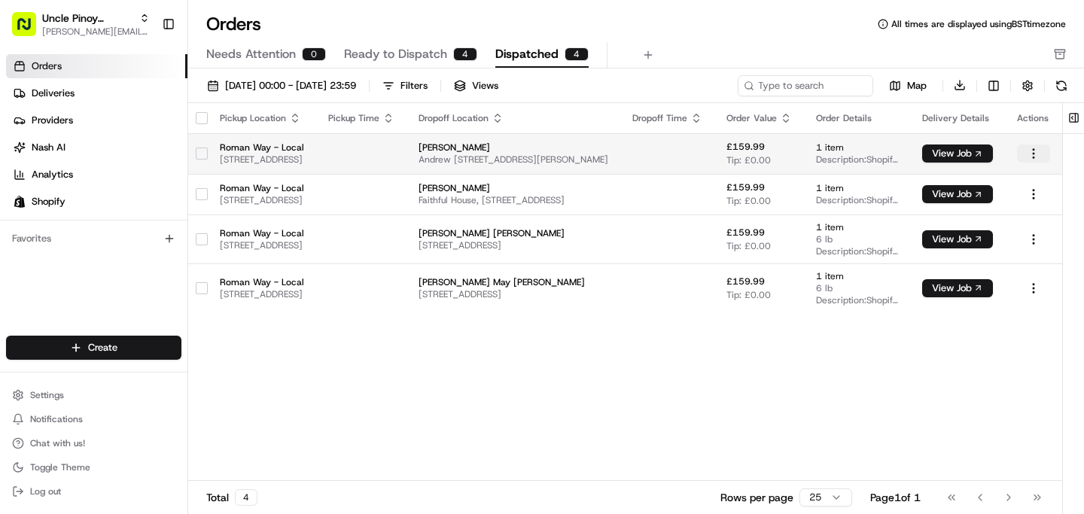
click at [1029, 152] on html "Uncle Pinoy (Shopify) [EMAIL_ADDRESS][DOMAIN_NAME] Toggle Sidebar Orders Delive…" at bounding box center [542, 257] width 1084 height 514
click at [911, 148] on html "Uncle Pinoy (Shopify) [EMAIL_ADDRESS][DOMAIN_NAME] Toggle Sidebar Orders Delive…" at bounding box center [542, 257] width 1084 height 514
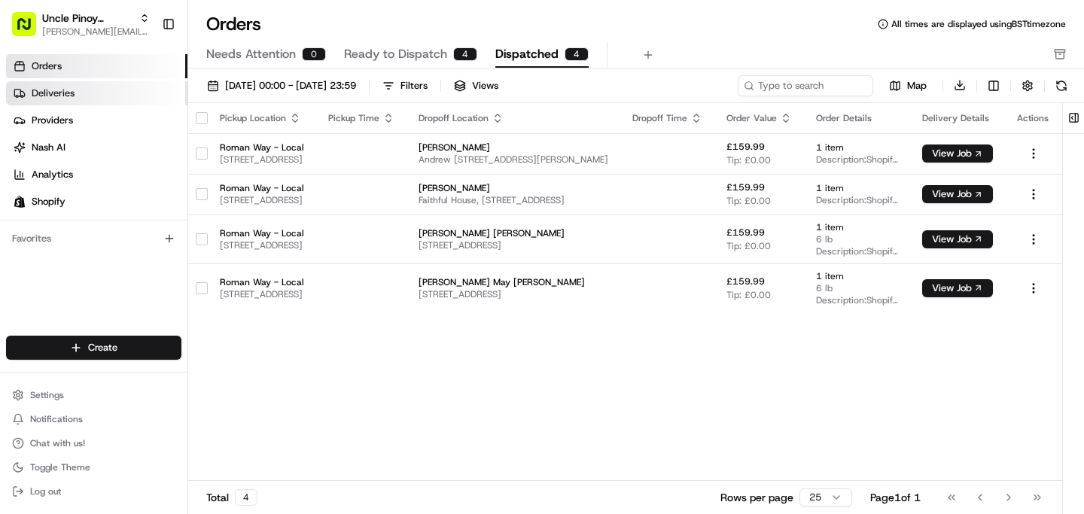
click at [120, 96] on link "Deliveries" at bounding box center [96, 93] width 181 height 24
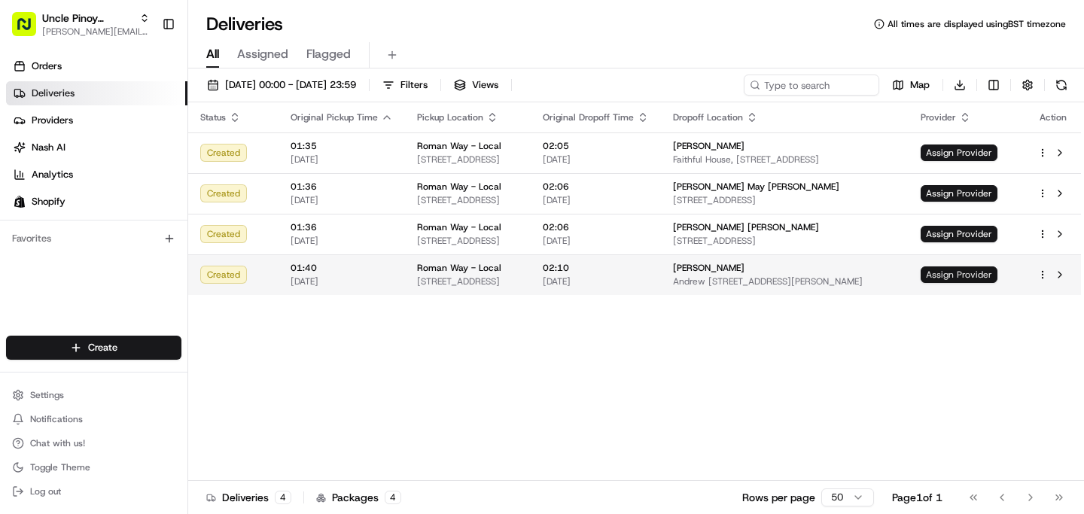
click at [997, 276] on span "Assign Provider" at bounding box center [959, 275] width 77 height 17
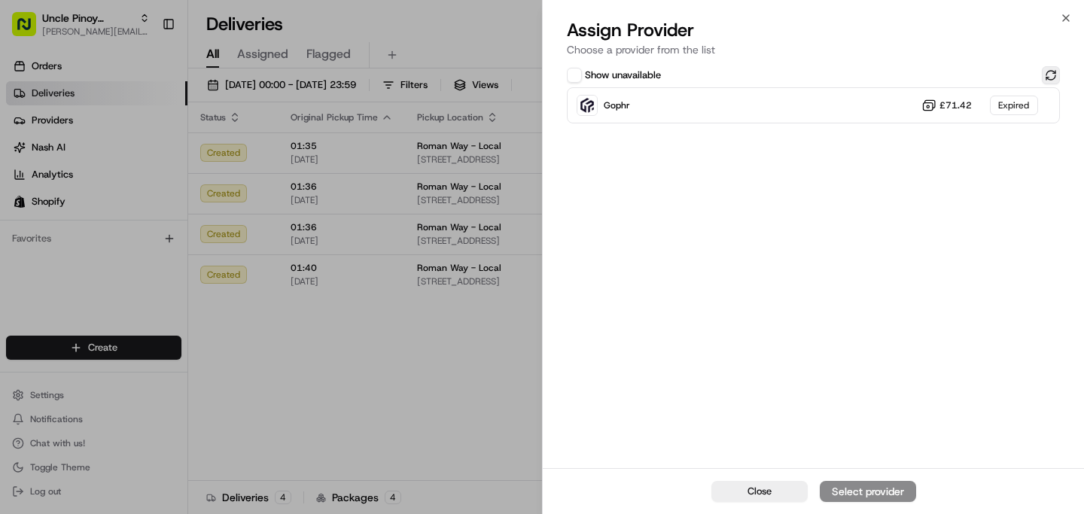
click at [1049, 78] on button at bounding box center [1051, 75] width 18 height 18
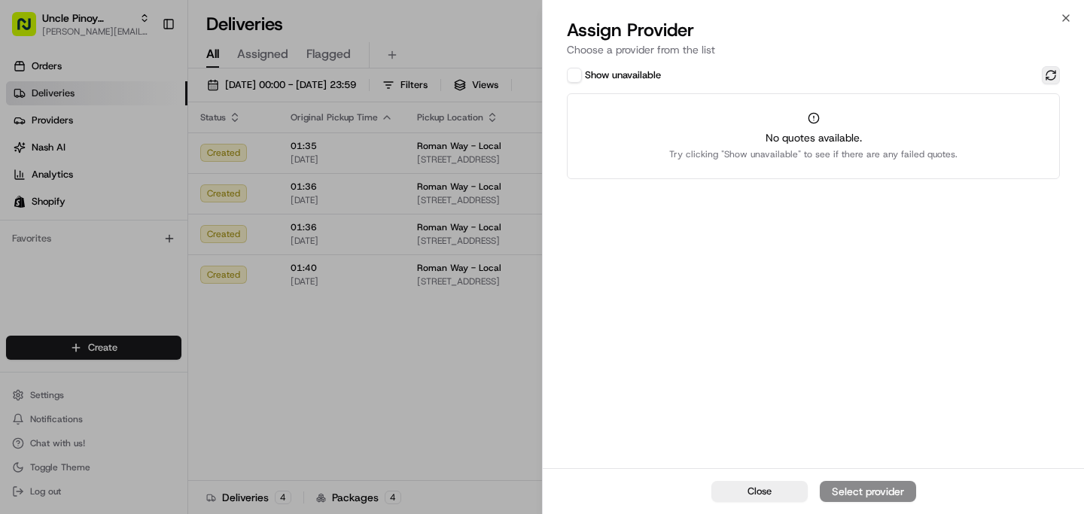
click at [1047, 72] on button at bounding box center [1051, 75] width 18 height 18
click at [1066, 20] on icon "button" at bounding box center [1066, 18] width 12 height 12
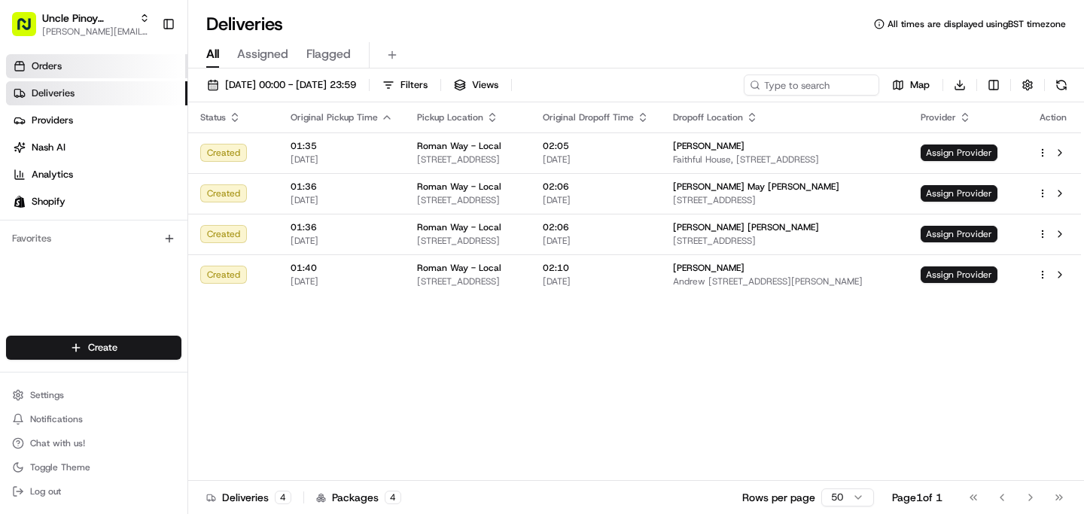
click at [61, 59] on link "Orders" at bounding box center [96, 66] width 181 height 24
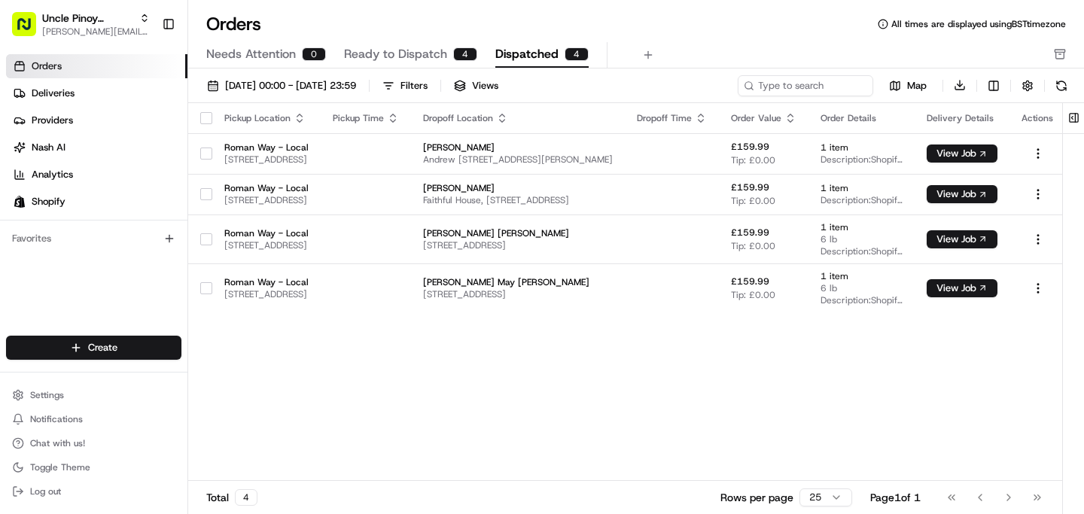
click at [405, 62] on span "Ready to Dispatch" at bounding box center [395, 54] width 103 height 18
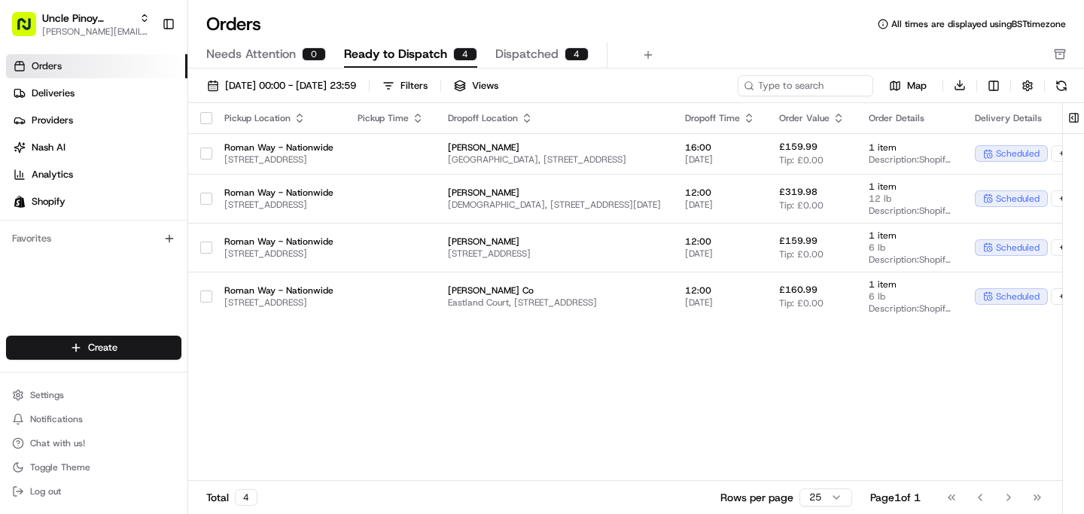
scroll to position [0, 370]
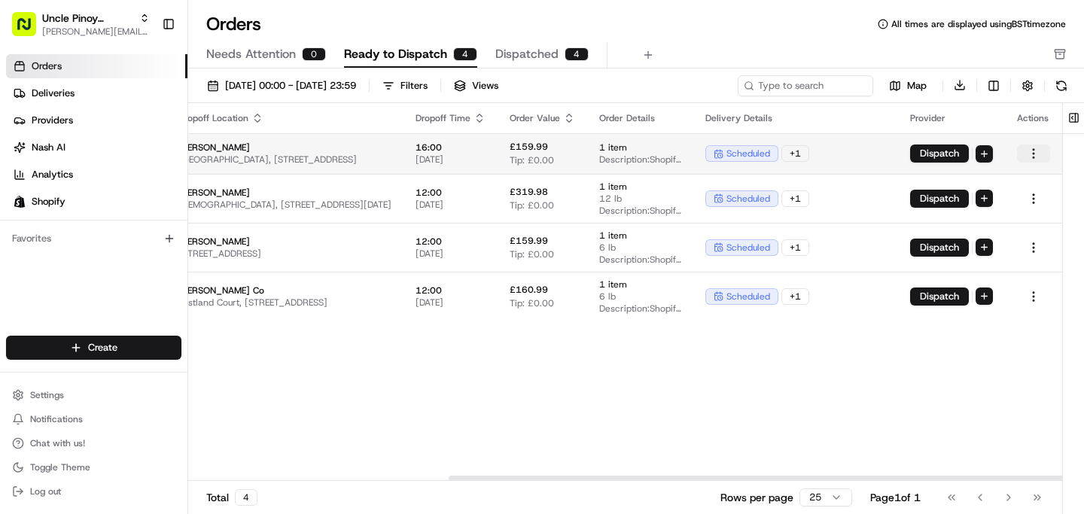
click at [1029, 149] on html "Uncle Pinoy (Shopify) [EMAIL_ADDRESS][DOMAIN_NAME] Toggle Sidebar Orders Delive…" at bounding box center [542, 257] width 1084 height 514
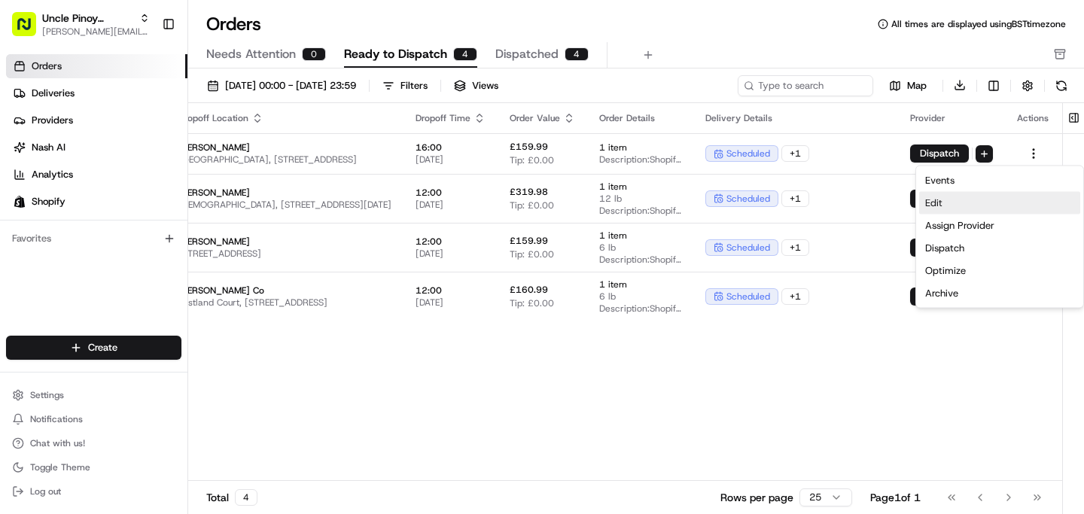
click at [971, 202] on div "Edit" at bounding box center [999, 203] width 161 height 23
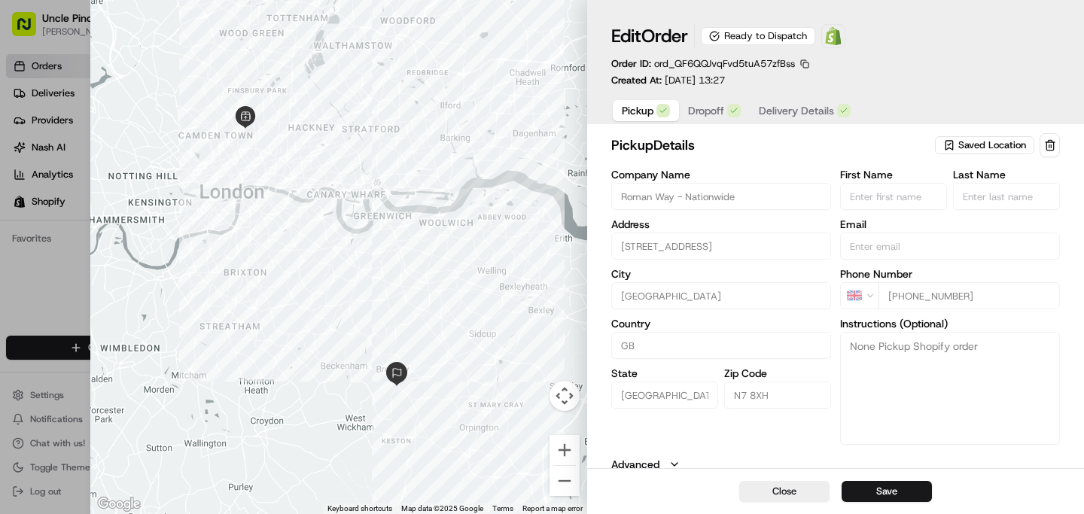
click at [983, 142] on span "Saved Location" at bounding box center [992, 146] width 68 height 14
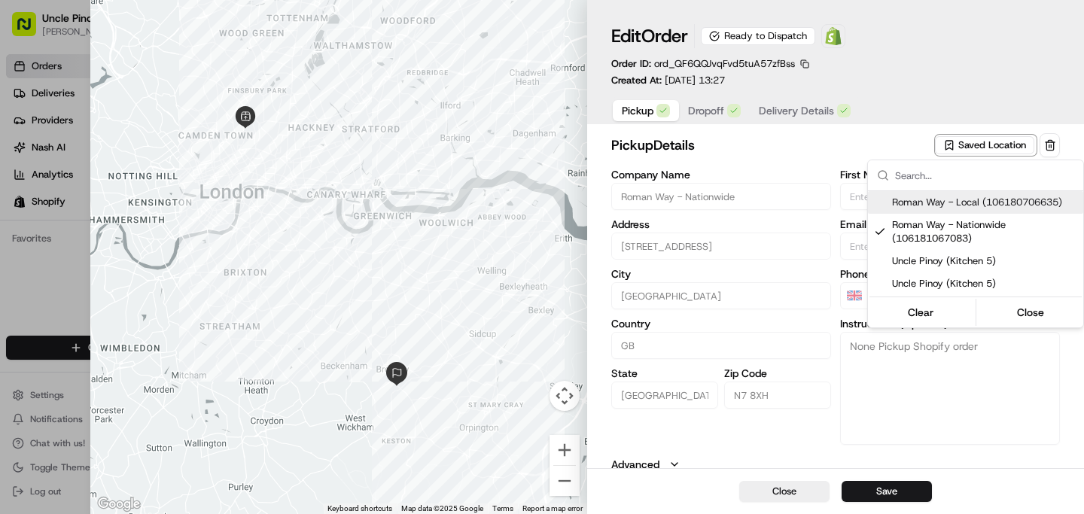
click at [935, 209] on span "Roman Way - Local (106180706635)" at bounding box center [984, 203] width 185 height 14
type input "Roman Way - Local"
type textarea "Unit 5, [GEOGRAPHIC_DATA], Kitchen 5: Uncle Pinoy"
click at [699, 107] on div at bounding box center [542, 257] width 1084 height 514
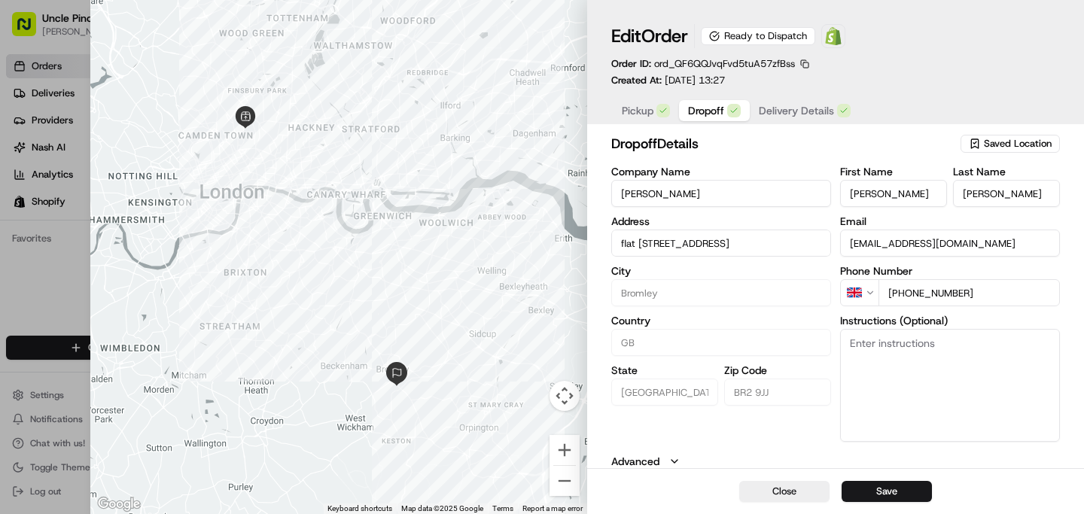
click at [702, 114] on span "Dropoff" at bounding box center [706, 110] width 36 height 15
click at [777, 104] on span "Delivery Details" at bounding box center [796, 110] width 75 height 15
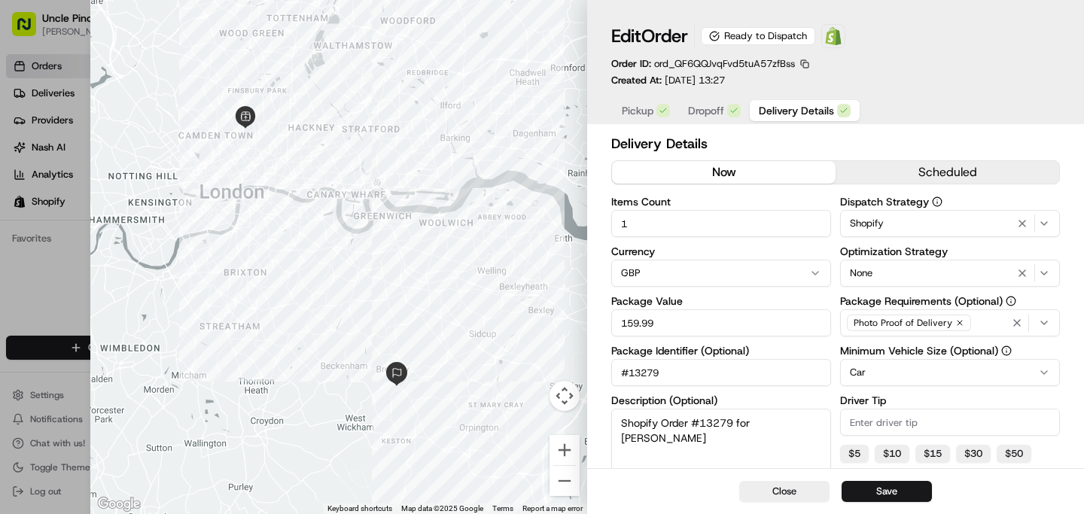
click at [749, 166] on button "now" at bounding box center [724, 172] width 224 height 23
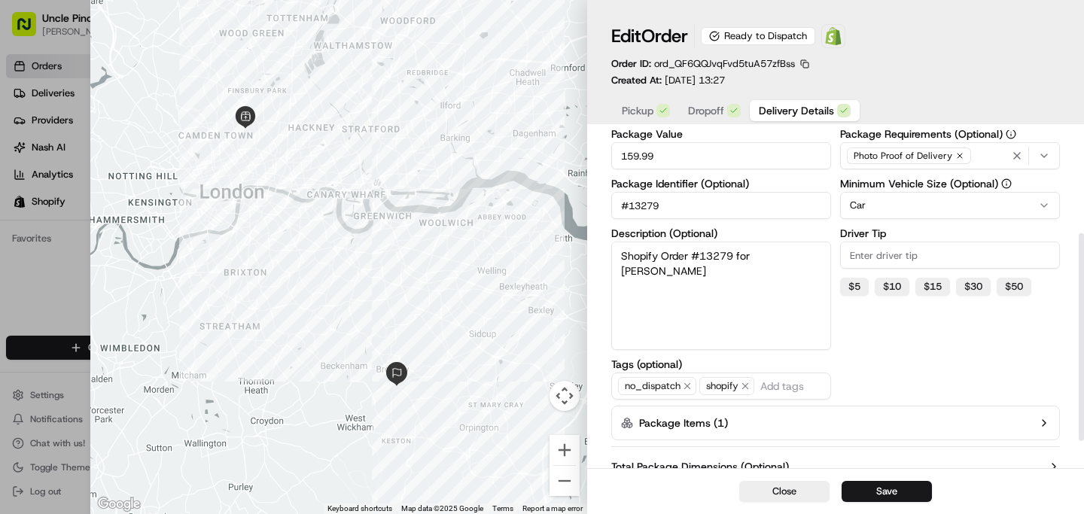
scroll to position [210, 0]
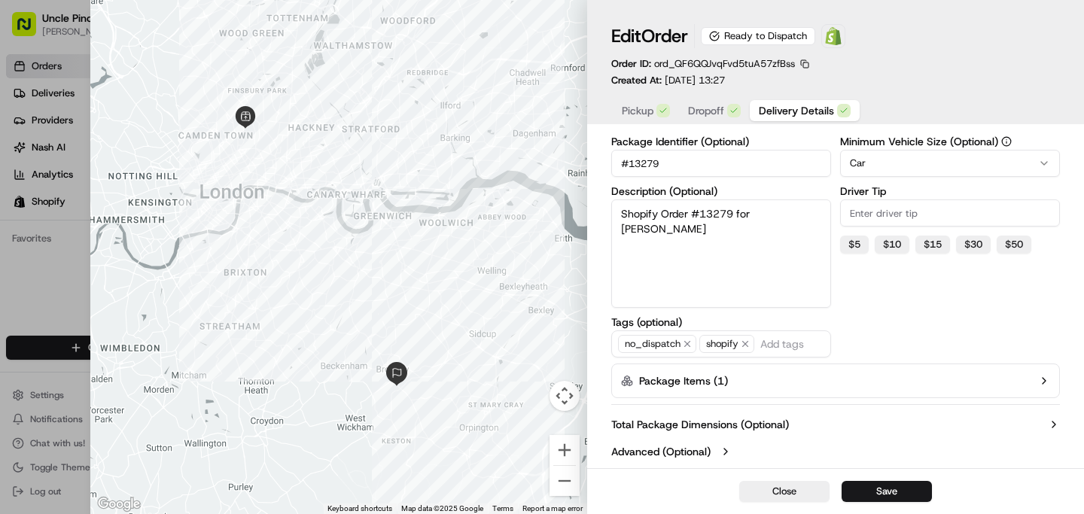
click at [939, 371] on button "Package Items ( 1 )" at bounding box center [835, 381] width 449 height 35
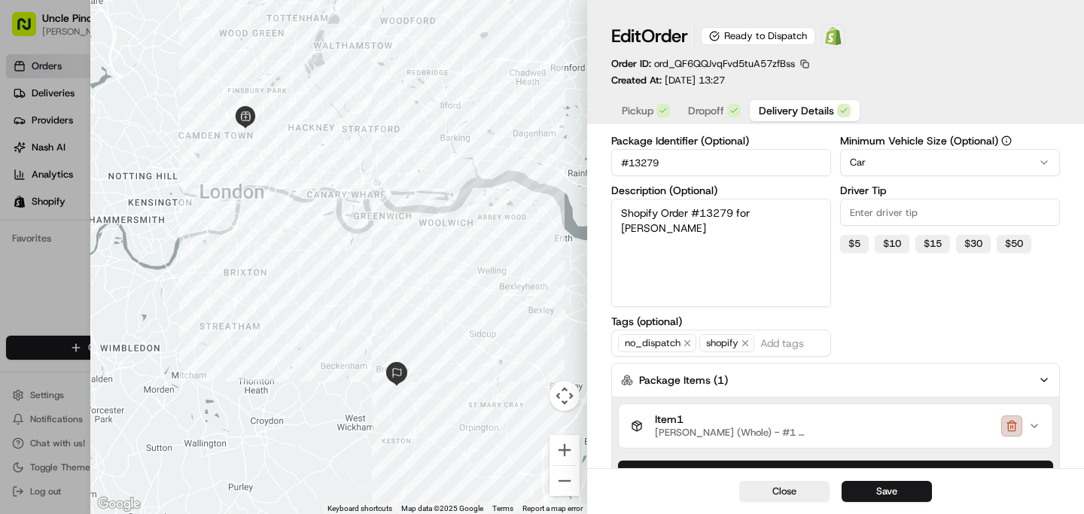
click at [1007, 431] on button "button" at bounding box center [1011, 426] width 21 height 21
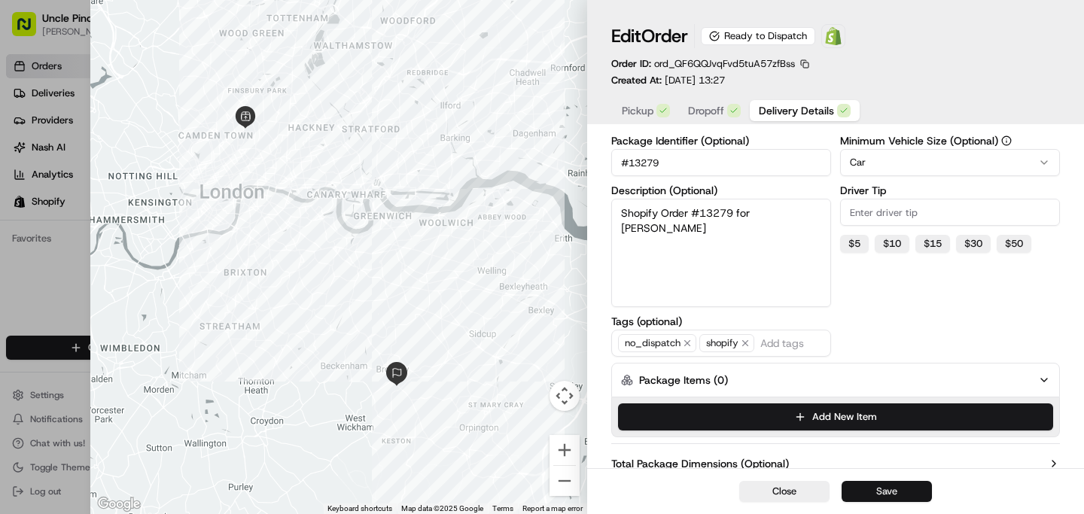
click at [898, 491] on button "Save" at bounding box center [887, 491] width 90 height 21
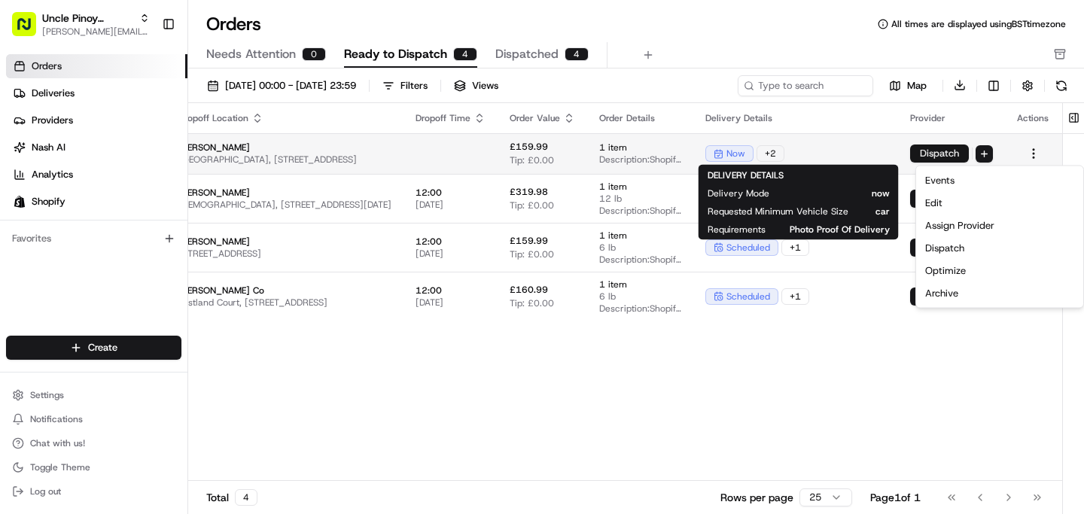
click at [935, 152] on button "Dispatch" at bounding box center [939, 154] width 59 height 18
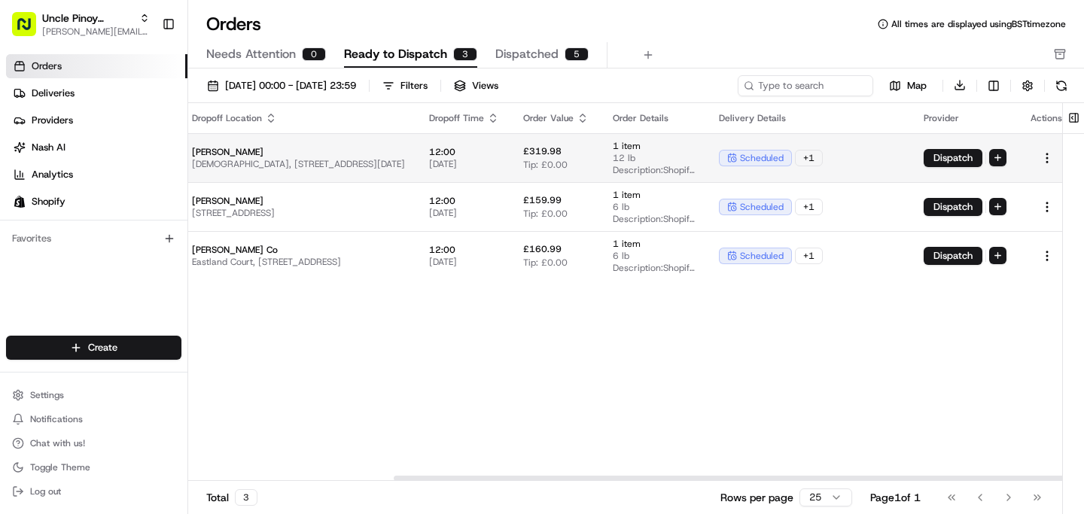
scroll to position [0, 370]
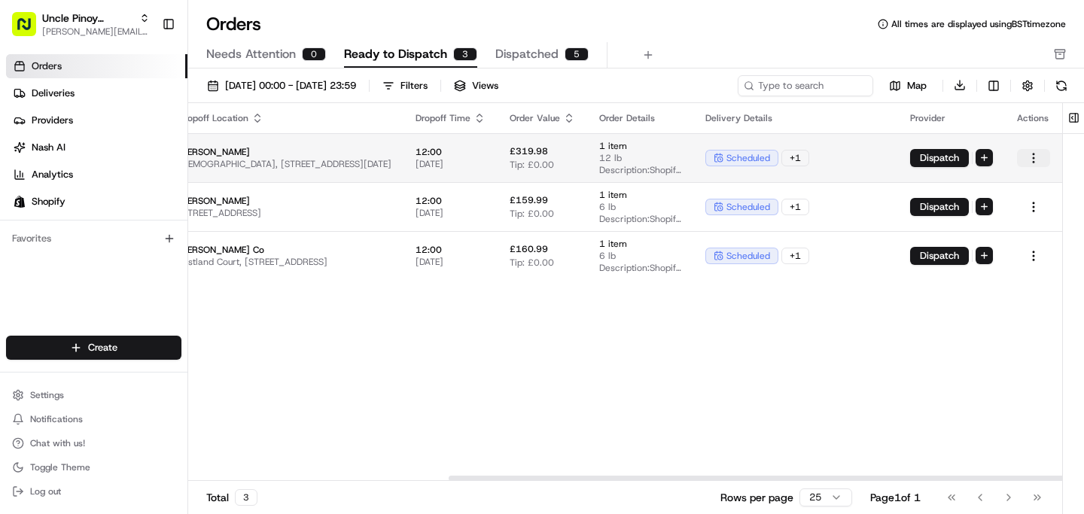
click at [1029, 157] on html "Uncle Pinoy (Shopify) [EMAIL_ADDRESS][DOMAIN_NAME] Toggle Sidebar Orders Delive…" at bounding box center [542, 257] width 1084 height 514
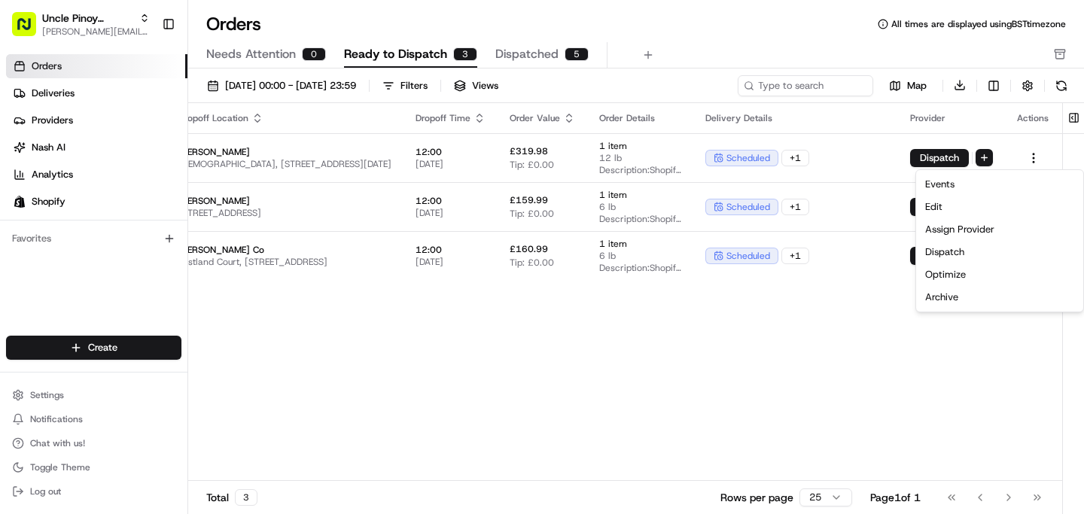
click at [843, 315] on html "Uncle Pinoy (Shopify) [EMAIL_ADDRESS][DOMAIN_NAME] Toggle Sidebar Orders Delive…" at bounding box center [542, 257] width 1084 height 514
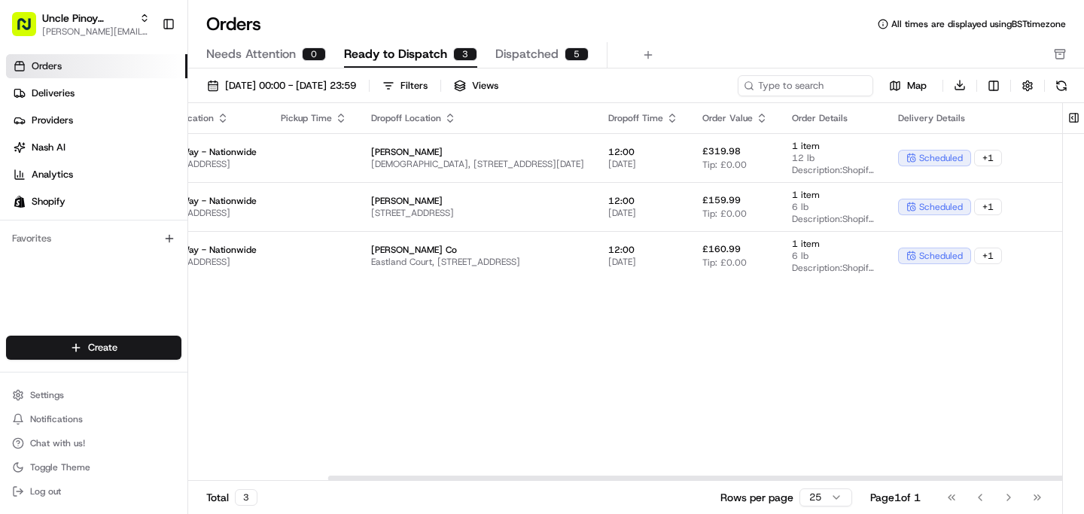
scroll to position [0, 0]
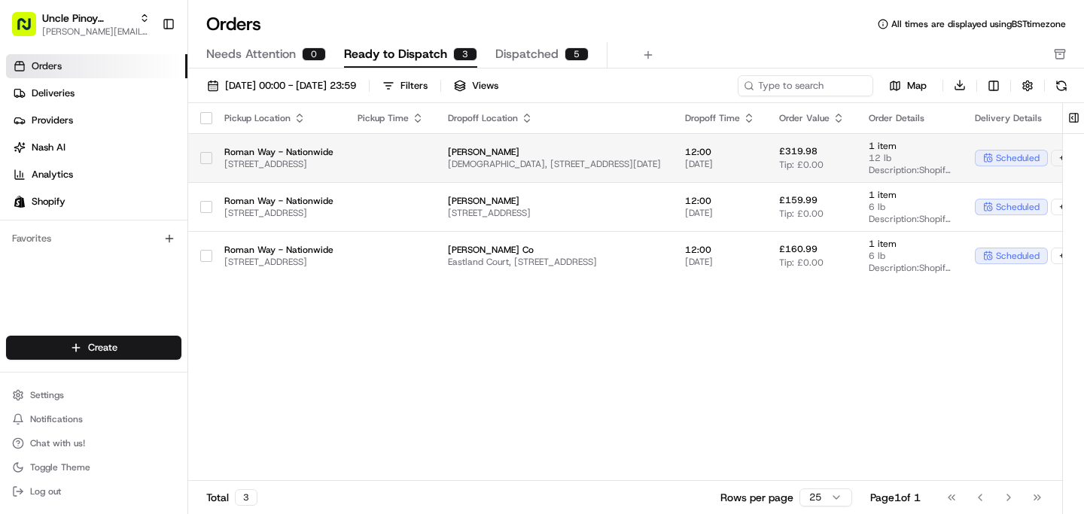
click at [206, 160] on button "button" at bounding box center [206, 158] width 12 height 12
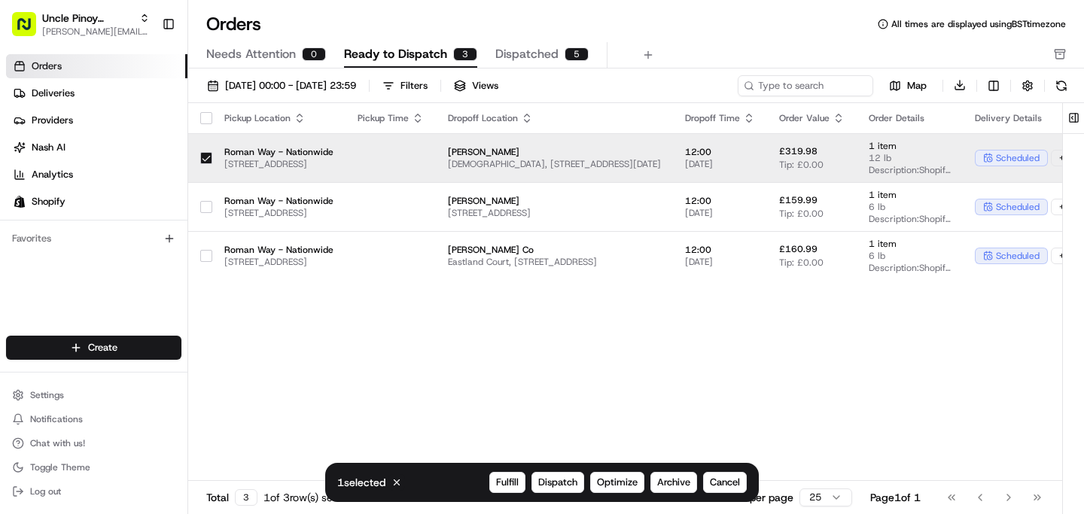
click at [883, 344] on div "Pickup Location Pickup Time Dropoff Location Dropoff Time Order Value Order Det…" at bounding box center [760, 292] width 1144 height 379
click at [1030, 85] on button "button" at bounding box center [1027, 85] width 21 height 21
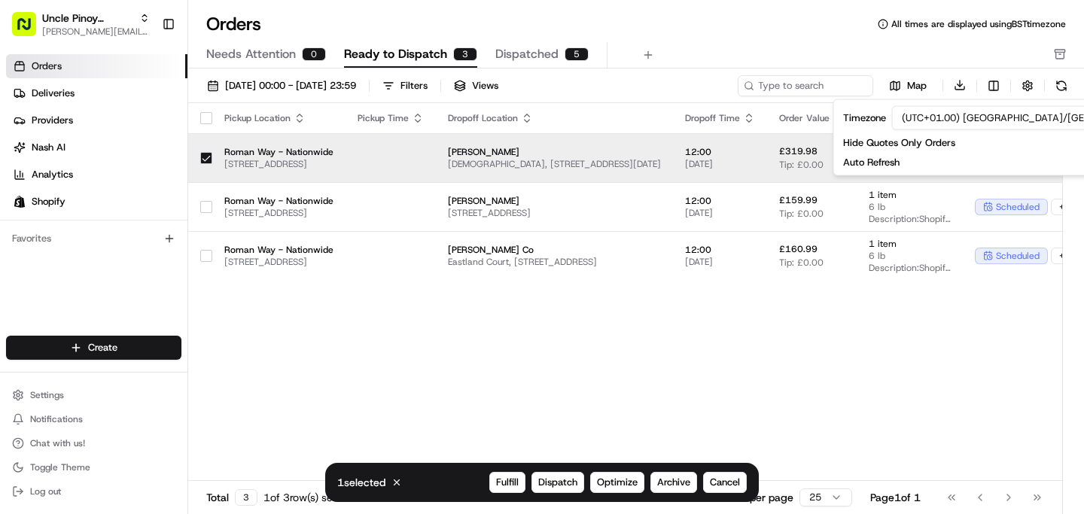
click at [930, 56] on div "Needs Attention 0 Ready to Dispatch 3 Dispatched 5" at bounding box center [625, 55] width 839 height 26
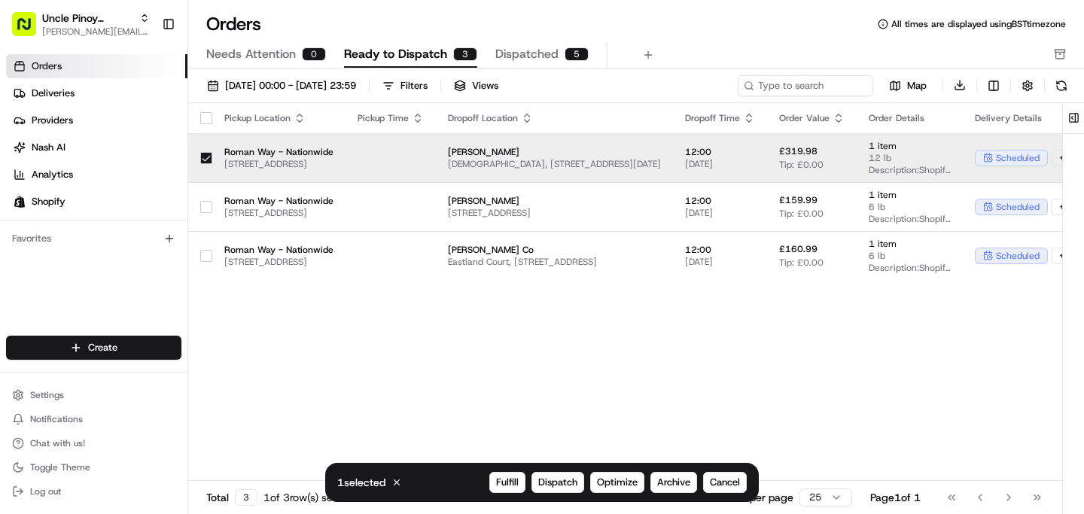
click at [783, 303] on div "Pickup Location Pickup Time Dropoff Location Dropoff Time Order Value Order Det…" at bounding box center [760, 292] width 1144 height 379
click at [593, 326] on div "Pickup Location Pickup Time Dropoff Location Dropoff Time Order Value Order Det…" at bounding box center [760, 292] width 1144 height 379
click at [209, 153] on button "button" at bounding box center [206, 158] width 12 height 12
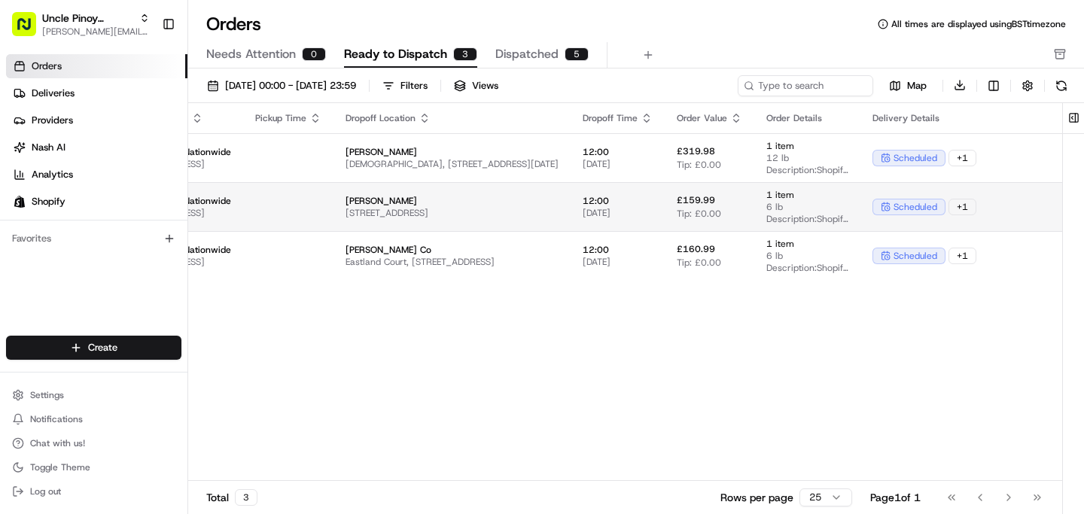
scroll to position [0, 370]
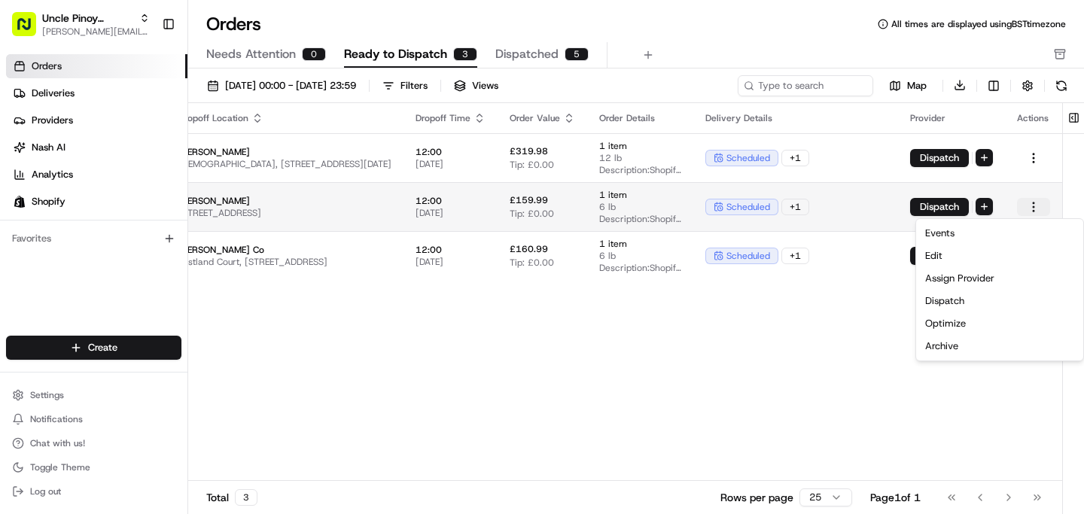
click at [1036, 206] on html "Uncle Pinoy (Shopify) [EMAIL_ADDRESS][DOMAIN_NAME] Toggle Sidebar Orders Delive…" at bounding box center [542, 257] width 1084 height 514
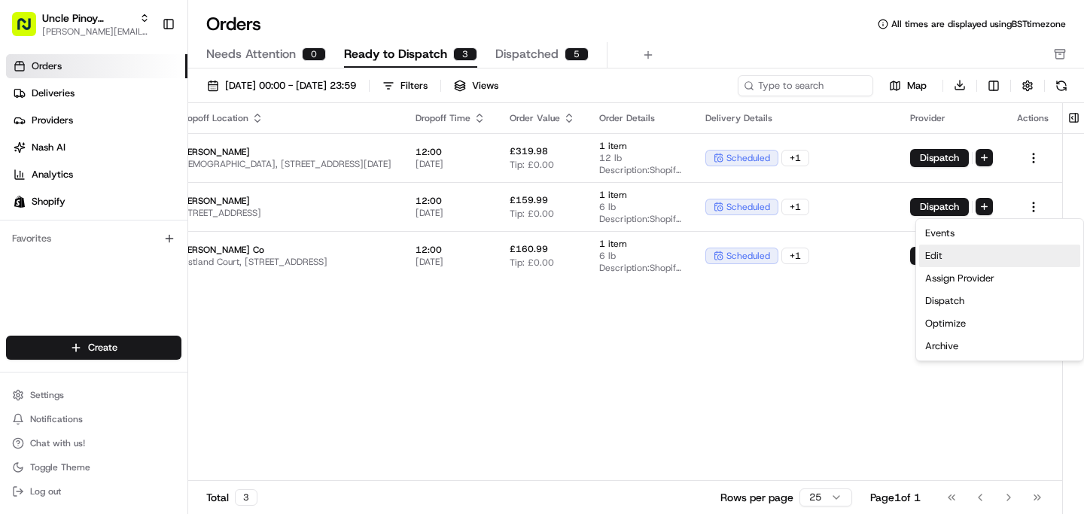
click at [980, 262] on div "Edit" at bounding box center [999, 256] width 161 height 23
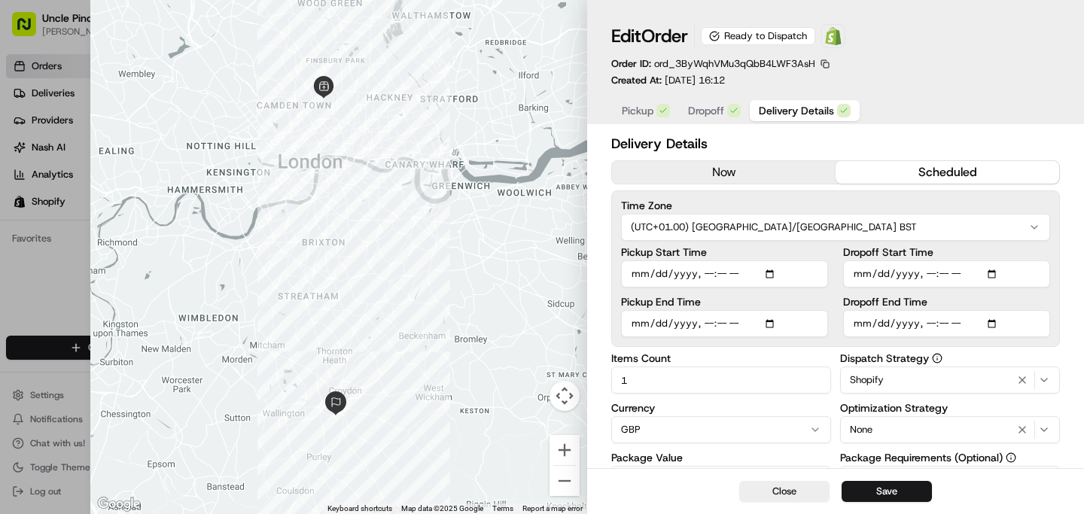
click at [651, 111] on span "Pickup" at bounding box center [638, 110] width 32 height 15
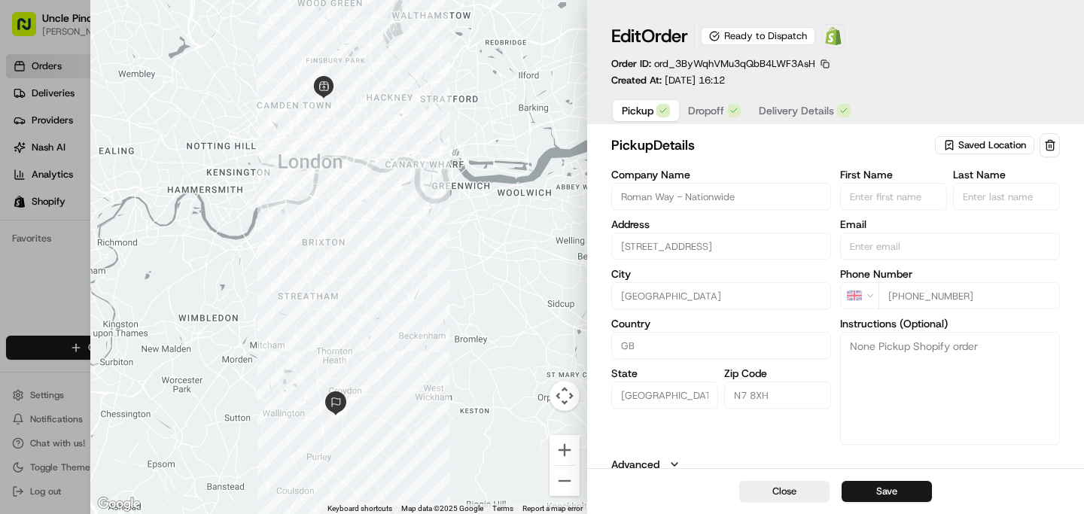
click at [991, 150] on span "Saved Location" at bounding box center [992, 146] width 68 height 14
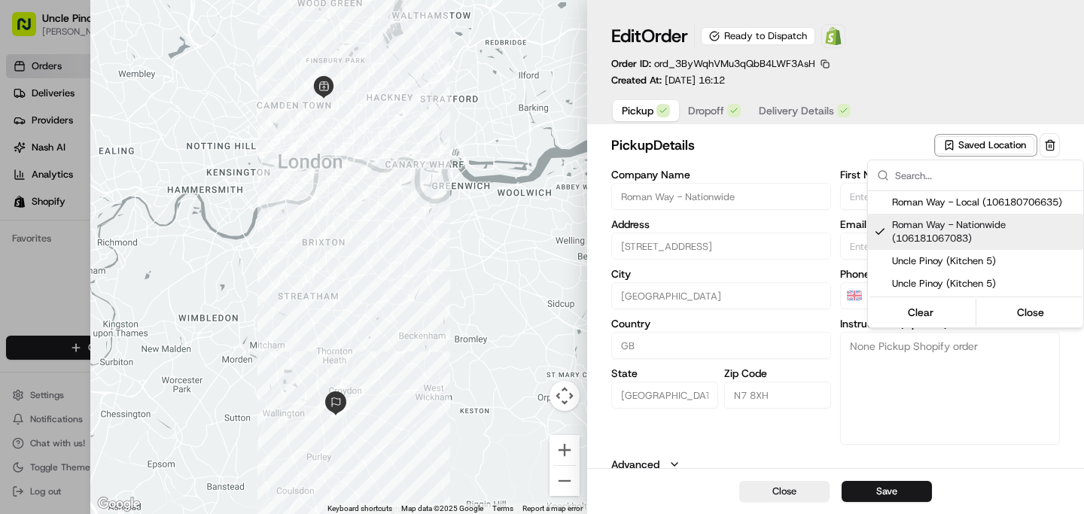
click at [965, 207] on span "Roman Way - Local (106180706635)" at bounding box center [984, 203] width 185 height 14
type input "Roman Way - Local"
type textarea "Unit 5, [GEOGRAPHIC_DATA], Kitchen 5: Uncle Pinoy"
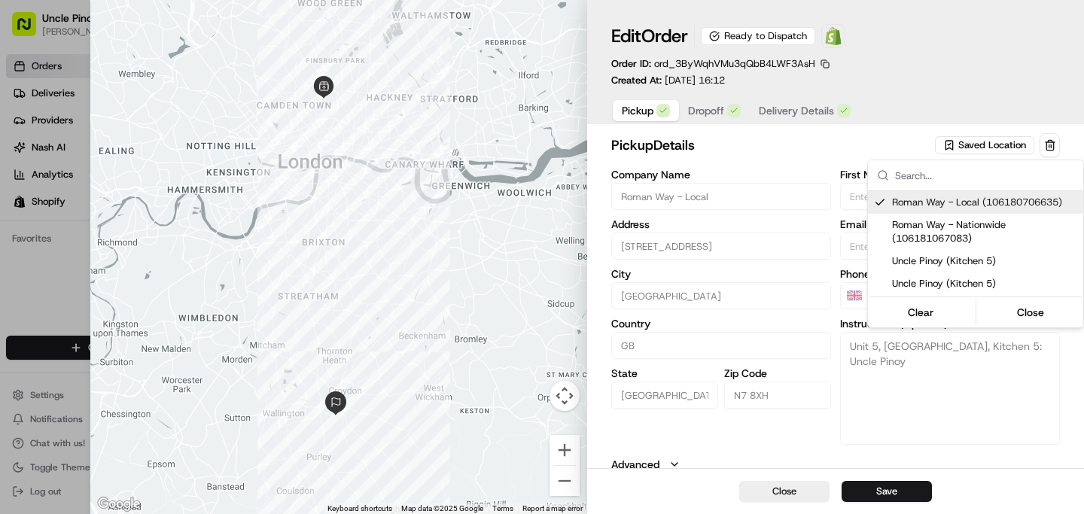
click at [710, 117] on div at bounding box center [542, 257] width 1084 height 514
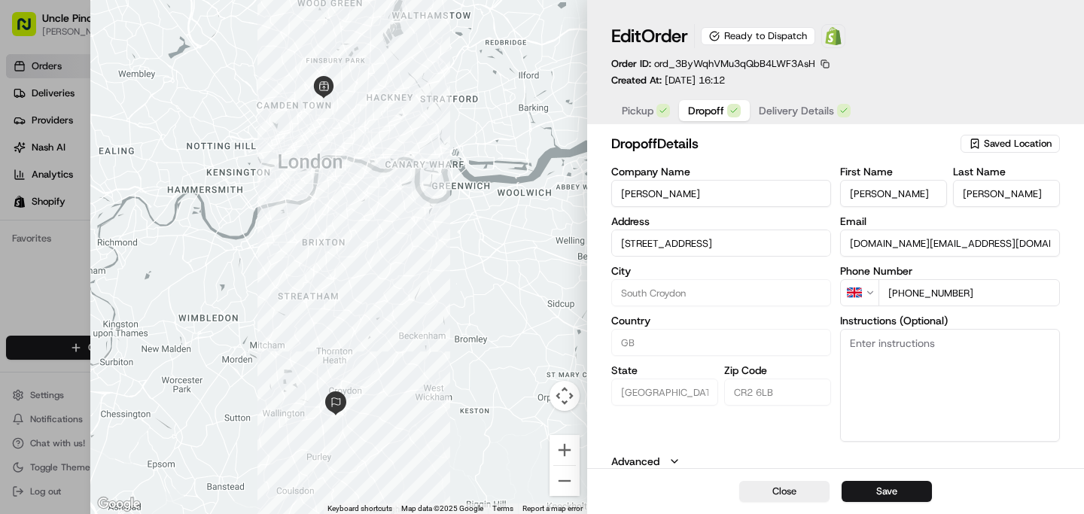
click at [706, 113] on span "Dropoff" at bounding box center [706, 110] width 36 height 15
click at [785, 114] on span "Delivery Details" at bounding box center [796, 110] width 75 height 15
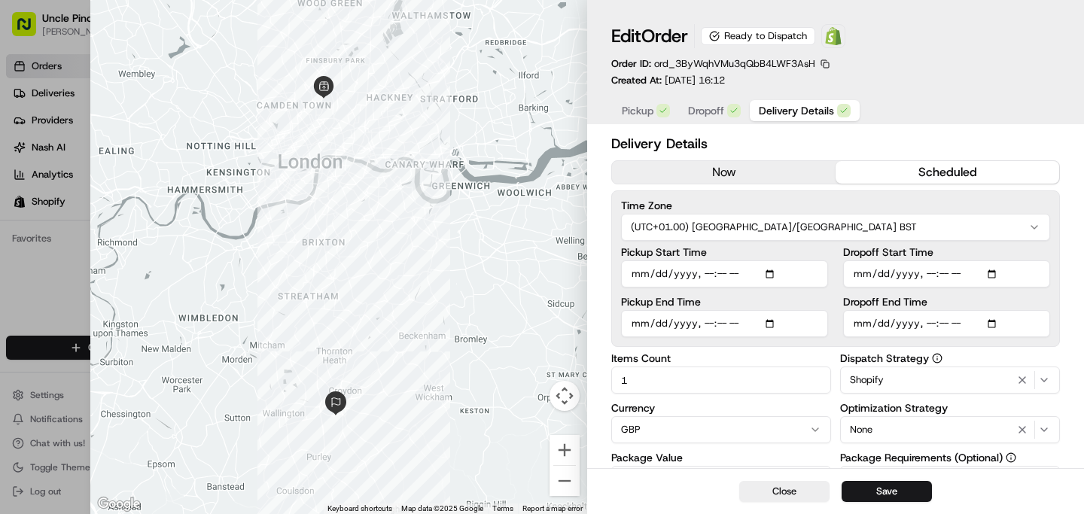
click at [779, 161] on div "now scheduled" at bounding box center [835, 172] width 449 height 24
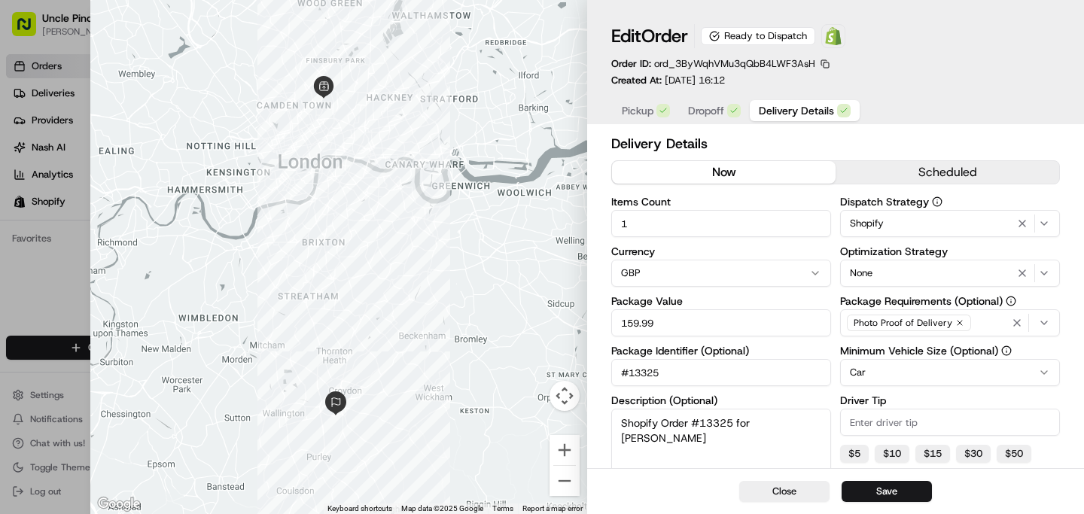
click at [782, 166] on button "now" at bounding box center [724, 172] width 224 height 23
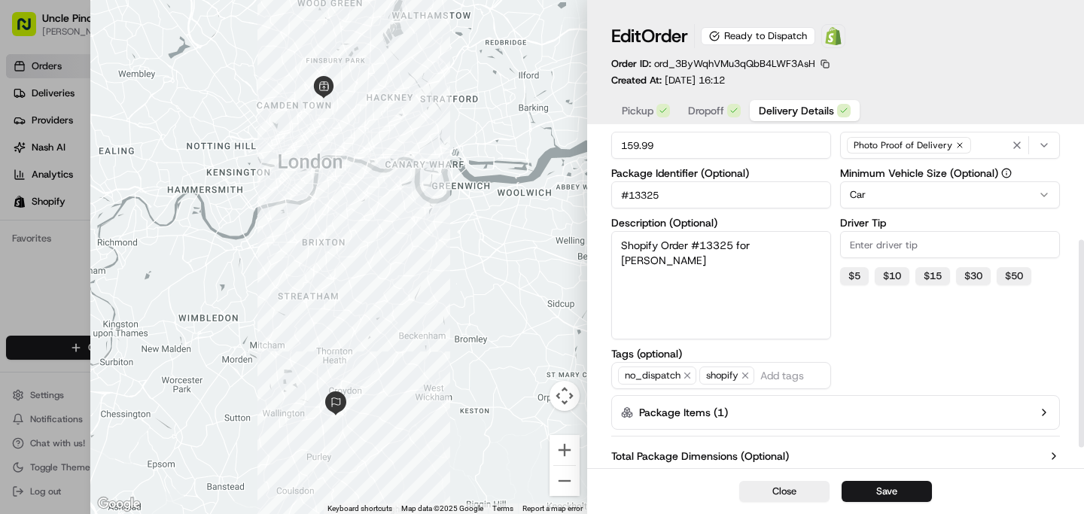
scroll to position [210, 0]
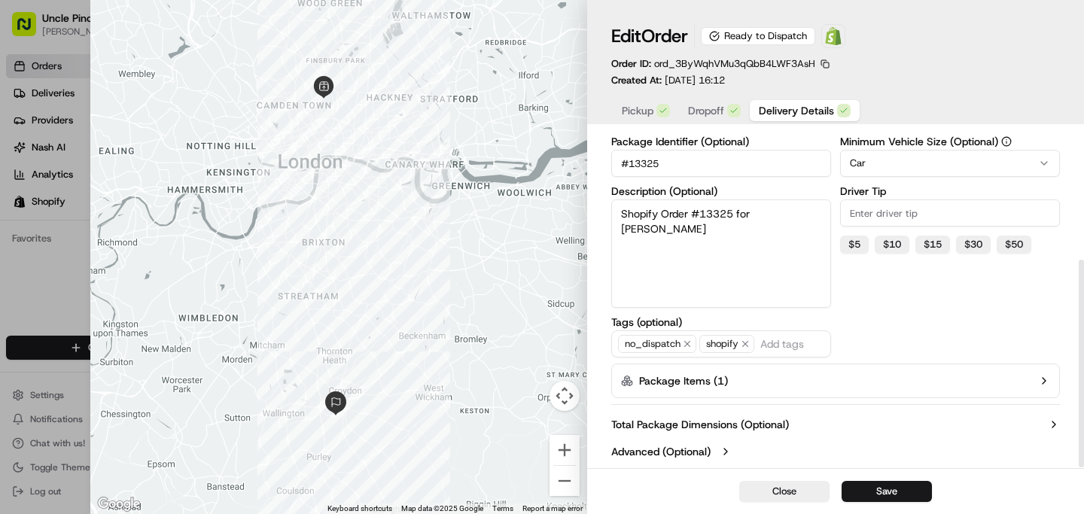
click at [907, 371] on button "Package Items ( 1 )" at bounding box center [835, 381] width 449 height 35
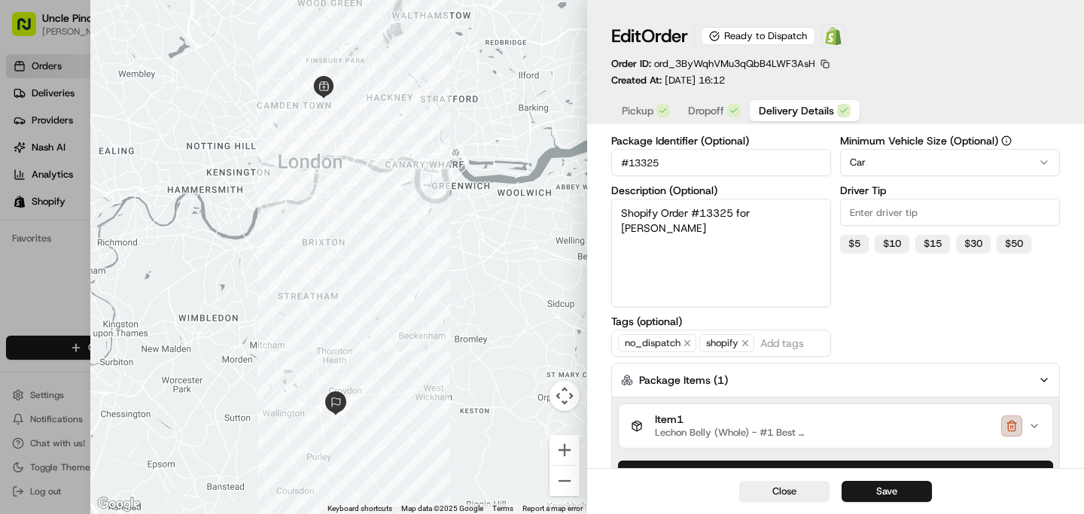
click at [1009, 431] on button "button" at bounding box center [1011, 426] width 21 height 21
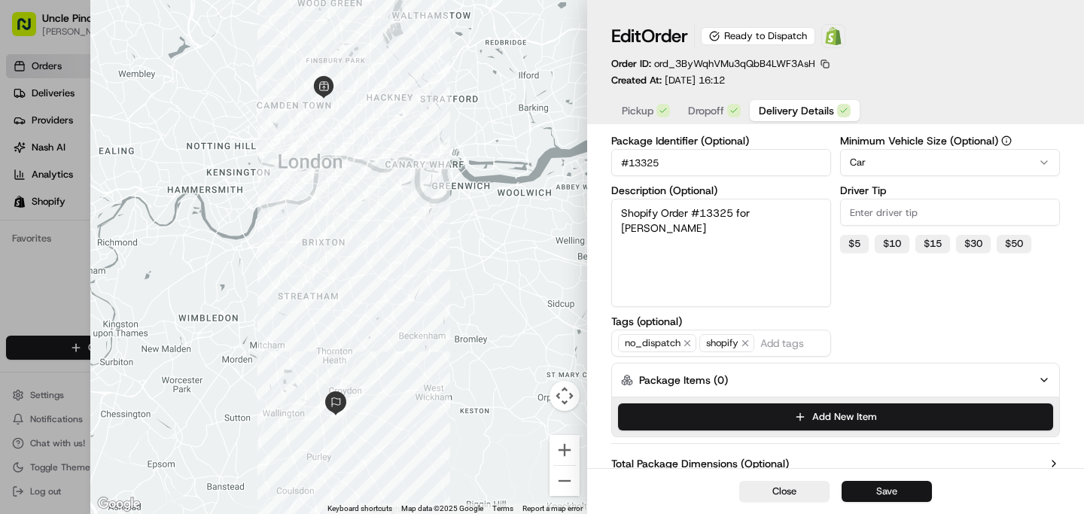
click at [873, 485] on button "Save" at bounding box center [887, 491] width 90 height 21
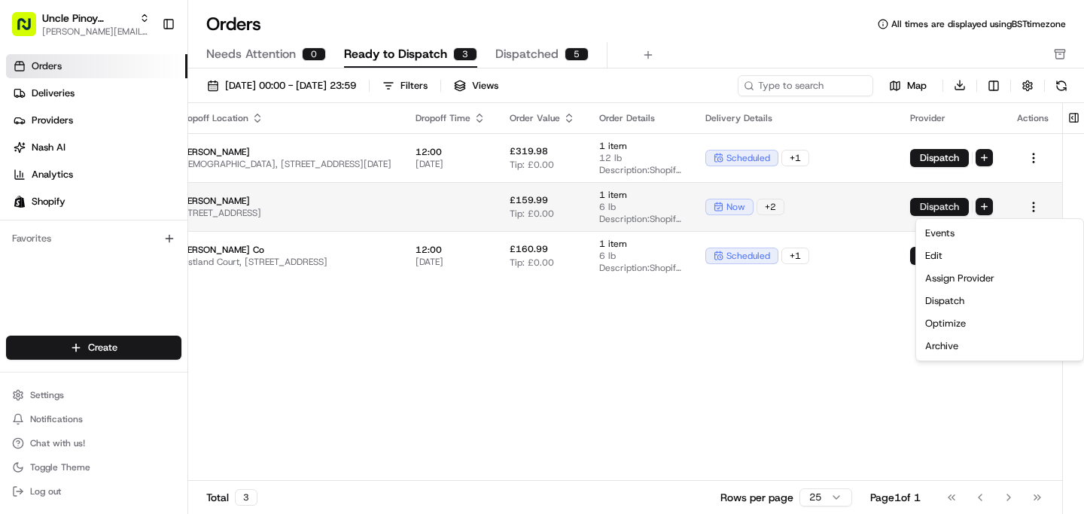
click at [940, 208] on button "Dispatch" at bounding box center [939, 207] width 59 height 18
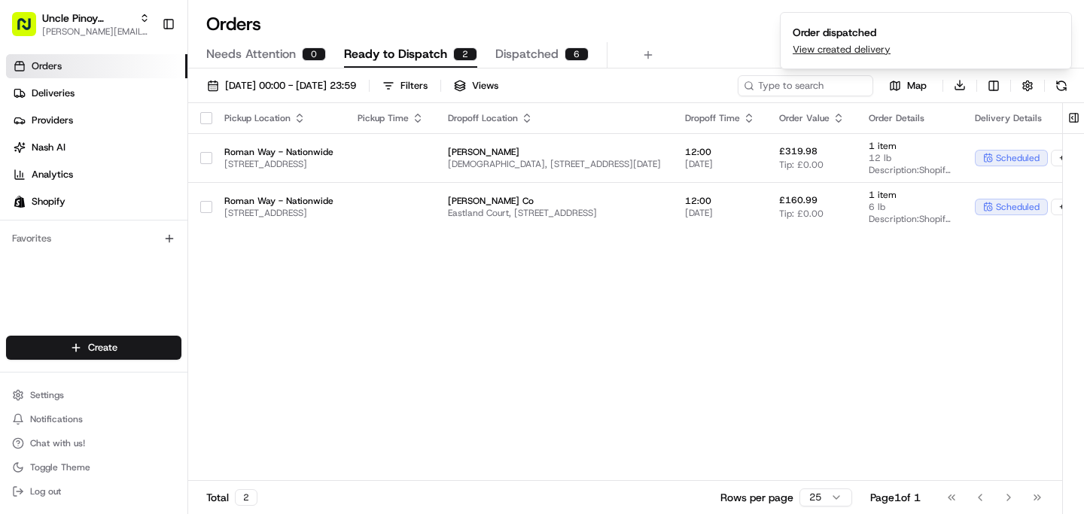
click at [499, 49] on span "Dispatched" at bounding box center [526, 54] width 63 height 18
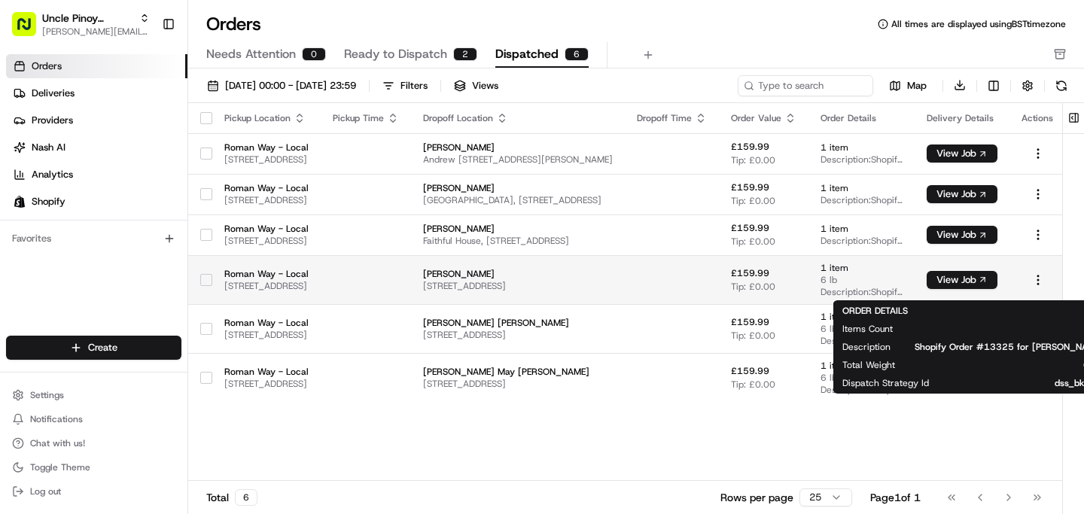
scroll to position [0, 154]
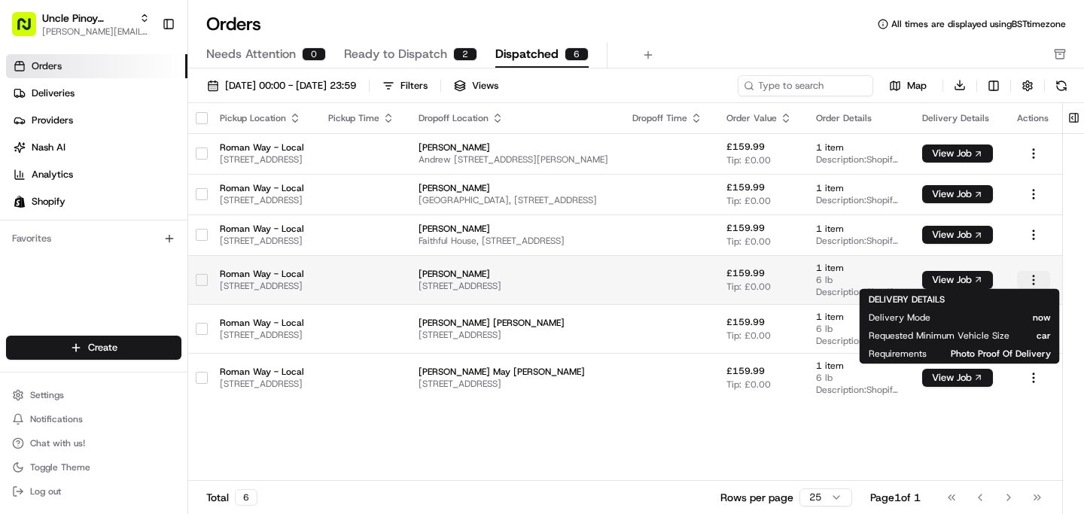
click at [1022, 272] on html "Uncle Pinoy (Shopify) [EMAIL_ADDRESS][DOMAIN_NAME] Toggle Sidebar Orders Delive…" at bounding box center [542, 257] width 1084 height 514
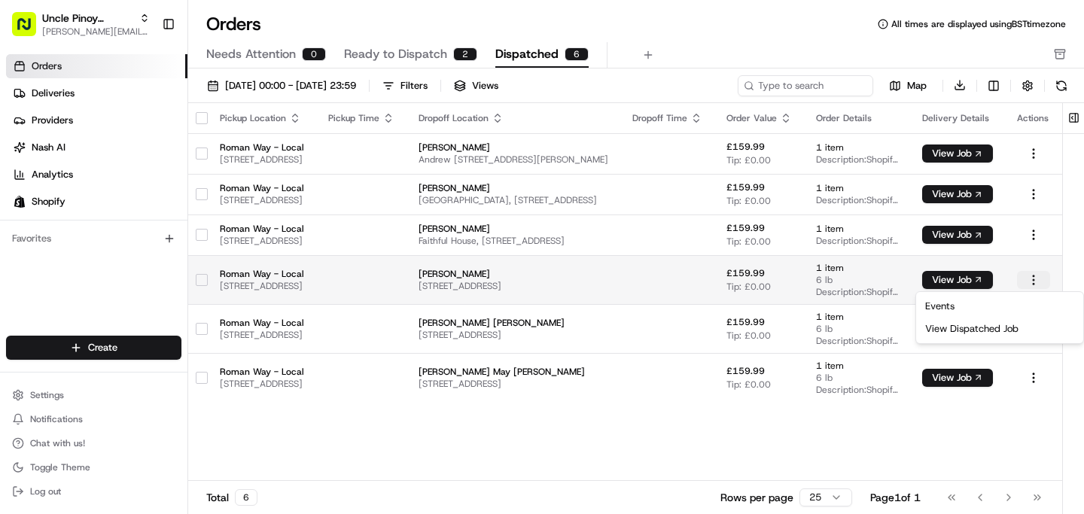
click at [1022, 272] on html "Uncle Pinoy (Shopify) [EMAIL_ADDRESS][DOMAIN_NAME] Toggle Sidebar Orders Delive…" at bounding box center [542, 257] width 1084 height 514
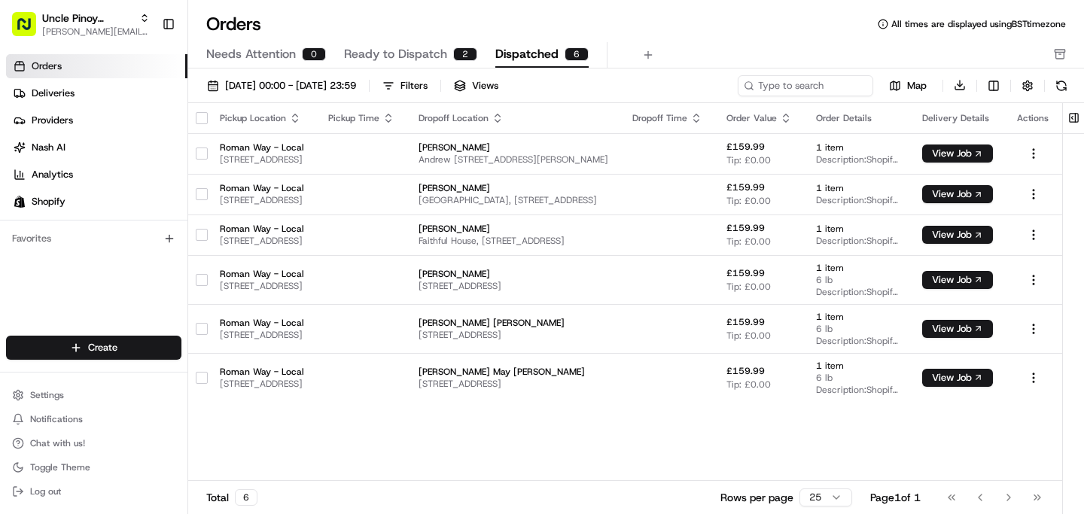
click at [38, 80] on ul "Orders Deliveries Providers [PERSON_NAME] Analytics Shopify" at bounding box center [96, 134] width 181 height 160
click at [53, 90] on span "Deliveries" at bounding box center [53, 94] width 43 height 14
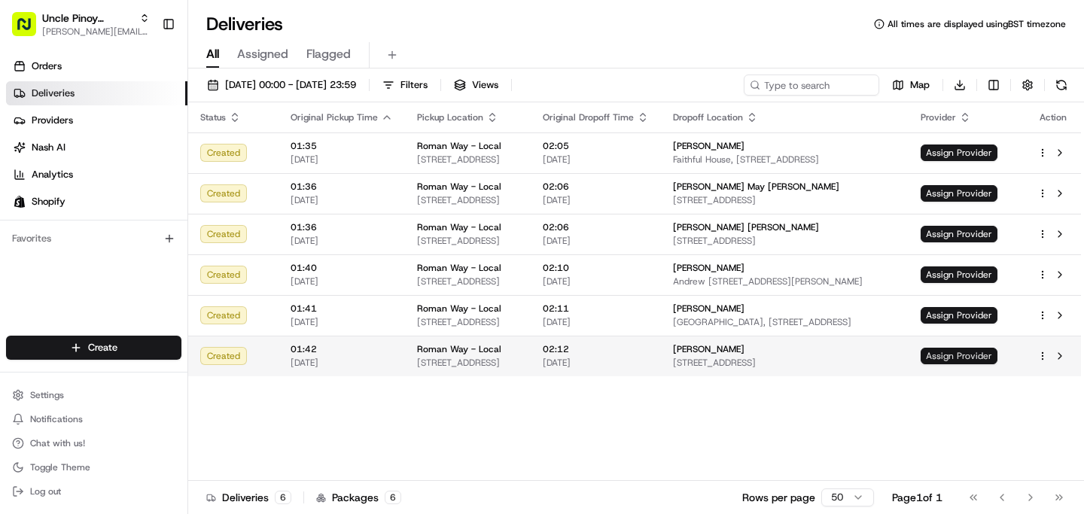
click at [964, 352] on span "Assign Provider" at bounding box center [959, 356] width 77 height 17
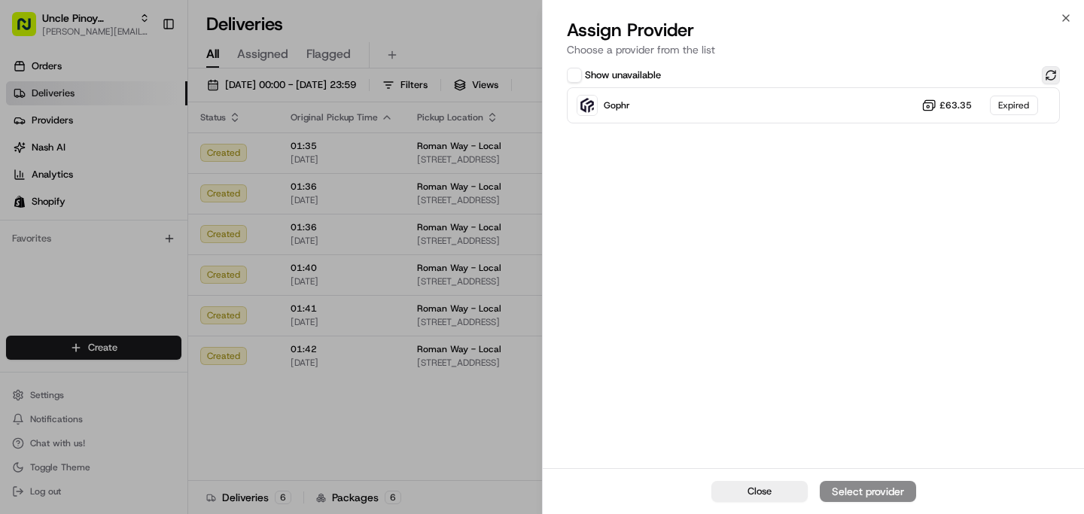
click at [1045, 76] on button at bounding box center [1051, 75] width 18 height 18
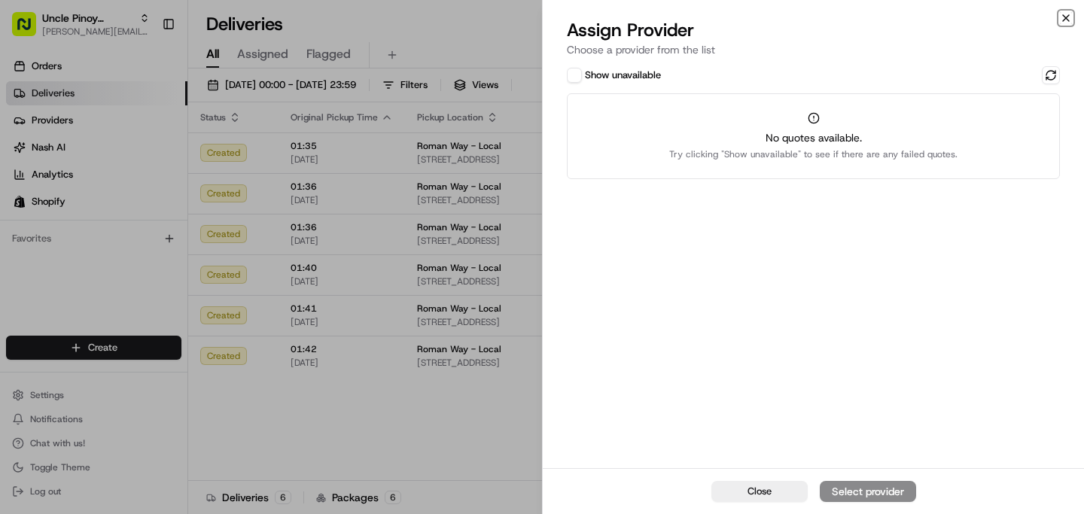
click at [1065, 16] on icon "button" at bounding box center [1066, 18] width 12 height 12
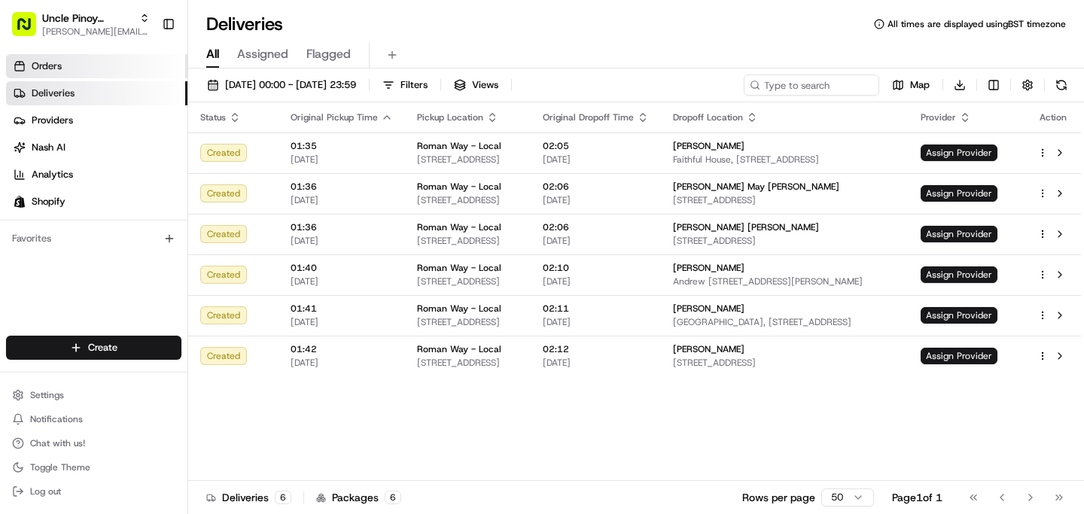
click at [29, 66] on link "Orders" at bounding box center [96, 66] width 181 height 24
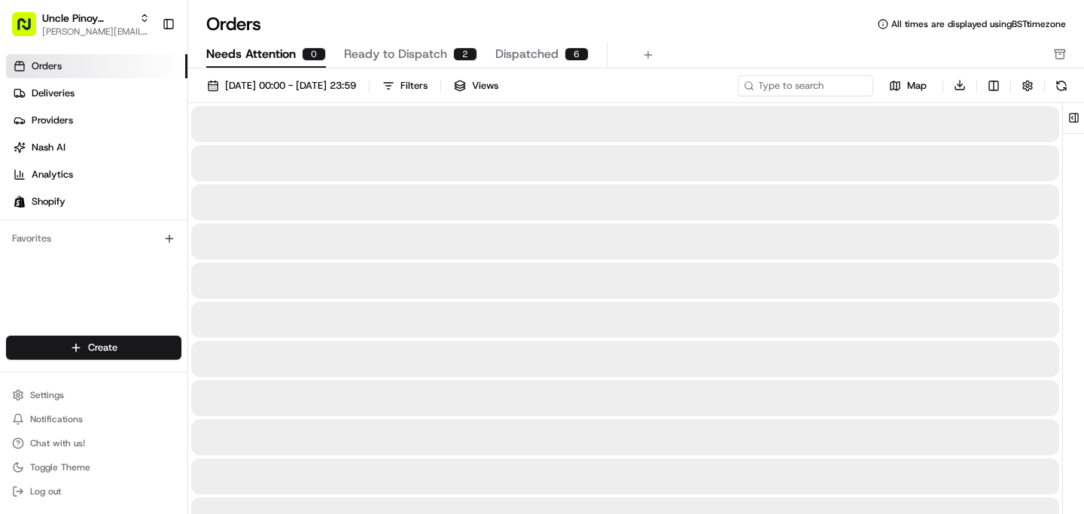
click at [291, 59] on span "Needs Attention" at bounding box center [251, 54] width 90 height 18
click at [405, 52] on span "Ready to Dispatch" at bounding box center [395, 54] width 103 height 18
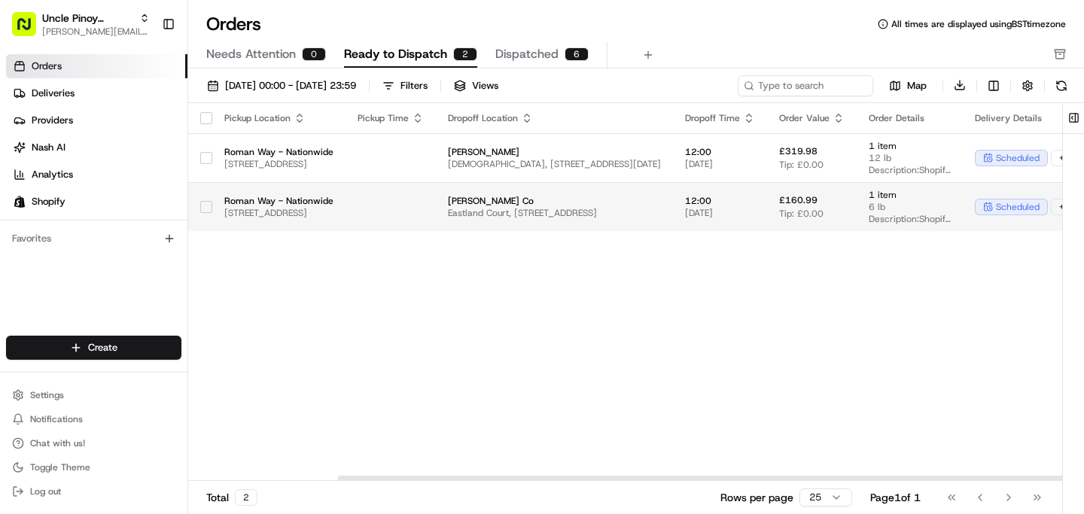
scroll to position [0, 370]
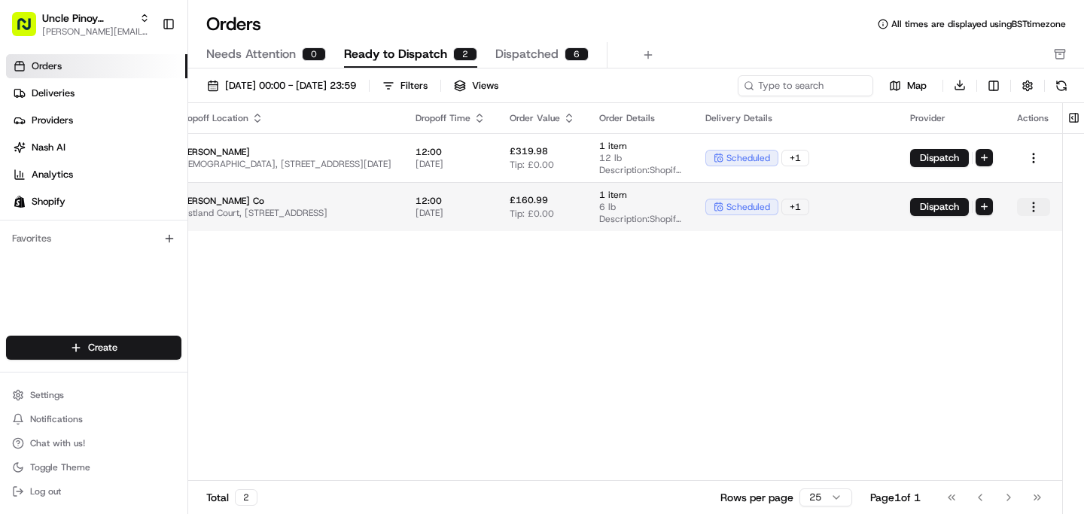
click at [1033, 203] on html "Uncle Pinoy (Shopify) [EMAIL_ADDRESS][DOMAIN_NAME] Toggle Sidebar Orders Delive…" at bounding box center [542, 257] width 1084 height 514
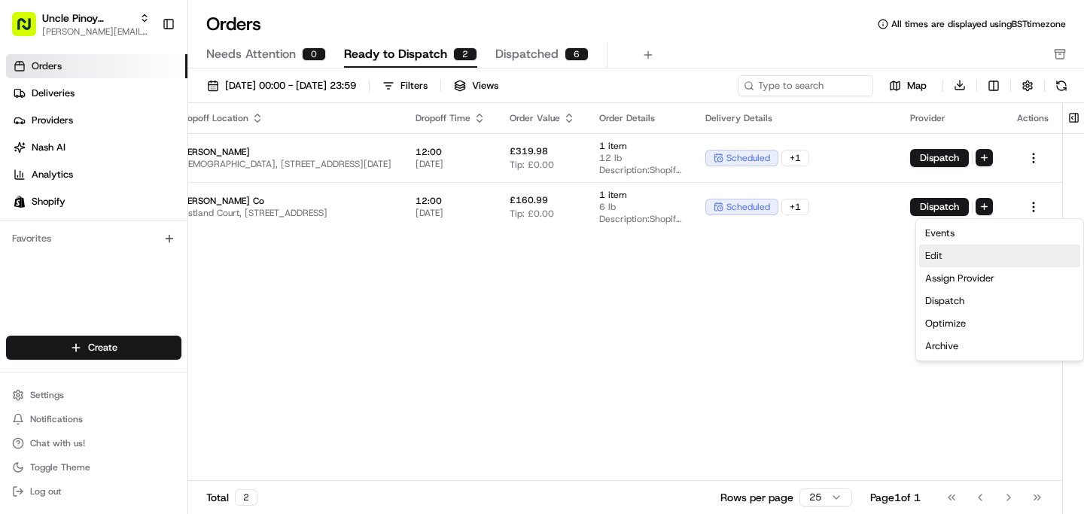
click at [970, 261] on div "Edit" at bounding box center [999, 256] width 161 height 23
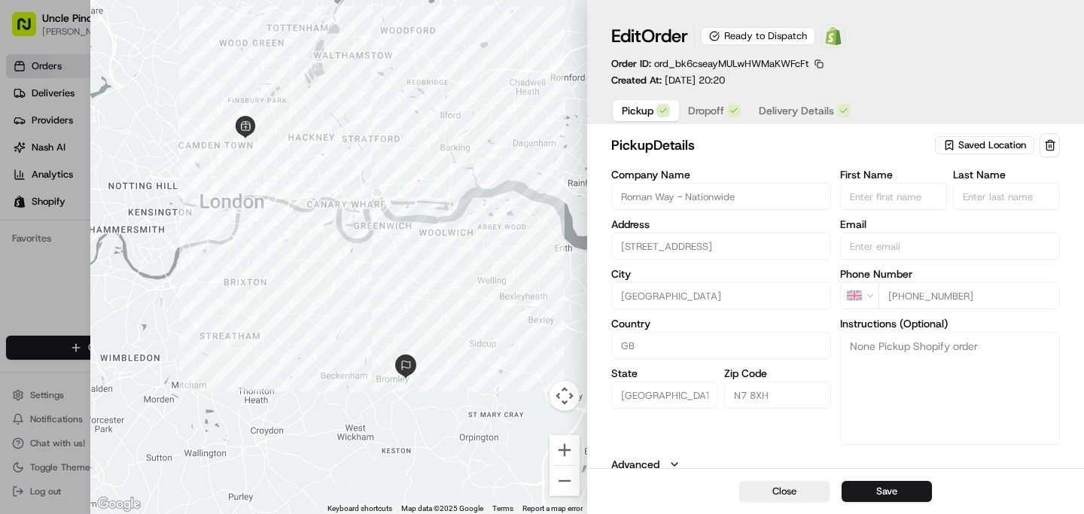
click at [1019, 126] on div "Edit Order Ready to Dispatch Open Order in Shopify Order ID: ord_bk6cseayMULwHW…" at bounding box center [835, 65] width 497 height 130
click at [986, 155] on button "Saved Location" at bounding box center [986, 145] width 102 height 21
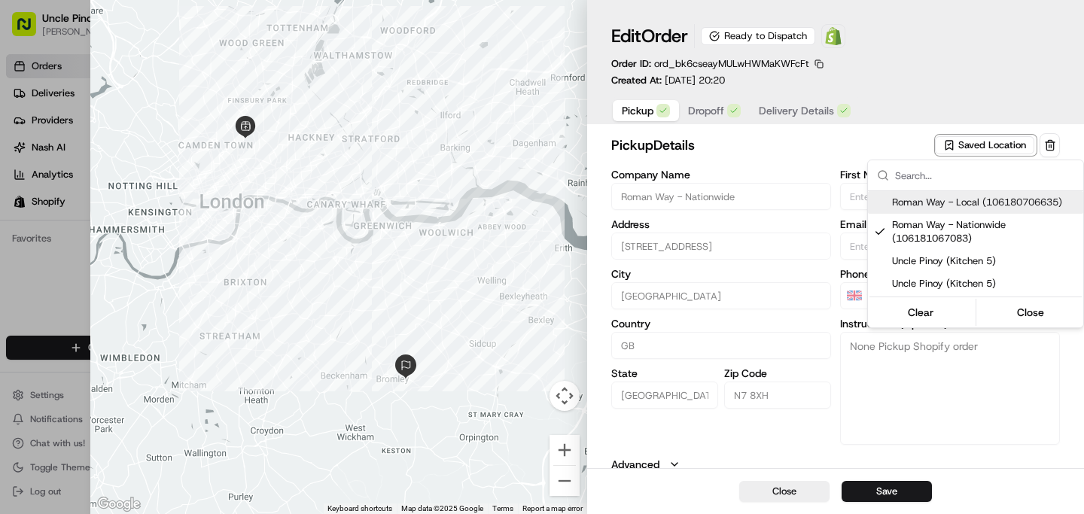
click at [950, 205] on span "Roman Way - Local (106180706635)" at bounding box center [984, 203] width 185 height 14
type input "Roman Way - Local"
type textarea "Unit 5, [GEOGRAPHIC_DATA], Kitchen 5: Uncle Pinoy"
click at [818, 161] on div at bounding box center [542, 257] width 1084 height 514
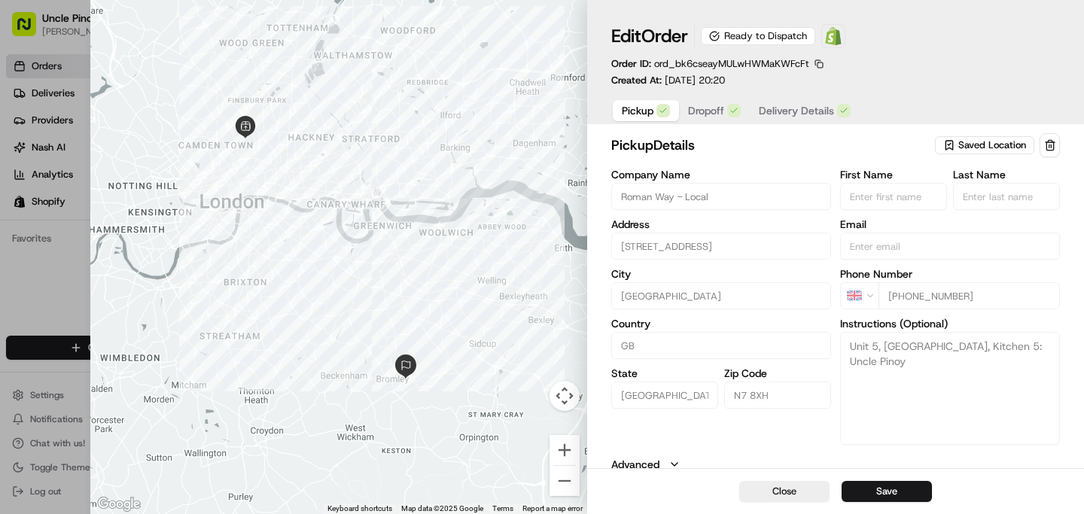
click at [707, 116] on span "Dropoff" at bounding box center [706, 110] width 36 height 15
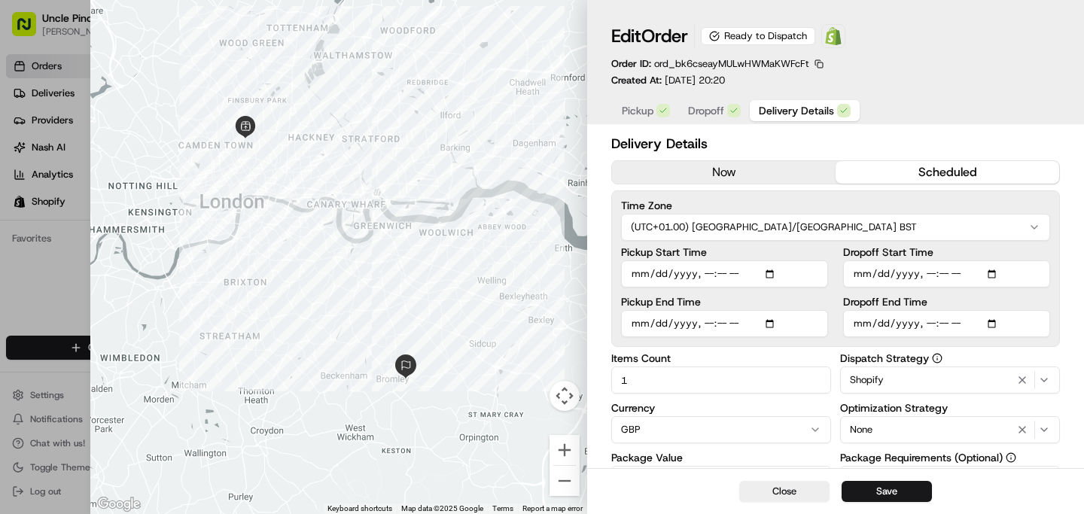
click at [789, 119] on button "Delivery Details" at bounding box center [805, 110] width 110 height 21
click at [710, 184] on button "now" at bounding box center [724, 172] width 224 height 23
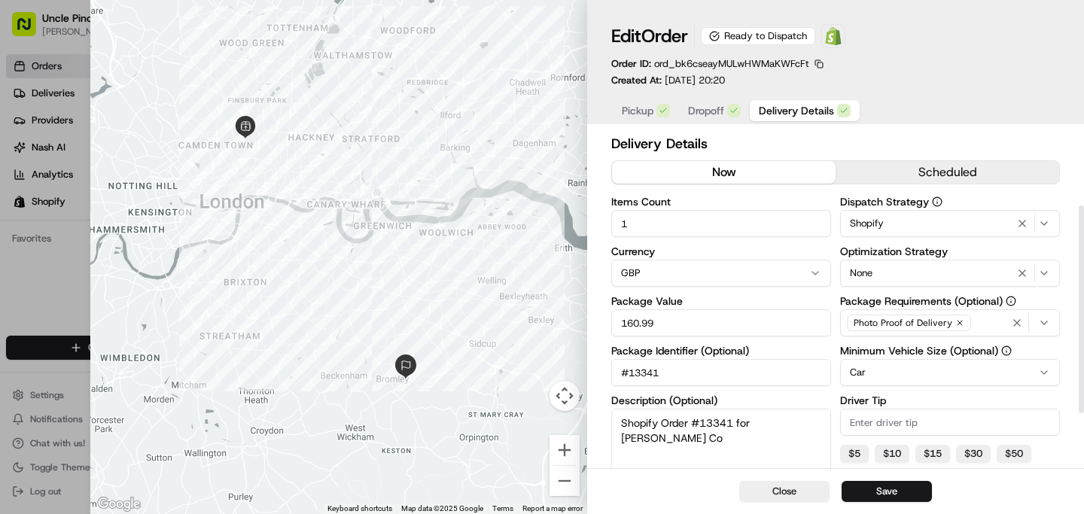
scroll to position [210, 0]
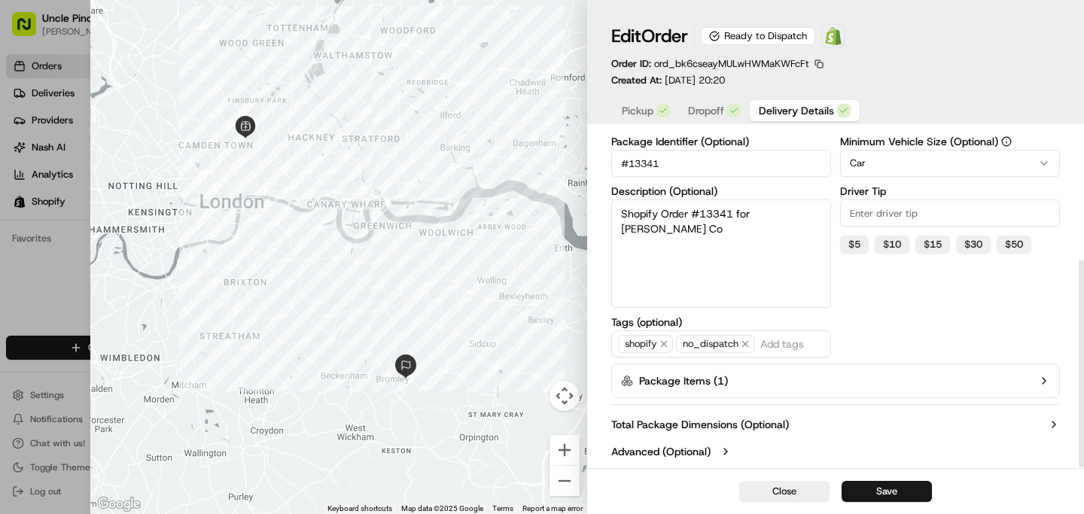
click at [989, 387] on button "Package Items ( 1 )" at bounding box center [835, 381] width 449 height 35
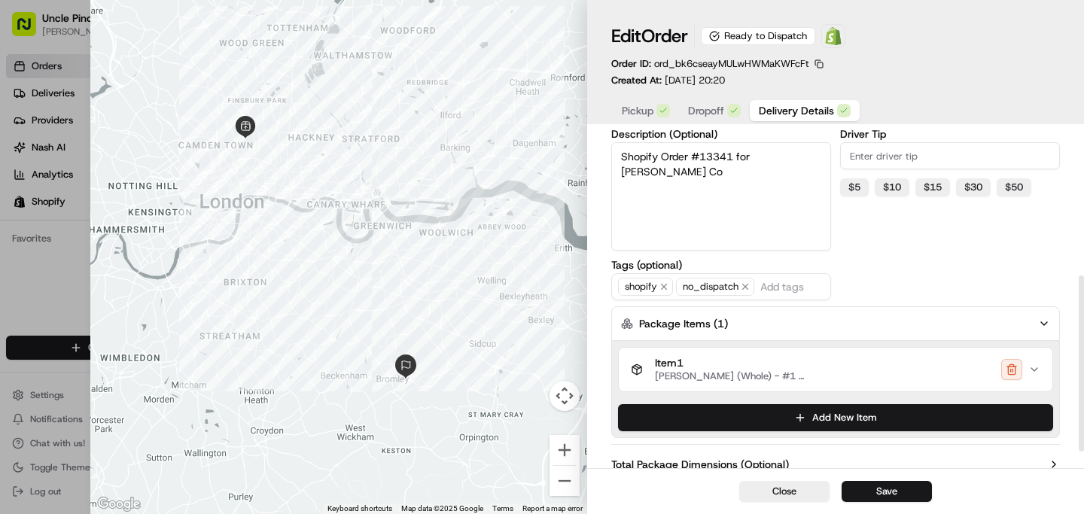
scroll to position [278, 0]
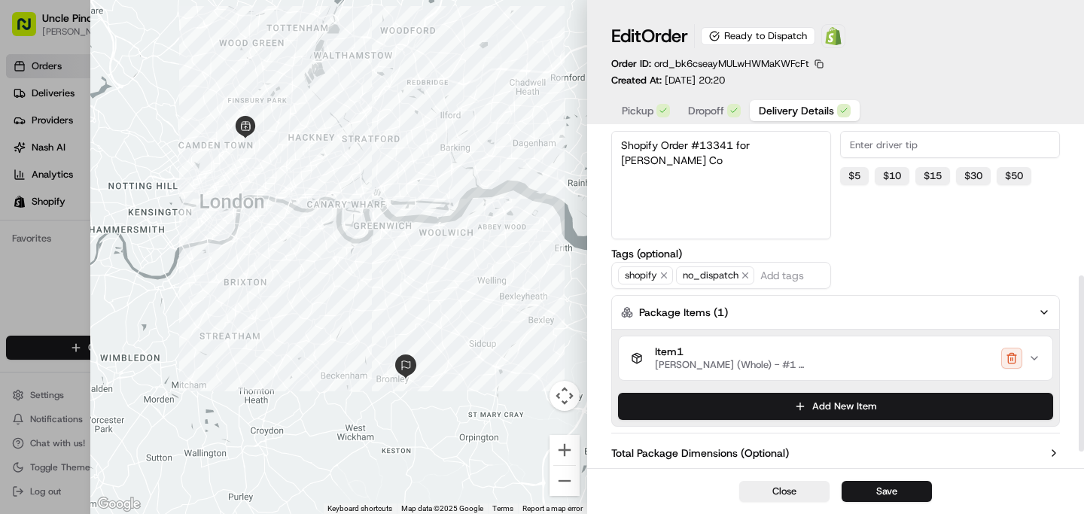
click at [1012, 375] on button "Item 1 [PERSON_NAME] (Whole) - #1 Best Selling - [DATE] 12:00pm-16:00pm" at bounding box center [836, 359] width 434 height 44
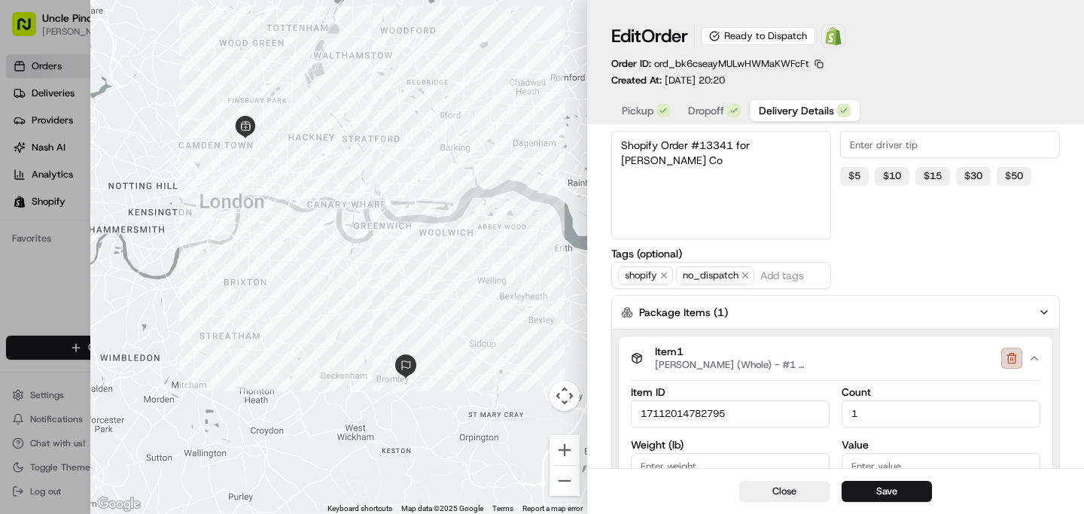
click at [1003, 365] on button "button" at bounding box center [1011, 358] width 21 height 21
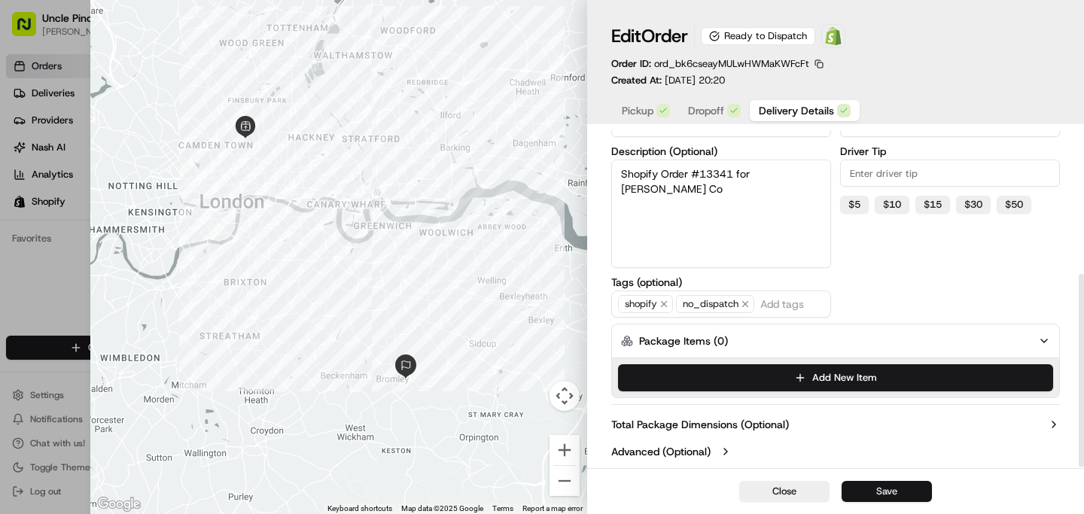
click at [870, 486] on button "Save" at bounding box center [887, 491] width 90 height 21
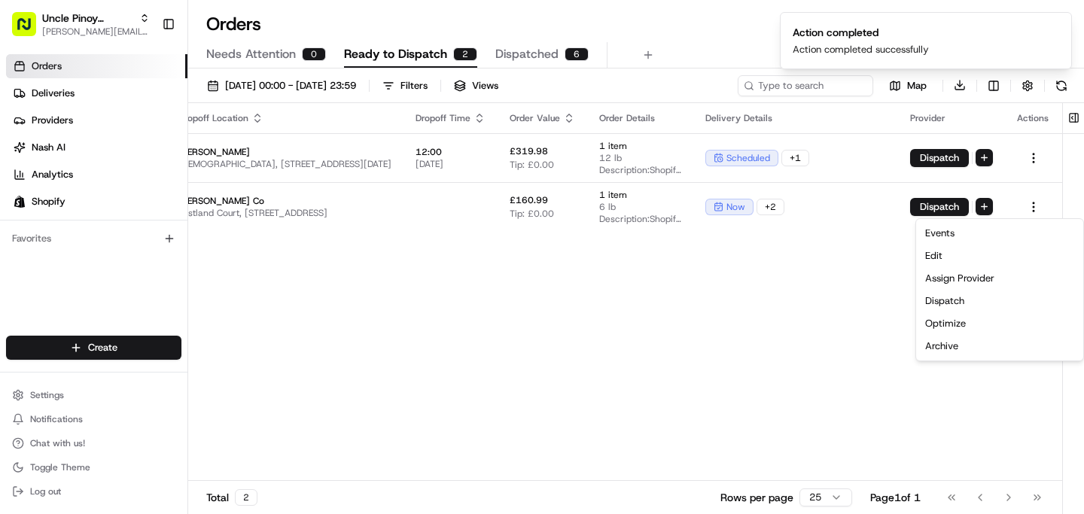
click at [810, 239] on div "Pickup Location Pickup Time Dropoff Location Dropoff Time Order Value Order Det…" at bounding box center [491, 292] width 1144 height 379
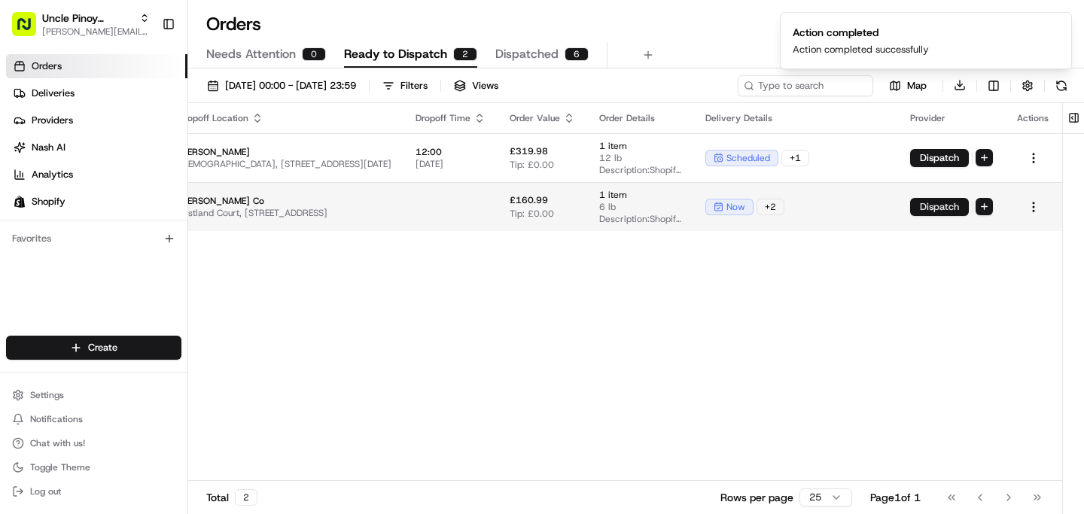
click at [926, 207] on button "Dispatch" at bounding box center [939, 207] width 59 height 18
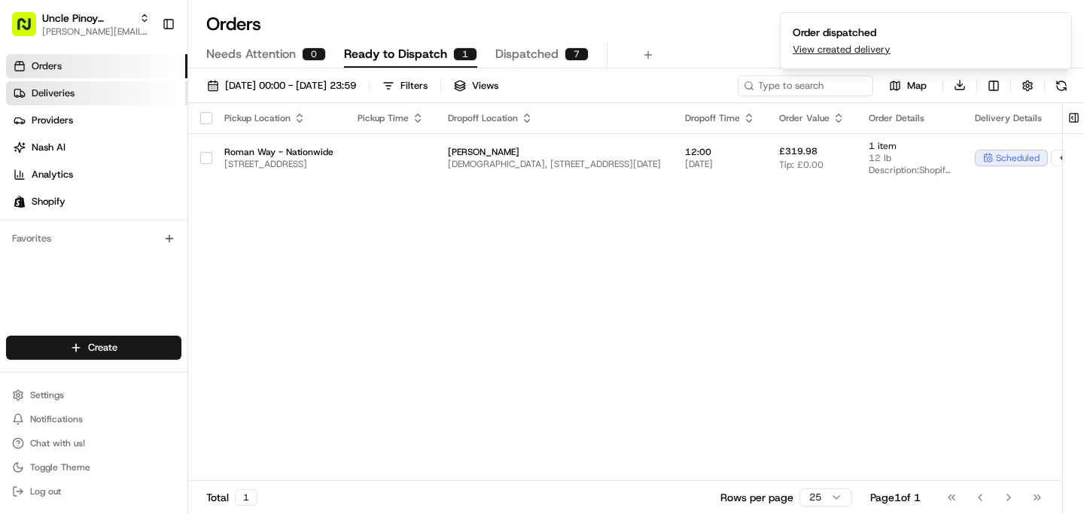
click at [87, 93] on link "Deliveries" at bounding box center [96, 93] width 181 height 24
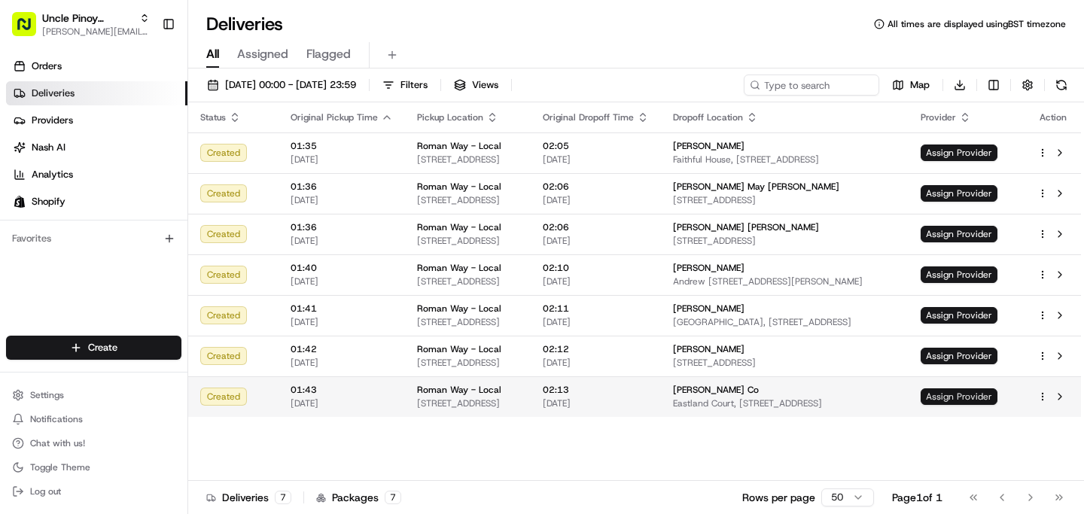
click at [978, 399] on span "Assign Provider" at bounding box center [959, 397] width 77 height 17
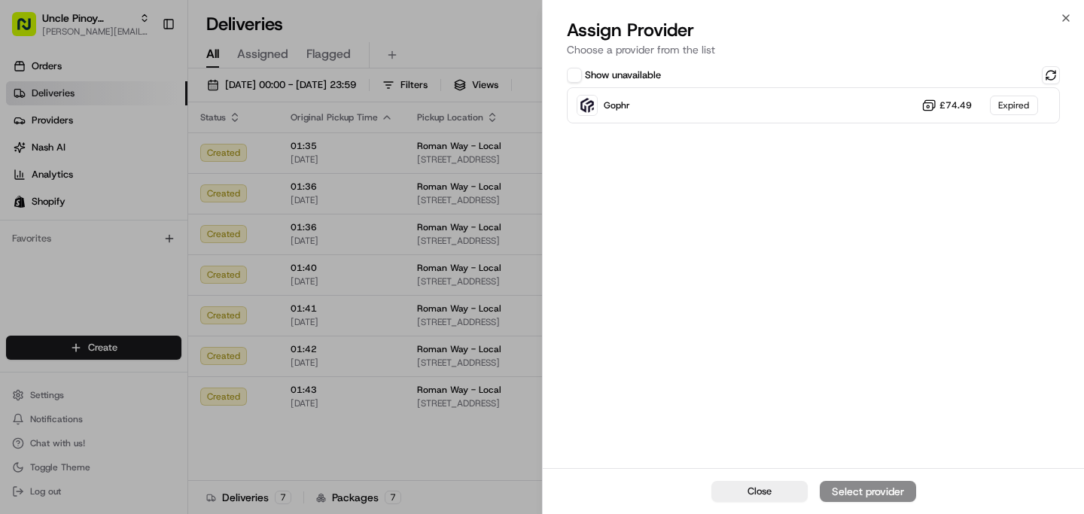
click at [1041, 75] on div "Show unavailable" at bounding box center [813, 75] width 493 height 18
click at [1049, 73] on button at bounding box center [1051, 75] width 18 height 18
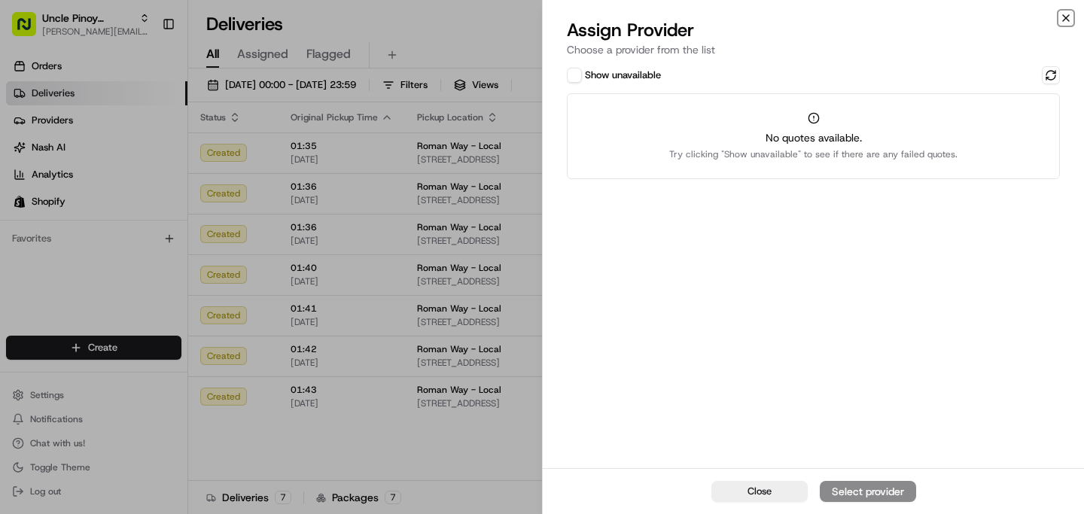
click at [1065, 21] on icon "button" at bounding box center [1066, 18] width 12 height 12
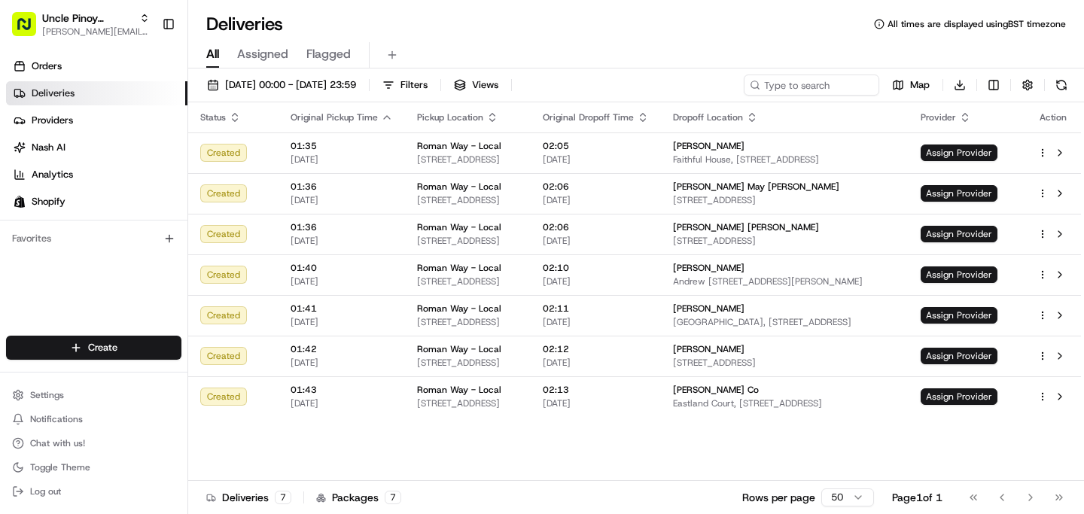
click at [562, 440] on div "Status Original Pickup Time Pickup Location Original Dropoff Time Dropoff Locat…" at bounding box center [634, 291] width 893 height 379
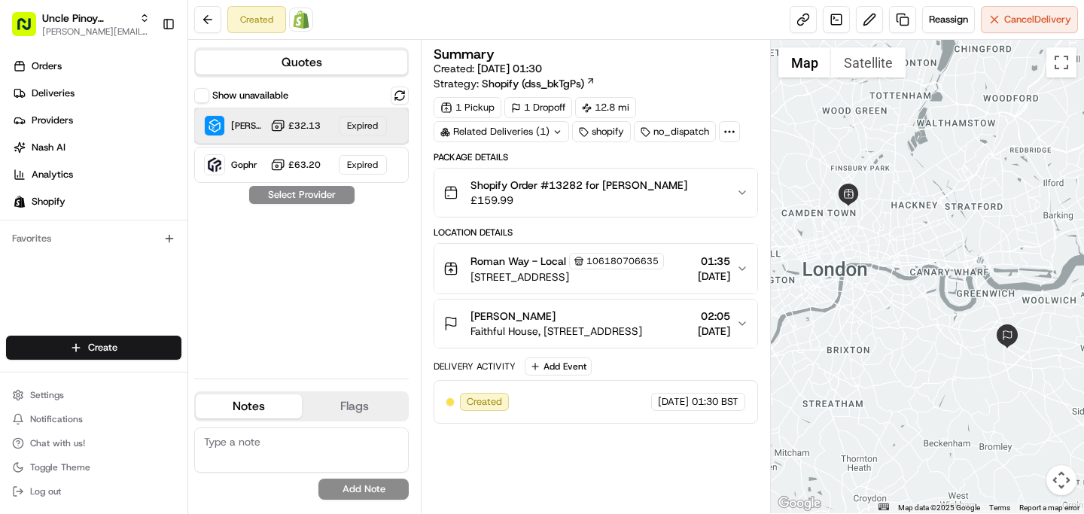
click at [331, 126] on div "Stuart (UK) £32.13 Expired" at bounding box center [301, 126] width 215 height 36
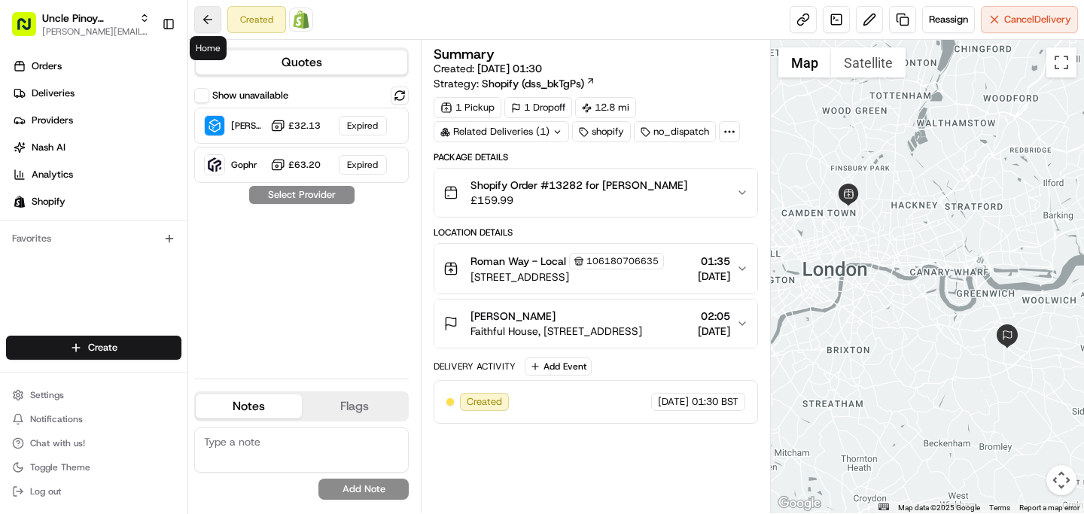
click at [215, 26] on button at bounding box center [207, 19] width 27 height 27
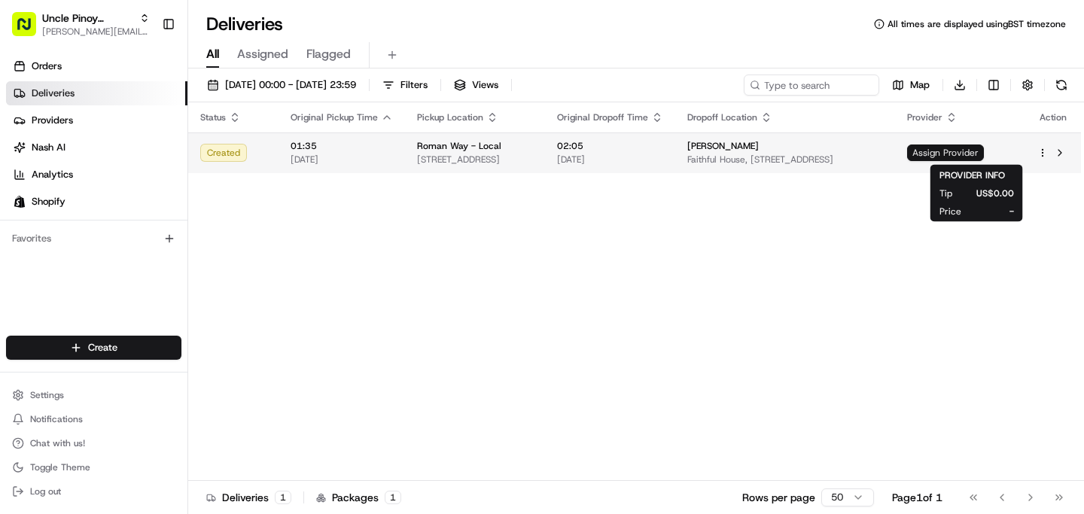
click at [971, 157] on span "Assign Provider" at bounding box center [945, 153] width 77 height 17
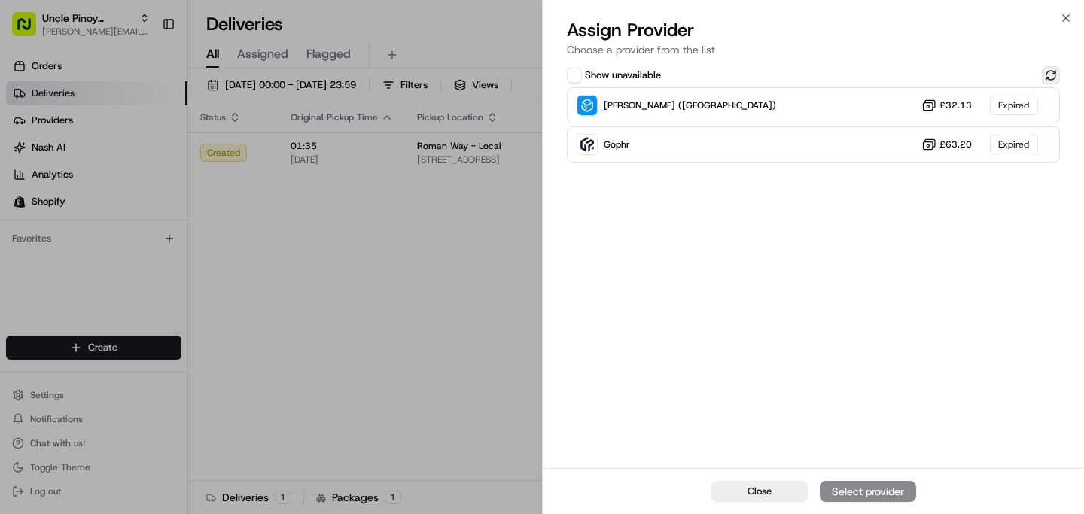
click at [1046, 79] on button at bounding box center [1051, 75] width 18 height 18
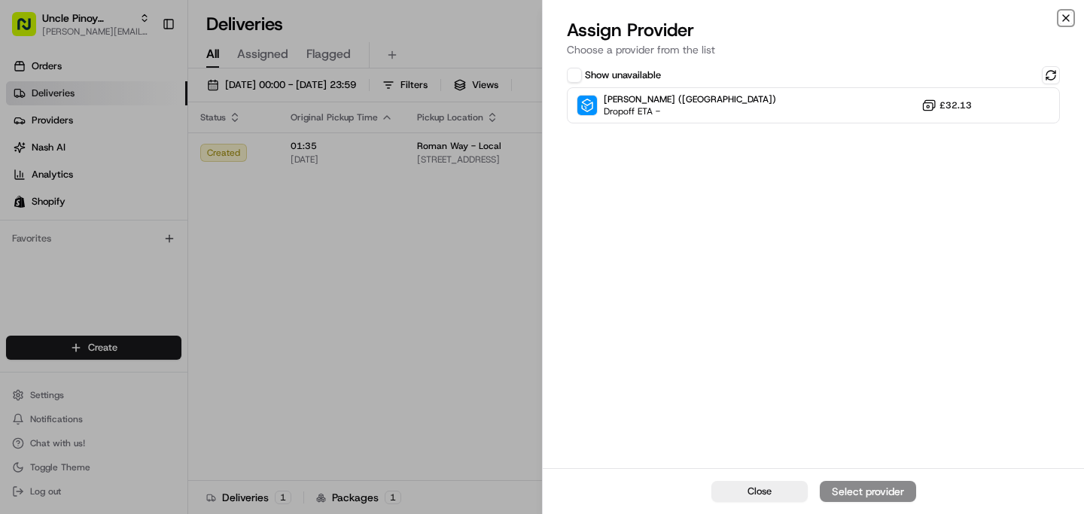
click at [1065, 20] on icon "button" at bounding box center [1066, 18] width 12 height 12
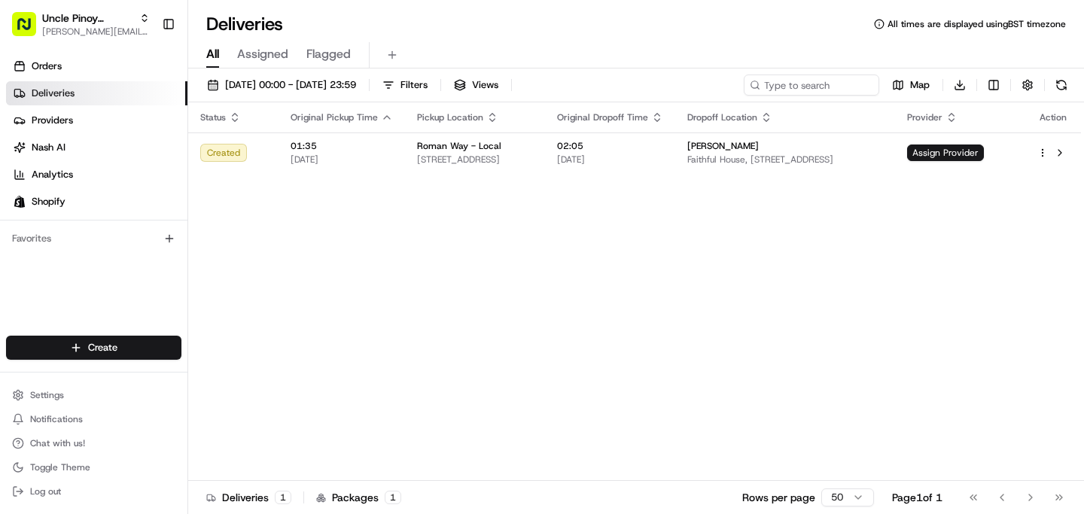
click at [529, 243] on div "Status Original Pickup Time Pickup Location Original Dropoff Time Dropoff Locat…" at bounding box center [634, 291] width 893 height 379
click at [96, 68] on link "Orders" at bounding box center [96, 66] width 181 height 24
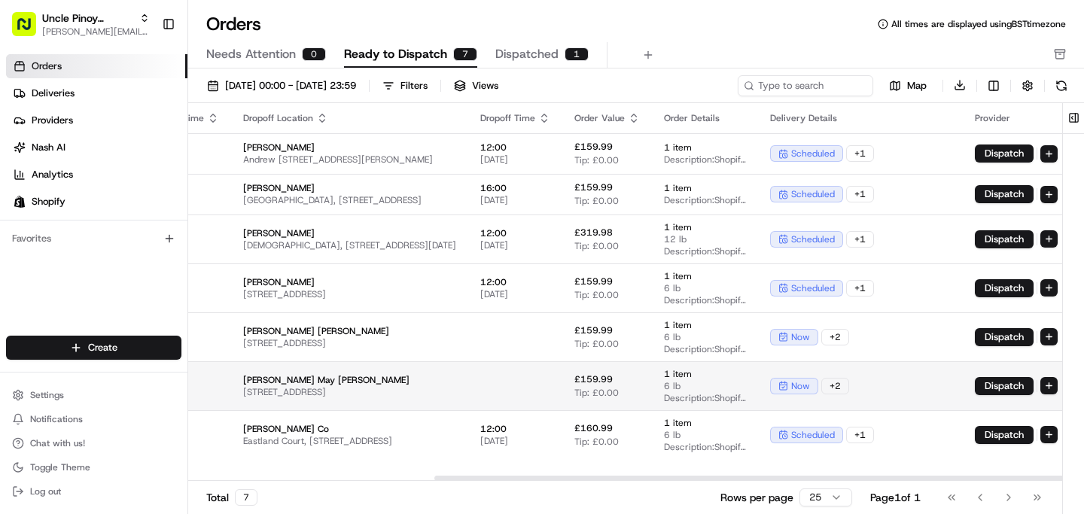
scroll to position [0, 370]
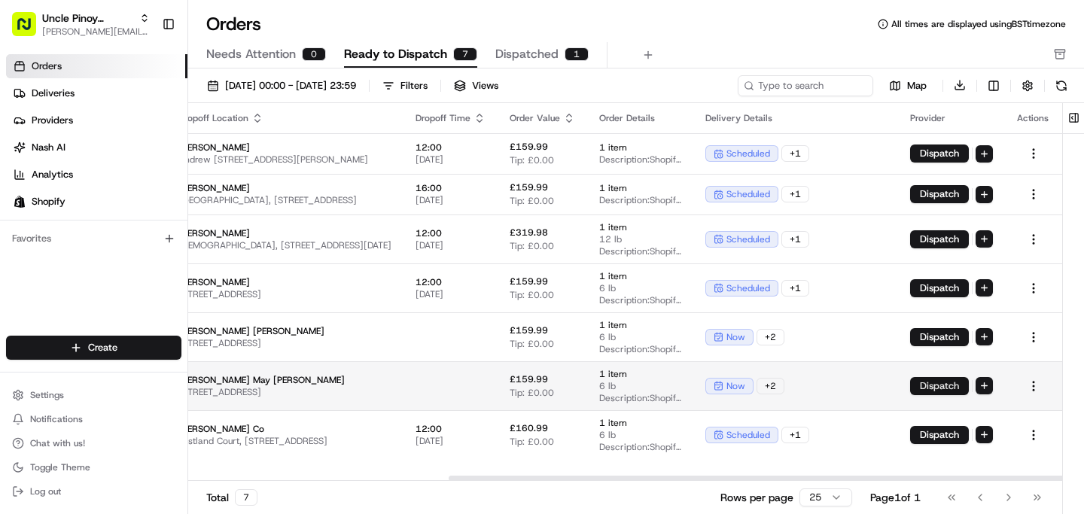
click at [916, 383] on button "Dispatch" at bounding box center [939, 386] width 59 height 18
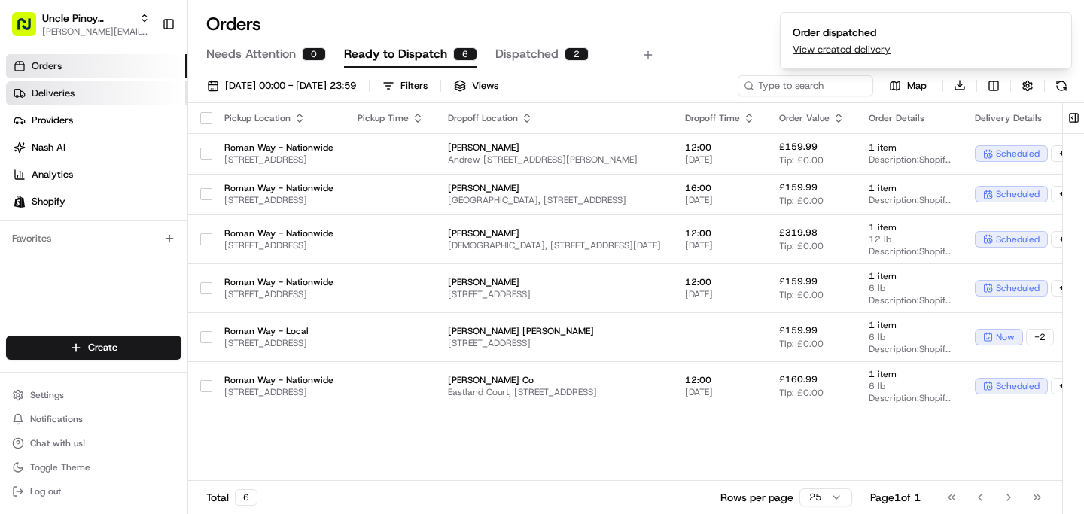
click at [90, 93] on link "Deliveries" at bounding box center [96, 93] width 181 height 24
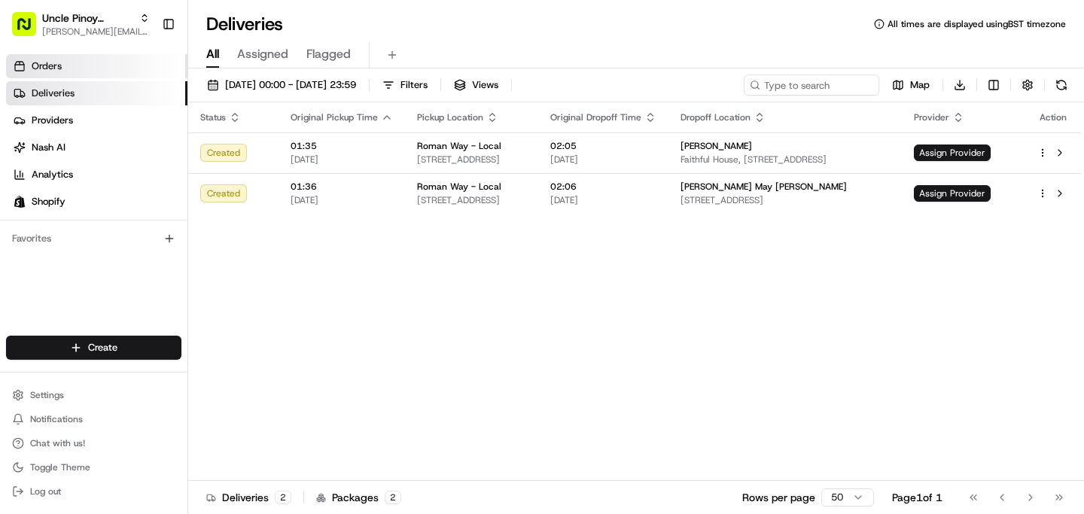
click at [80, 56] on link "Orders" at bounding box center [96, 66] width 181 height 24
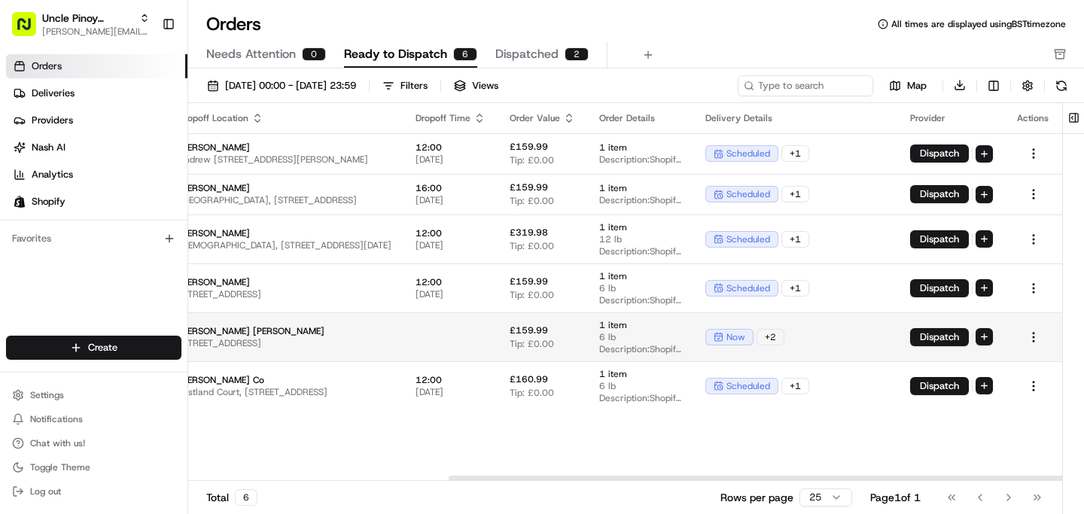
scroll to position [0, 370]
click at [947, 336] on button "Dispatch" at bounding box center [939, 337] width 59 height 18
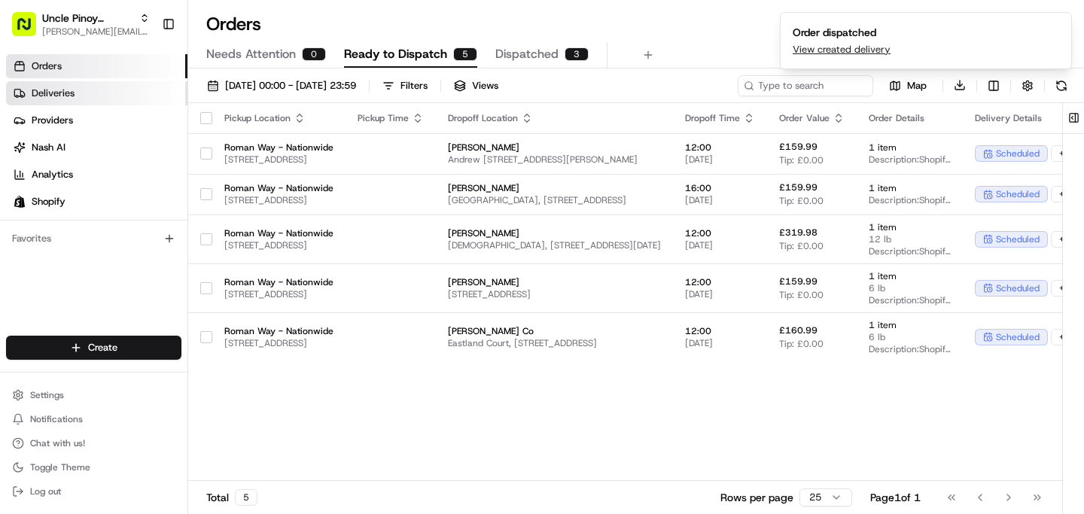
click at [82, 90] on link "Deliveries" at bounding box center [96, 93] width 181 height 24
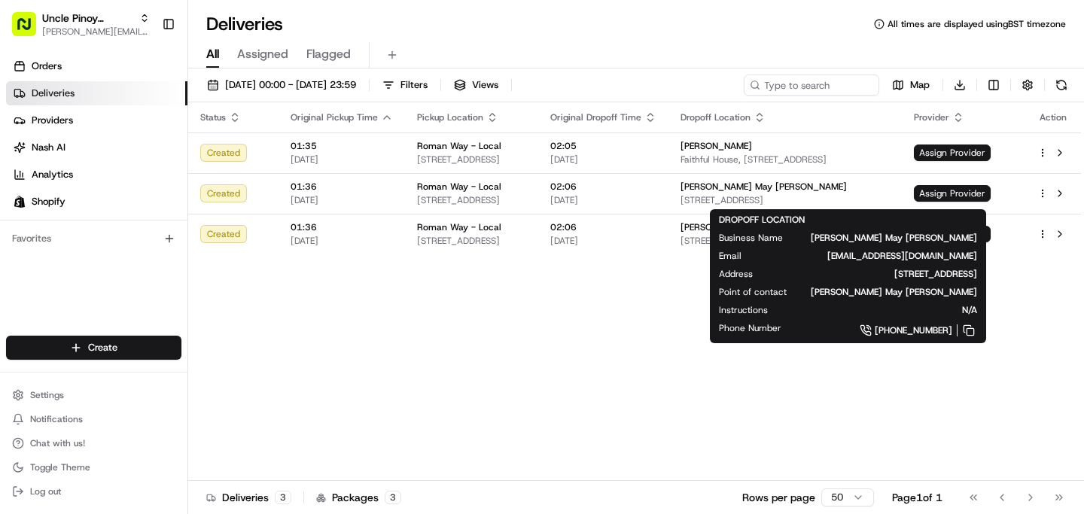
click at [1008, 303] on div "Status Original Pickup Time Pickup Location Original Dropoff Time Dropoff Locat…" at bounding box center [634, 291] width 893 height 379
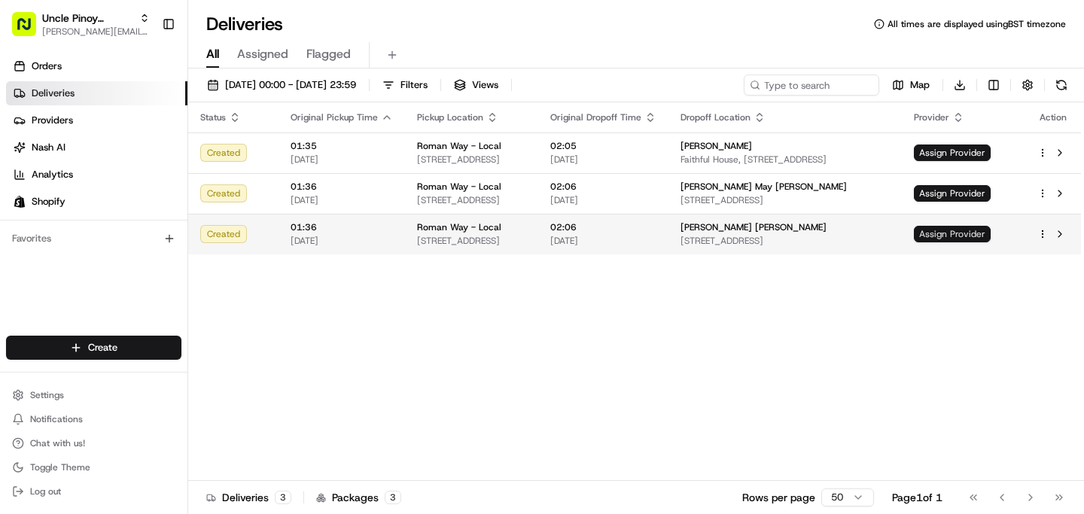
click at [989, 233] on span "Assign Provider" at bounding box center [952, 234] width 77 height 17
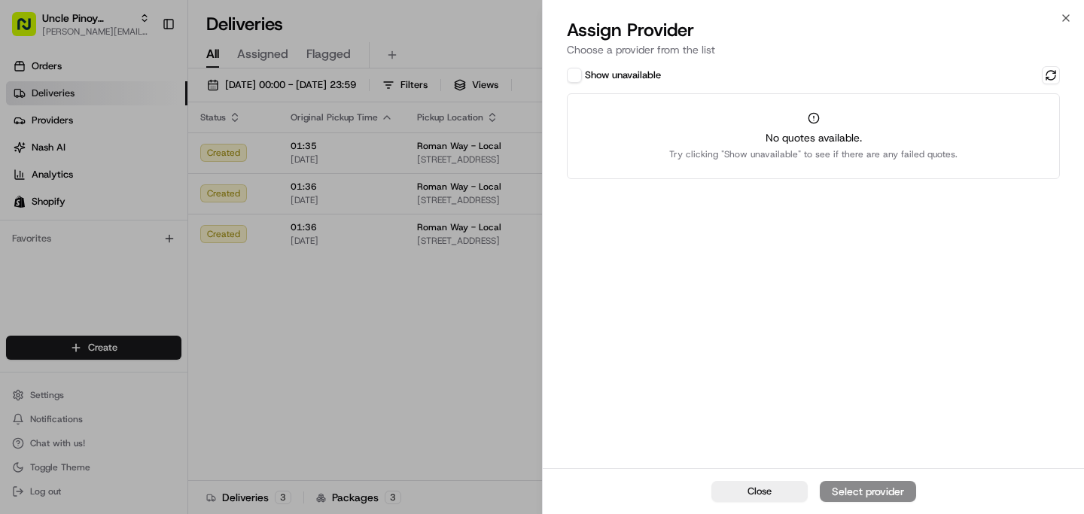
click at [584, 87] on div "Show unavailable No quotes available. Try clicking "Show unavailable" to see if…" at bounding box center [813, 122] width 493 height 113
click at [571, 75] on button "Show unavailable" at bounding box center [574, 75] width 15 height 15
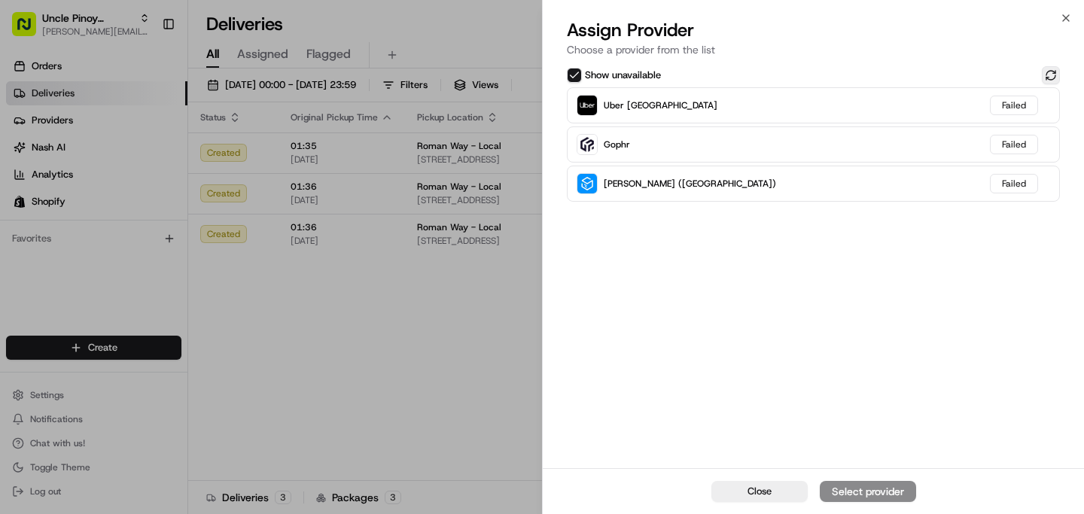
click at [1055, 68] on button at bounding box center [1051, 75] width 18 height 18
click at [1056, 76] on button at bounding box center [1051, 75] width 18 height 18
click at [1067, 17] on icon "button" at bounding box center [1066, 18] width 6 height 6
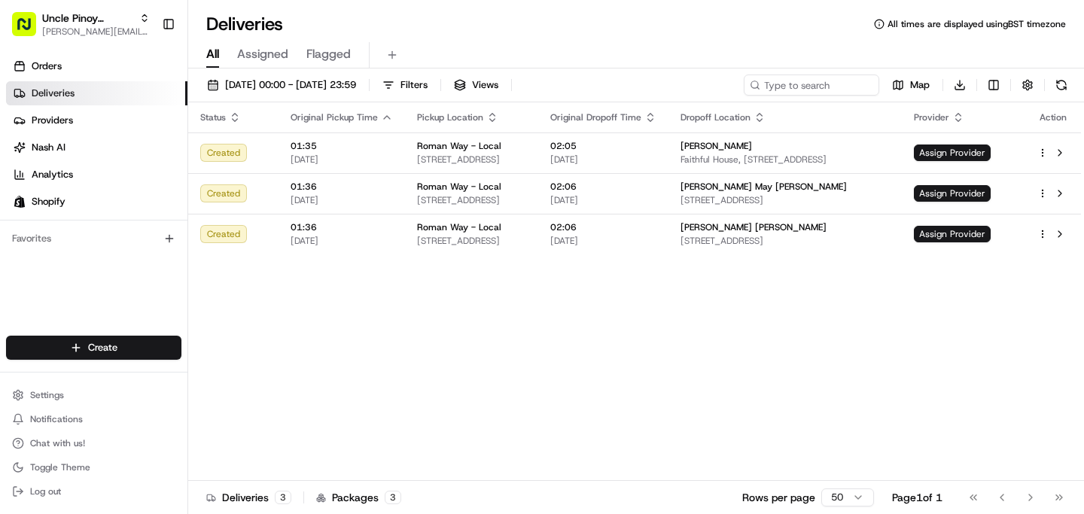
click at [666, 284] on div "Status Original Pickup Time Pickup Location Original Dropoff Time Dropoff Locat…" at bounding box center [634, 291] width 893 height 379
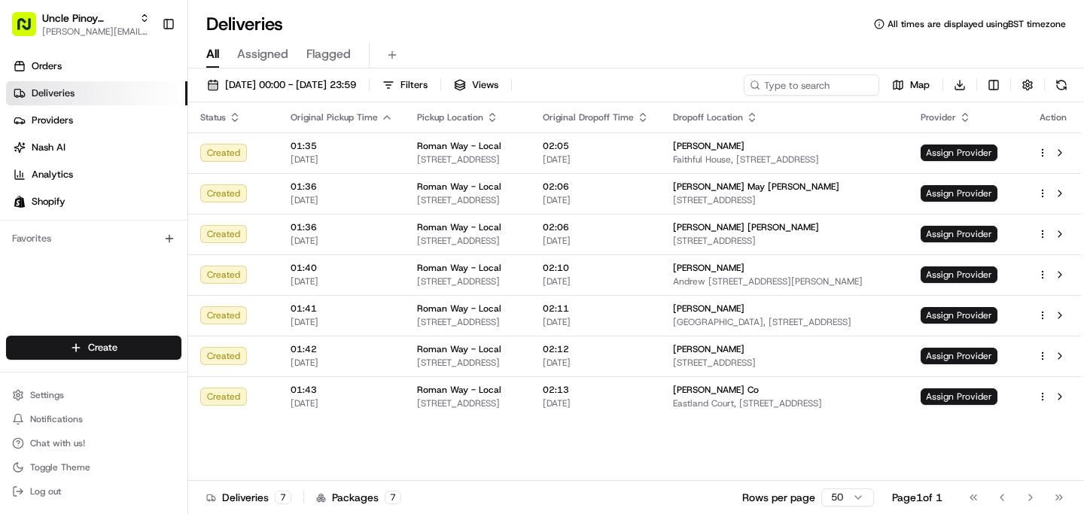
click at [113, 52] on div "Orders Deliveries Providers [PERSON_NAME] Analytics Shopify" at bounding box center [93, 134] width 187 height 172
click at [113, 59] on link "Orders" at bounding box center [96, 66] width 181 height 24
